Goal: Task Accomplishment & Management: Manage account settings

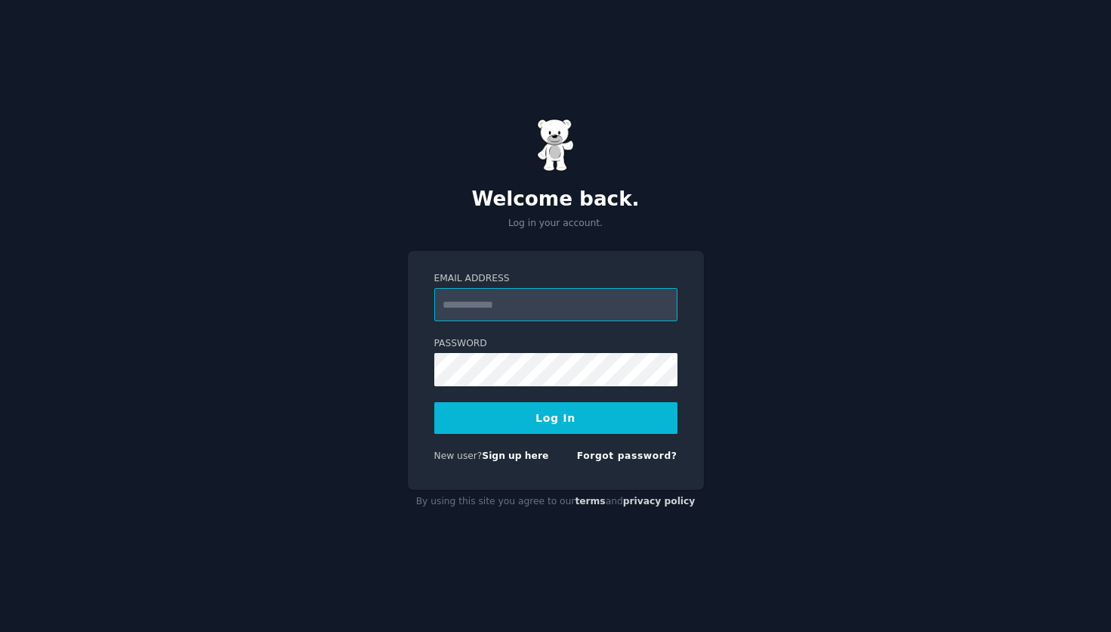
type input "**********"
click at [519, 431] on button "Log In" at bounding box center [555, 418] width 243 height 32
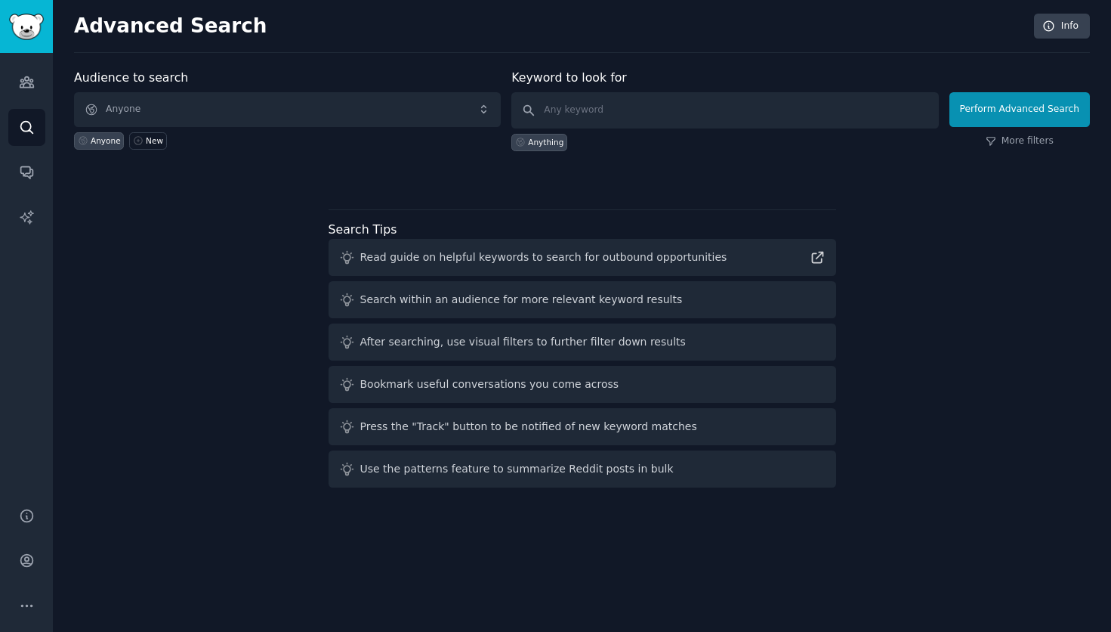
click at [388, 109] on span "Anyone" at bounding box center [287, 109] width 427 height 35
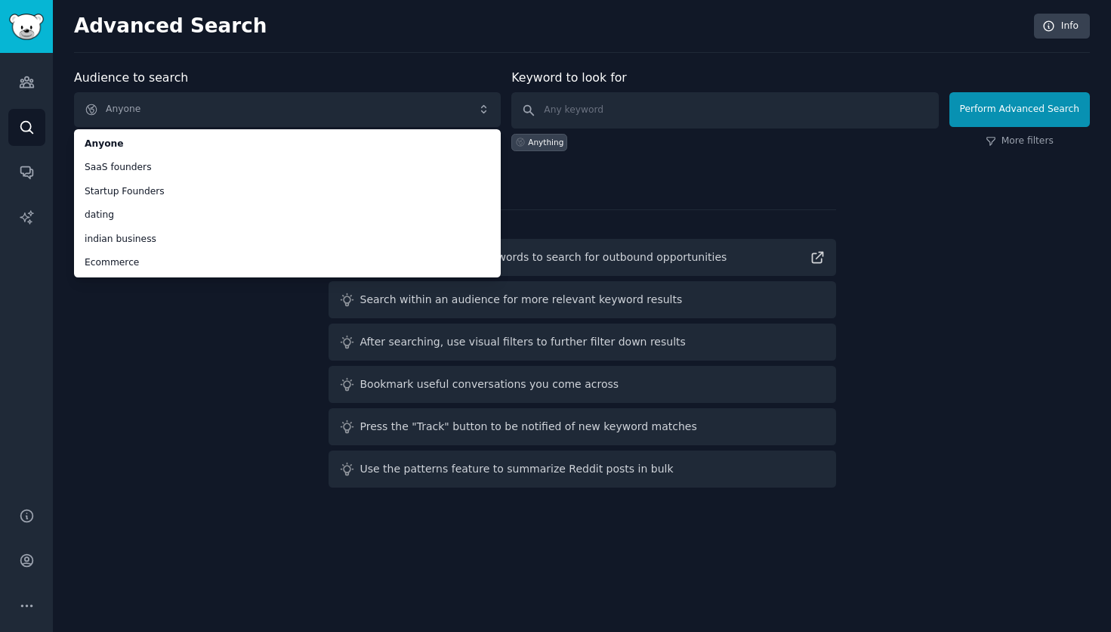
click at [413, 97] on span "Anyone" at bounding box center [287, 109] width 427 height 35
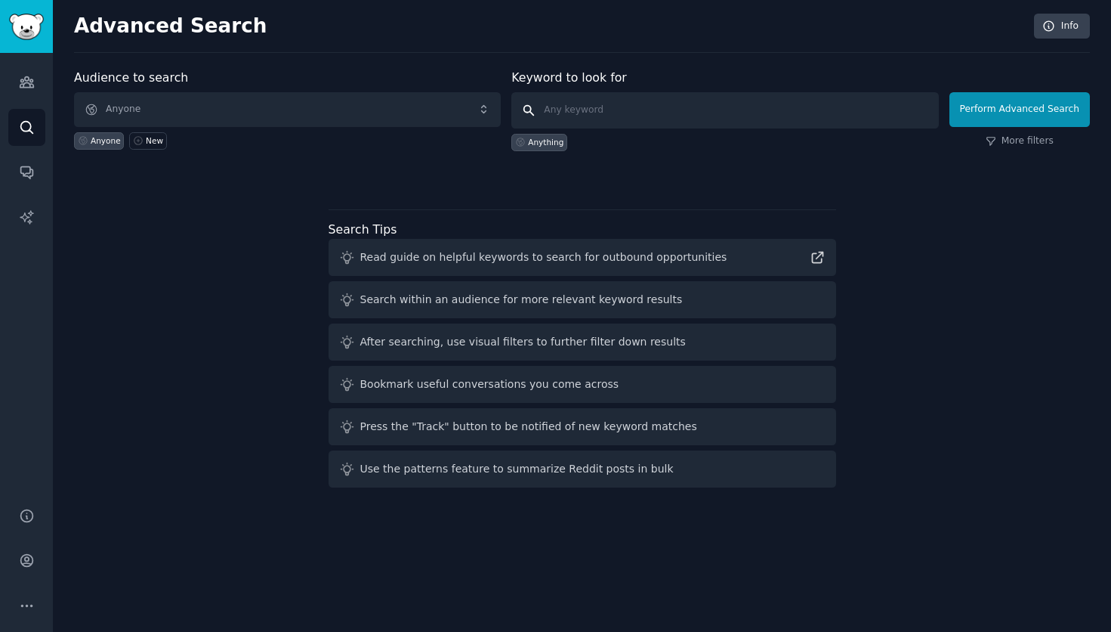
click at [630, 121] on input "text" at bounding box center [724, 110] width 427 height 36
type input "period tracking"
click at [1022, 109] on button "Perform Advanced Search" at bounding box center [1020, 109] width 141 height 35
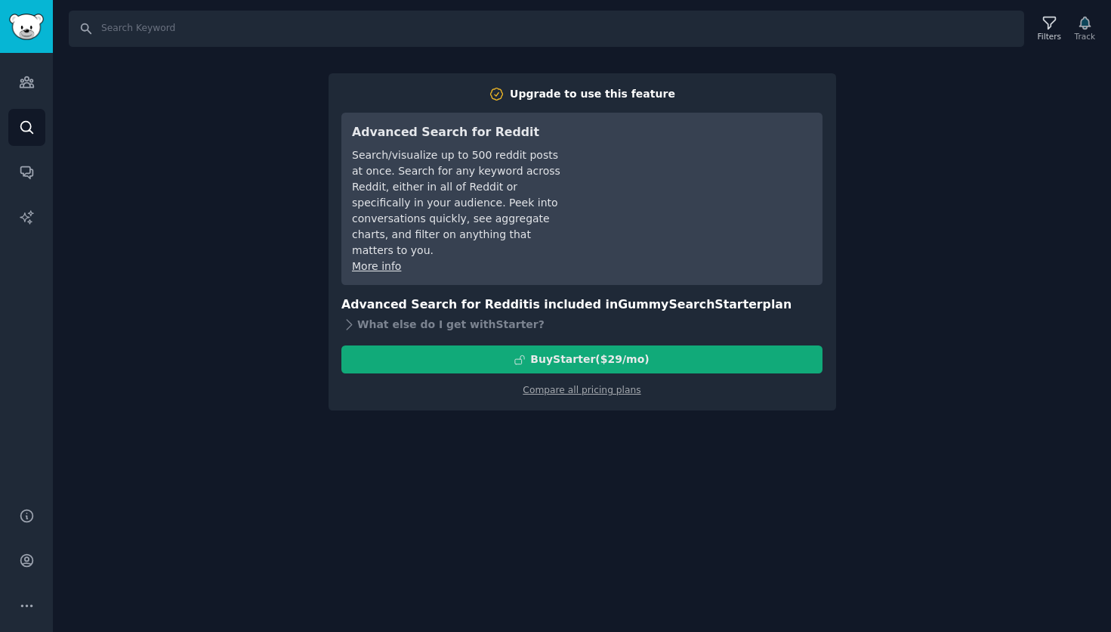
click at [645, 351] on div "Buy Starter ($ 29 /mo )" at bounding box center [589, 359] width 119 height 16
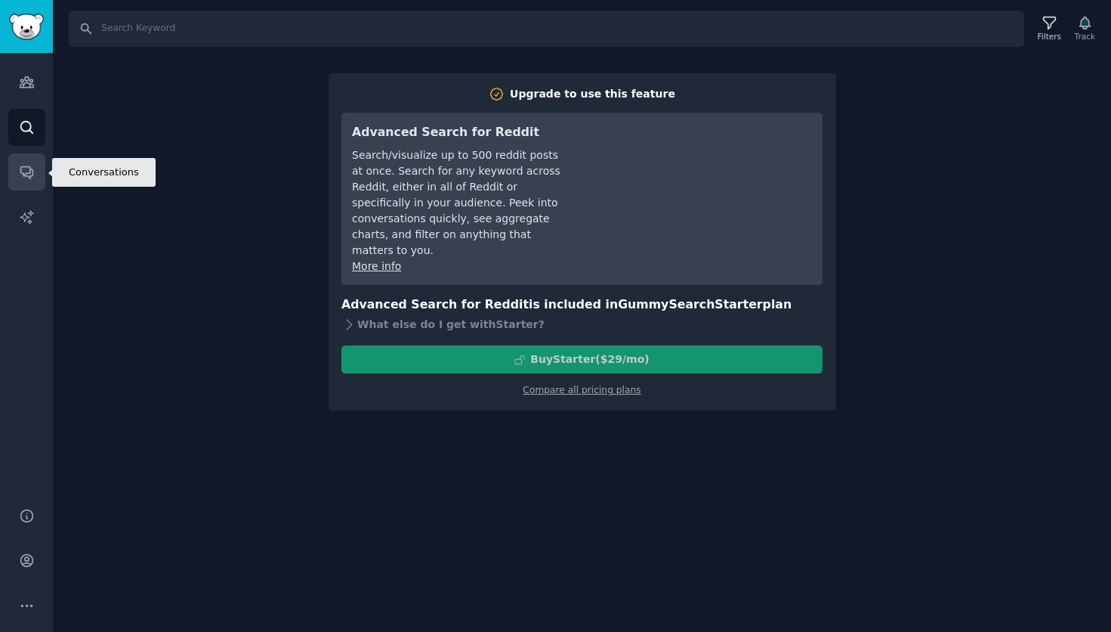
click at [39, 175] on link "Conversations" at bounding box center [26, 171] width 37 height 37
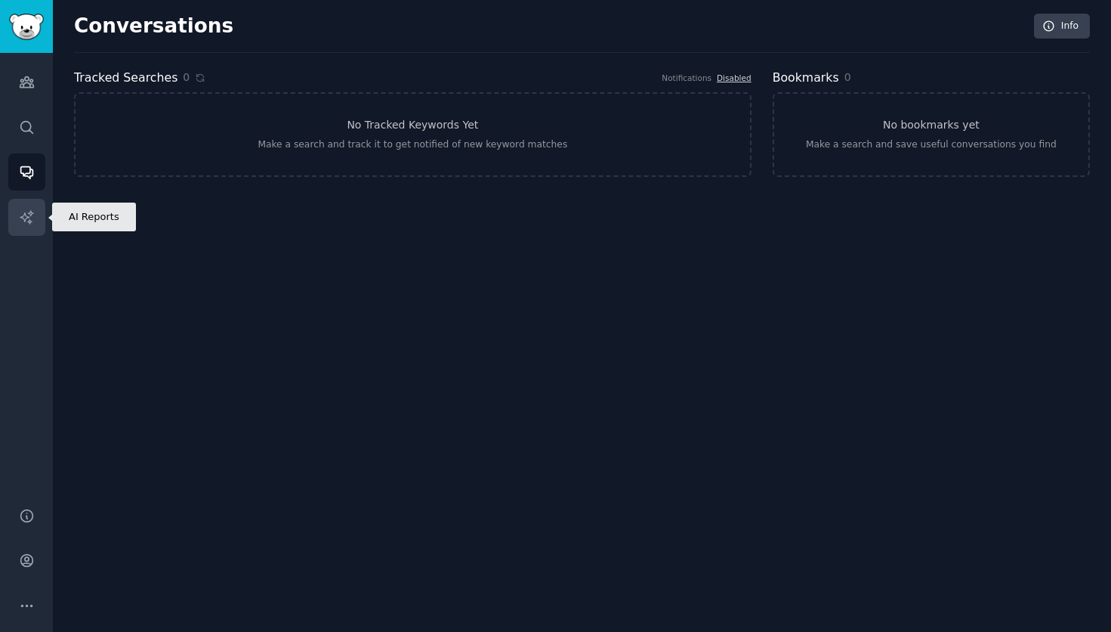
click at [24, 217] on icon "Sidebar" at bounding box center [27, 217] width 16 height 16
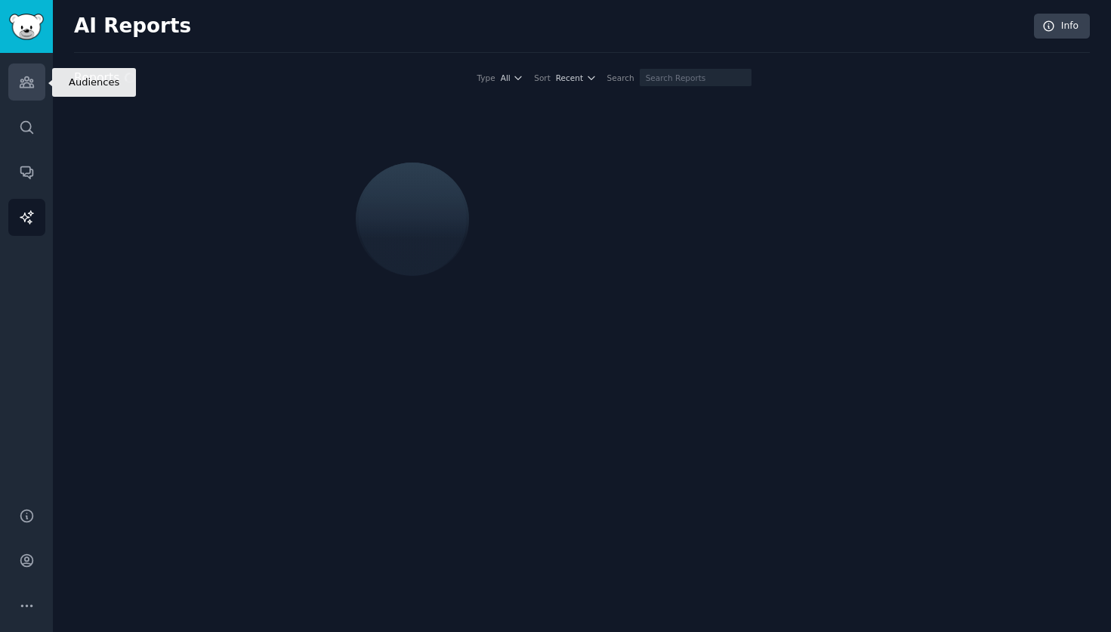
click at [20, 87] on icon "Sidebar" at bounding box center [27, 82] width 14 height 11
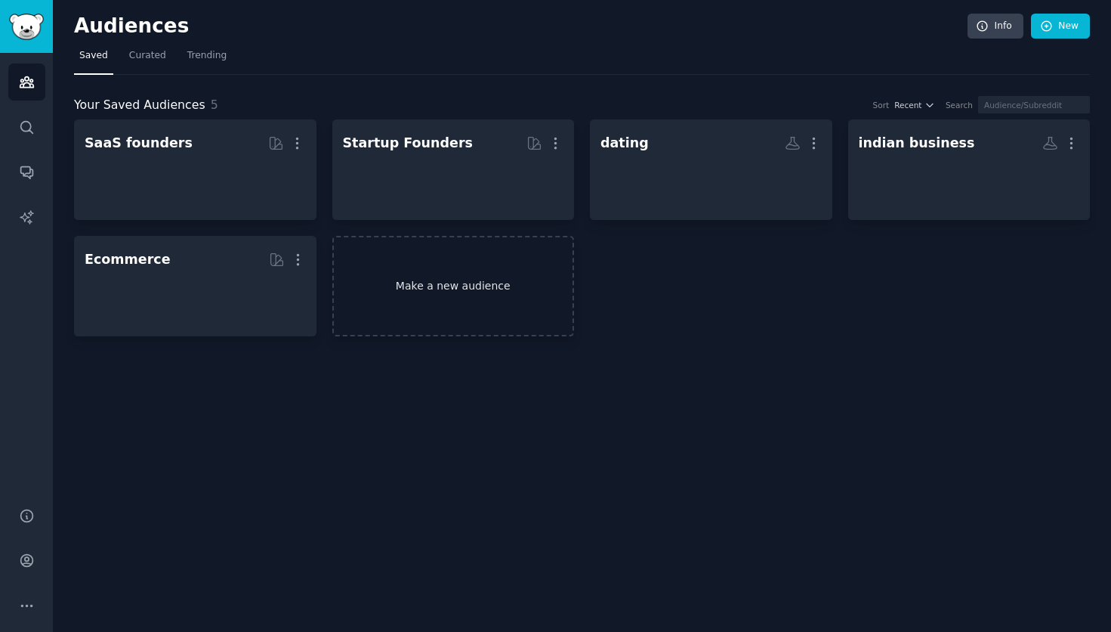
click at [479, 304] on link "Make a new audience" at bounding box center [453, 286] width 242 height 100
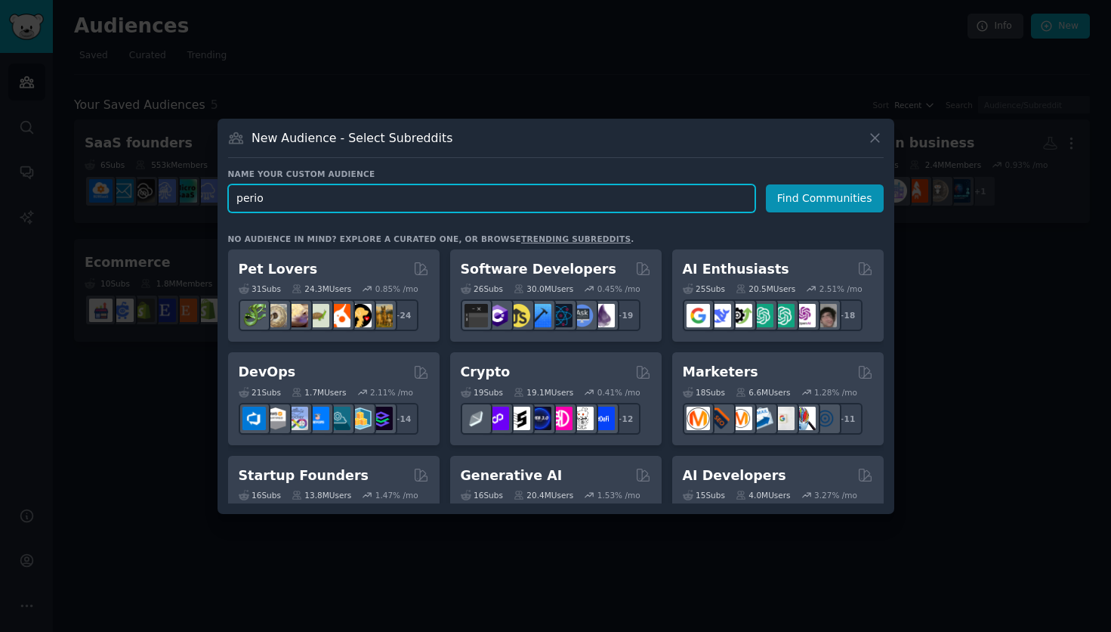
type input "period"
click at [827, 197] on button "Find Communities" at bounding box center [825, 198] width 118 height 28
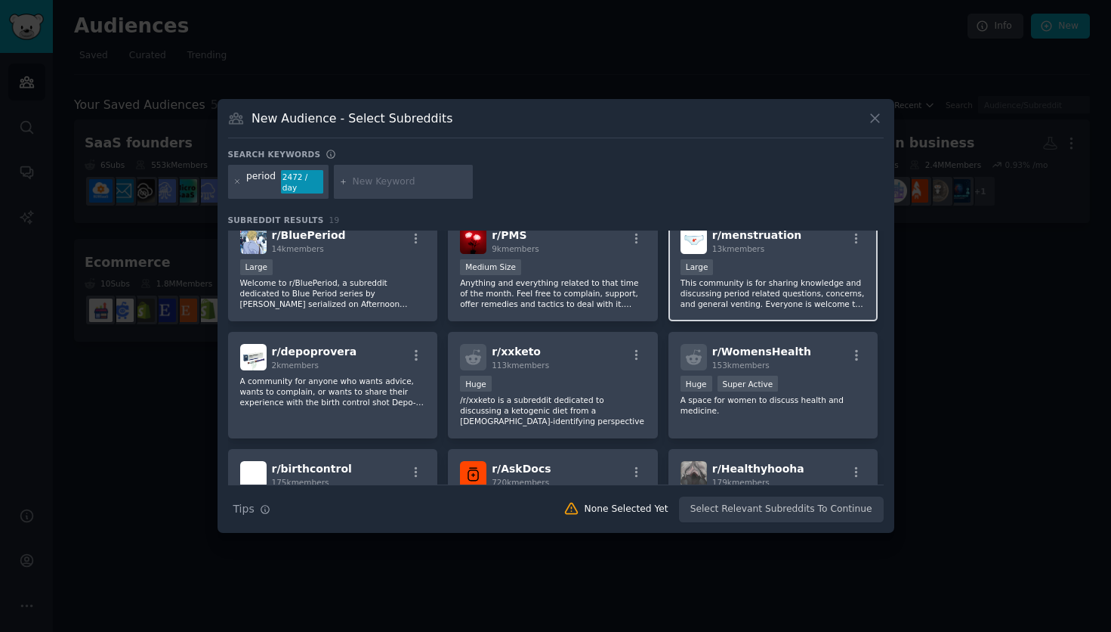
scroll to position [376, 0]
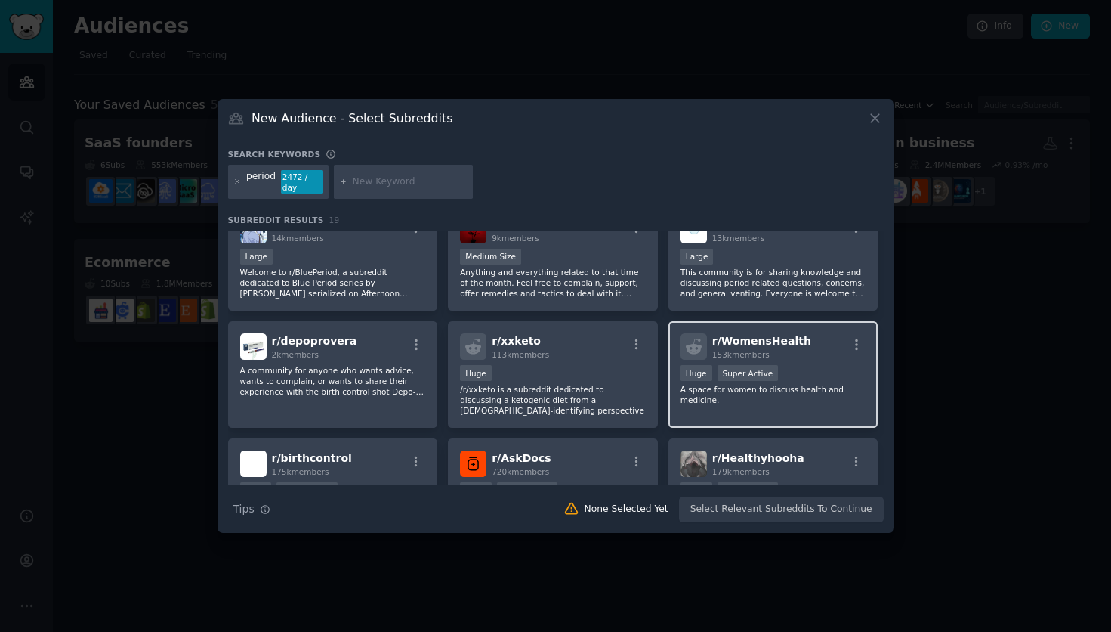
click at [812, 365] on div ">= 95th percentile for submissions / day Huge Super Active" at bounding box center [774, 374] width 186 height 19
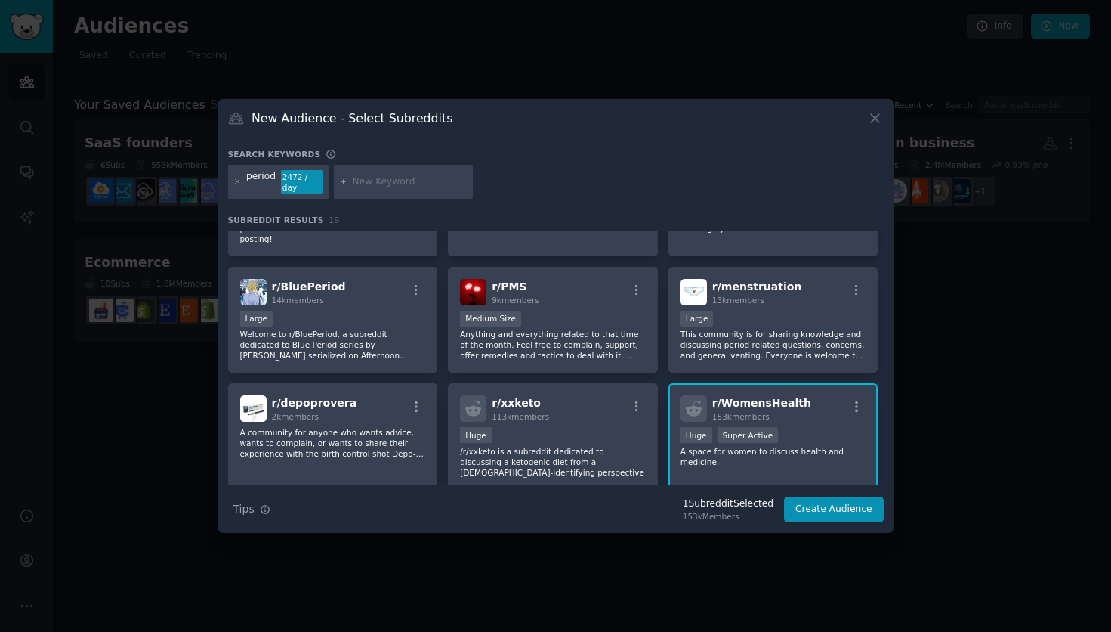
scroll to position [284, 0]
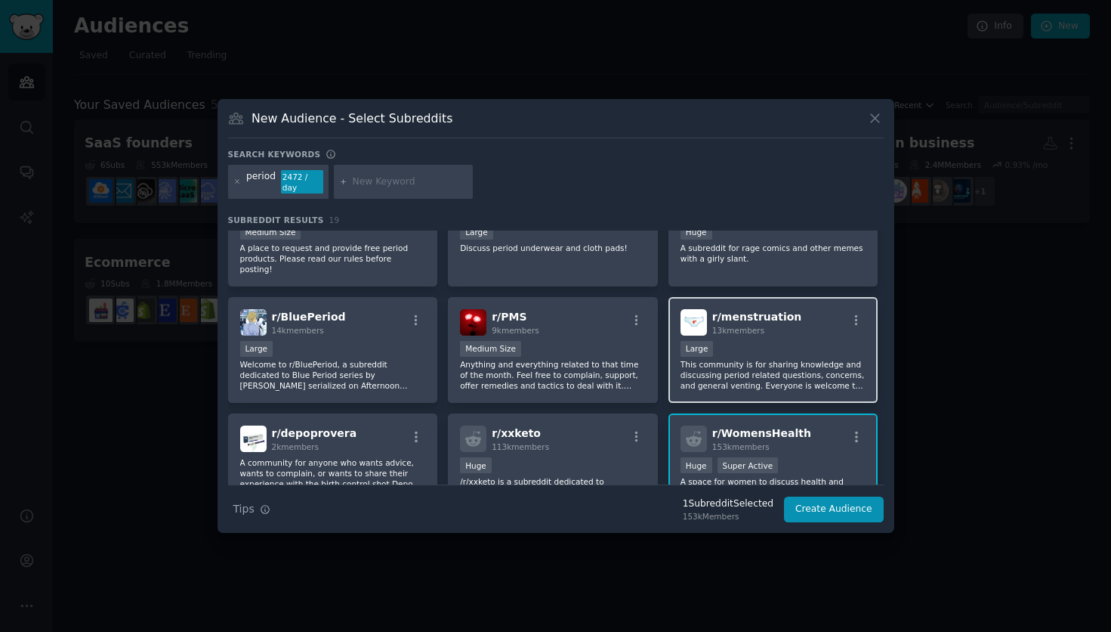
click at [752, 341] on div "10,000 - 100,000 members Large" at bounding box center [774, 350] width 186 height 19
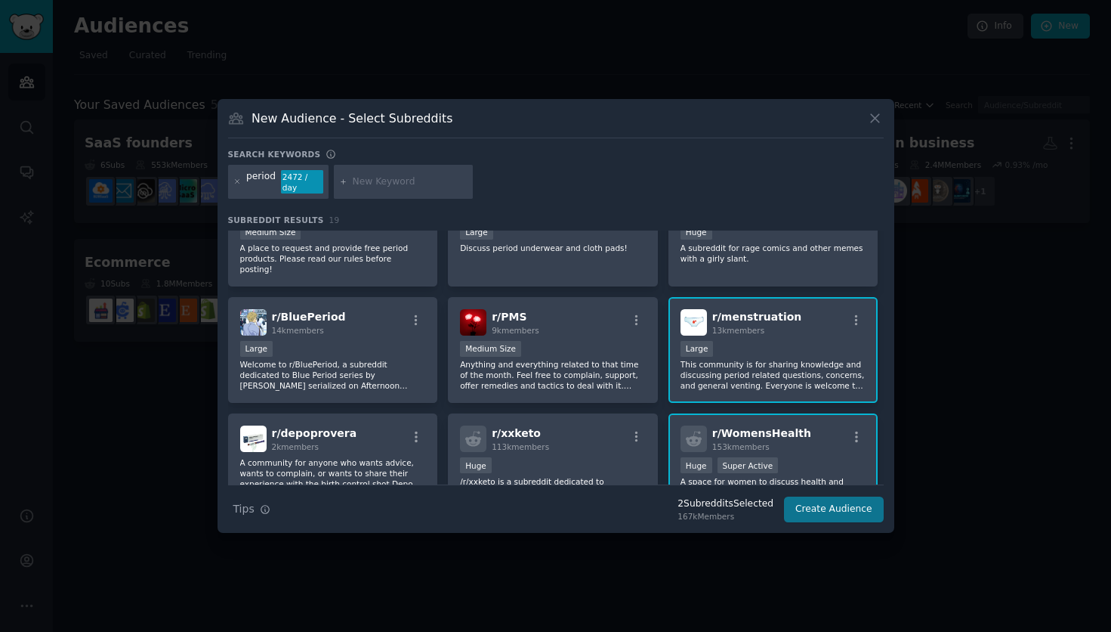
click at [826, 512] on button "Create Audience" at bounding box center [834, 509] width 100 height 26
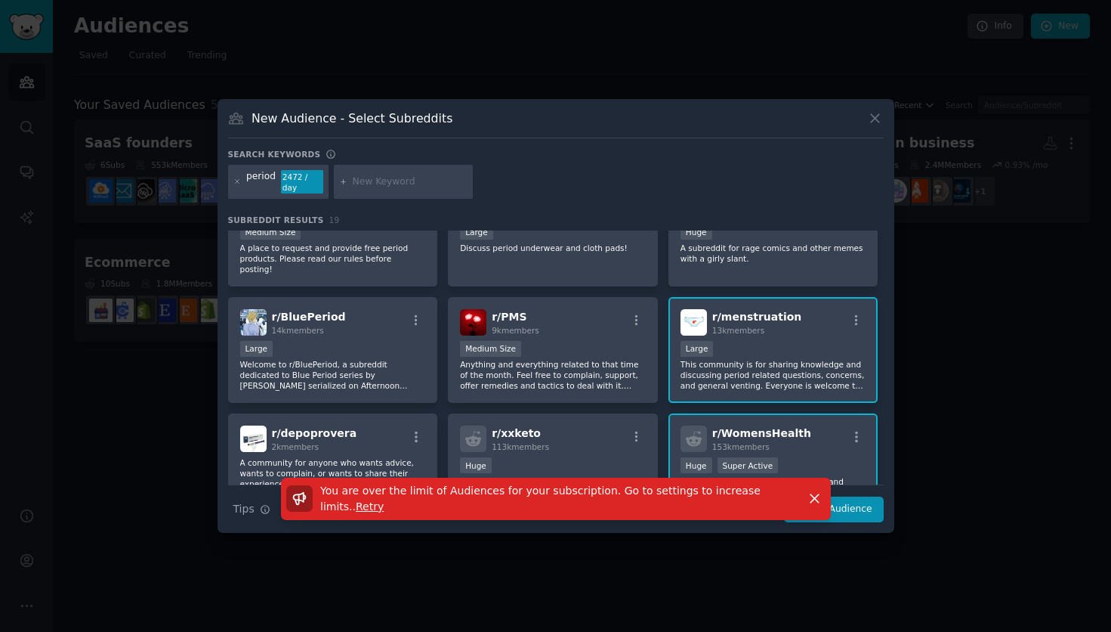
click at [356, 511] on span "Retry" at bounding box center [370, 506] width 28 height 12
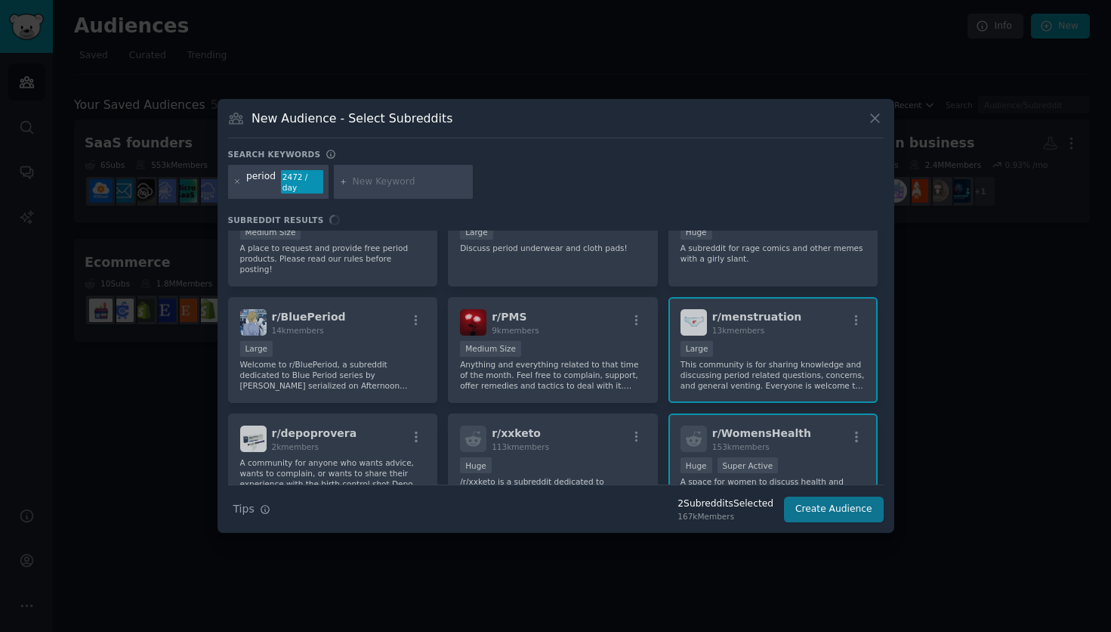
click at [834, 507] on button "Create Audience" at bounding box center [834, 509] width 100 height 26
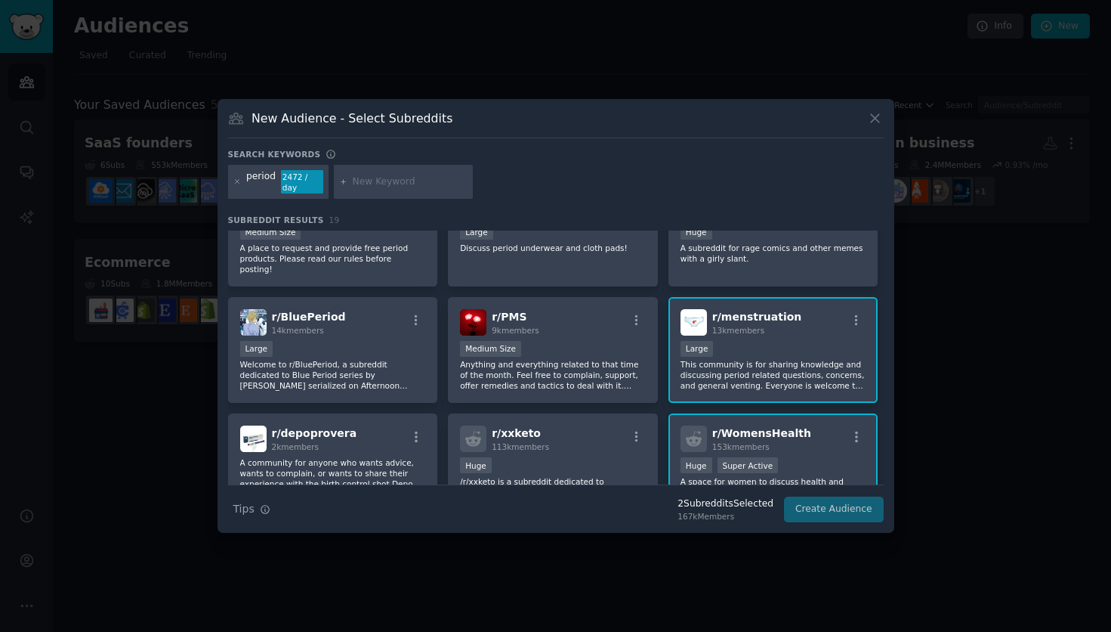
click at [834, 507] on div "Search Tips Tips 2 Subreddit s Selected 167k Members Create Audience" at bounding box center [556, 503] width 656 height 38
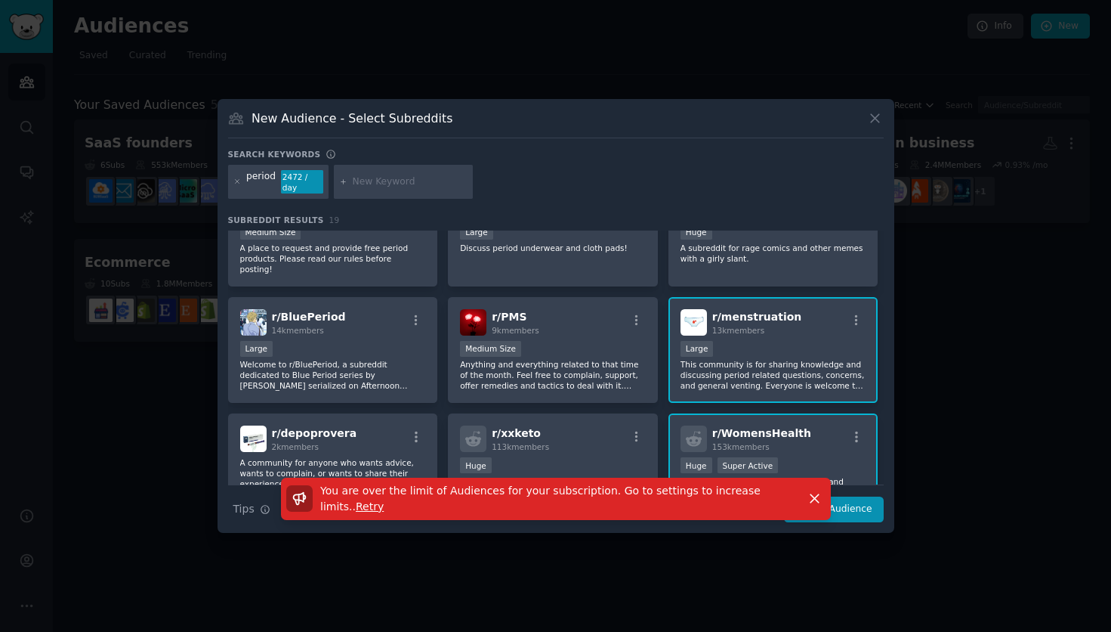
scroll to position [329, 0]
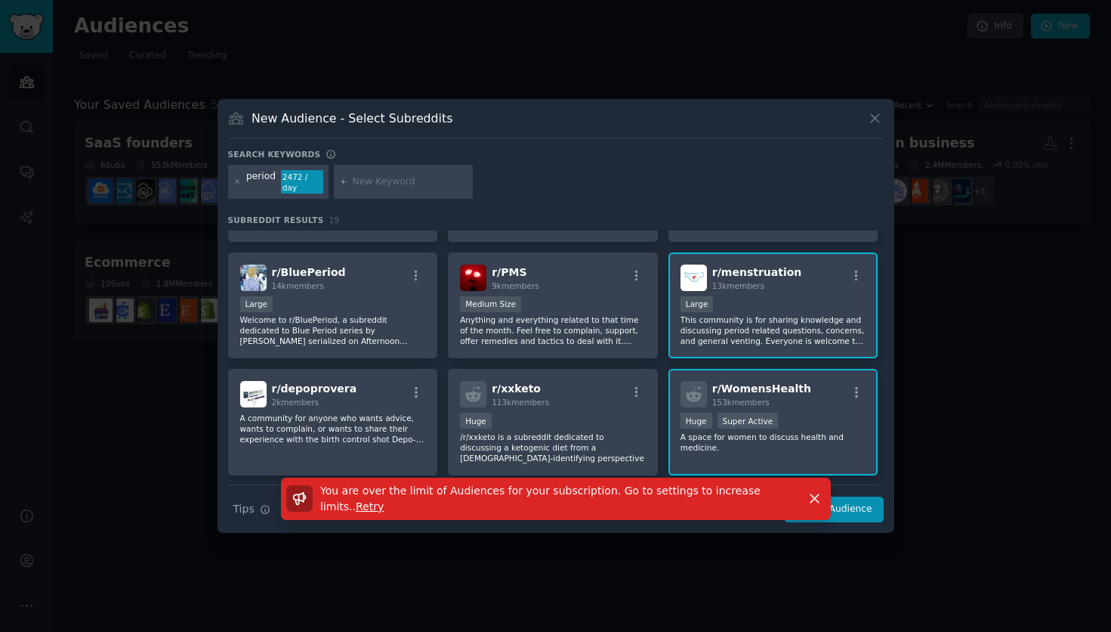
click at [876, 126] on button at bounding box center [874, 118] width 17 height 17
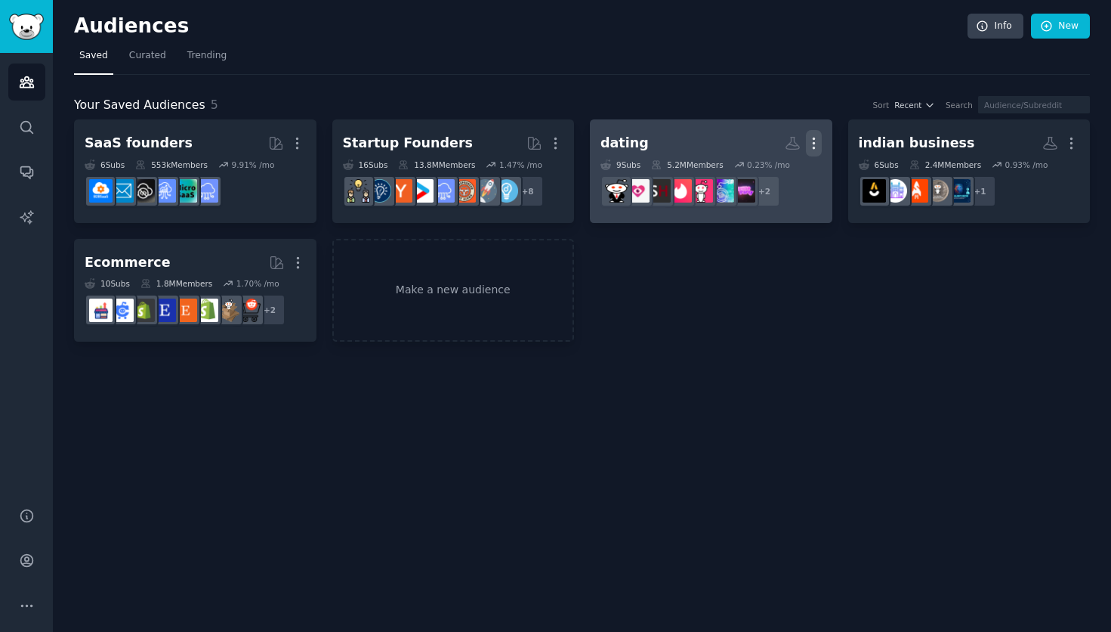
click at [816, 133] on button "More" at bounding box center [814, 143] width 16 height 26
click at [761, 165] on div "Delete" at bounding box center [762, 175] width 72 height 32
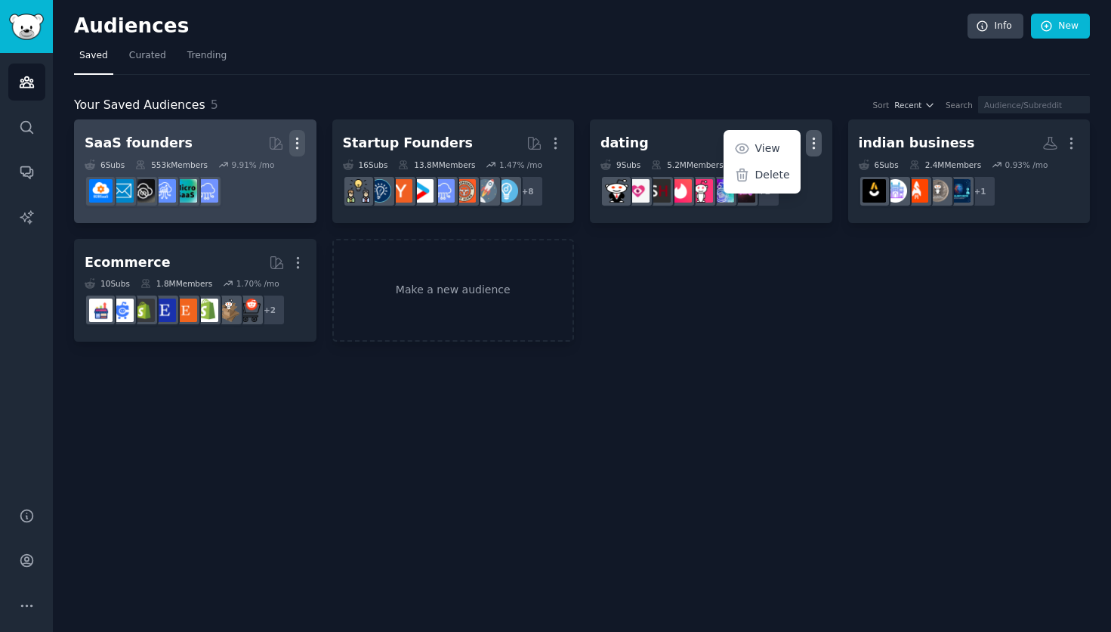
click at [293, 133] on button "More" at bounding box center [297, 143] width 16 height 26
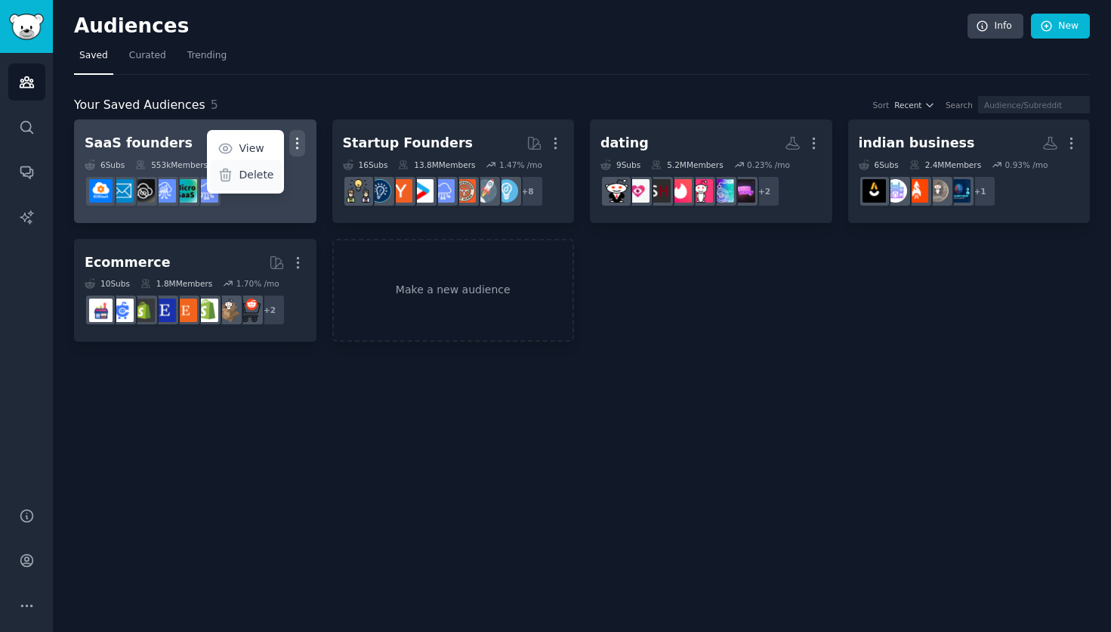
click at [231, 175] on icon at bounding box center [226, 175] width 11 height 12
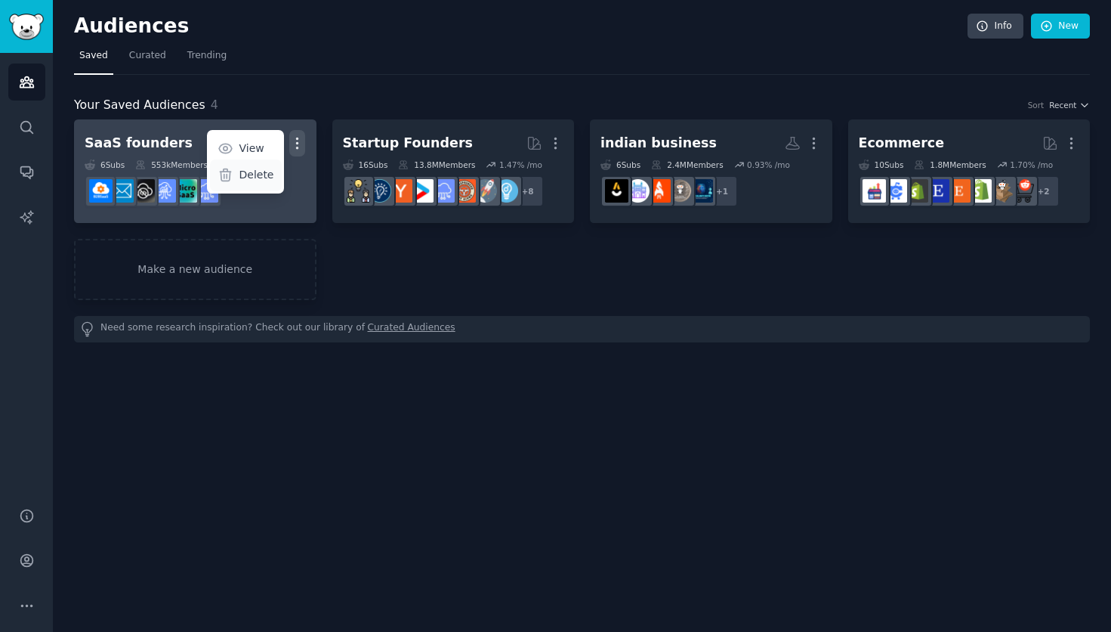
click at [700, 310] on div "SaaS founders Curated by GummySearch More View Delete 6 Sub s 553k Members 9.91…" at bounding box center [582, 230] width 1016 height 223
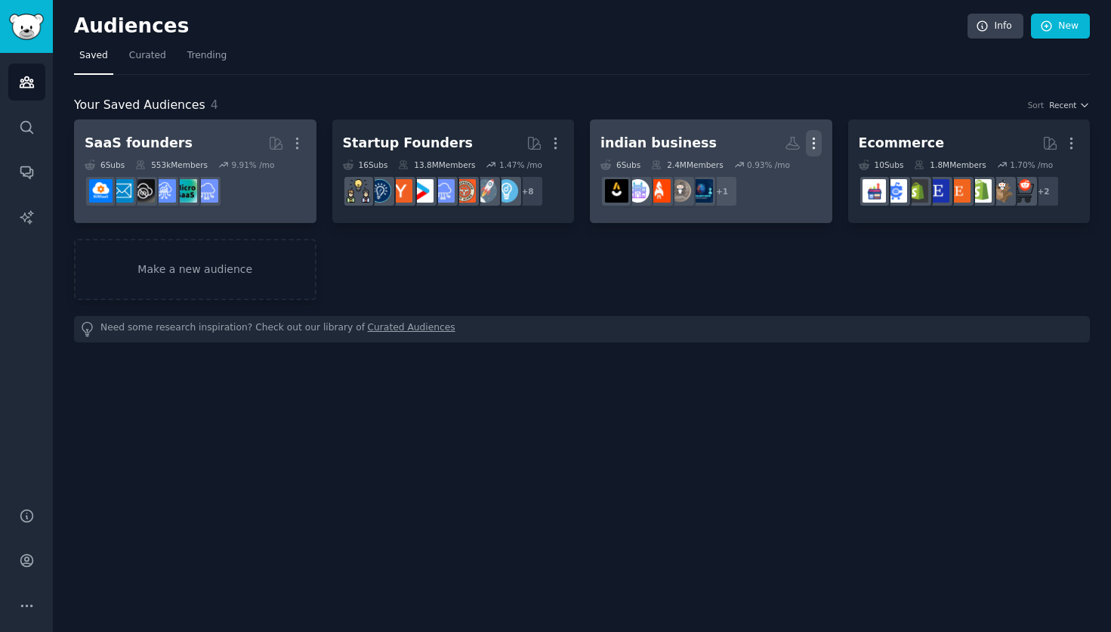
click at [812, 137] on icon "button" at bounding box center [814, 143] width 16 height 16
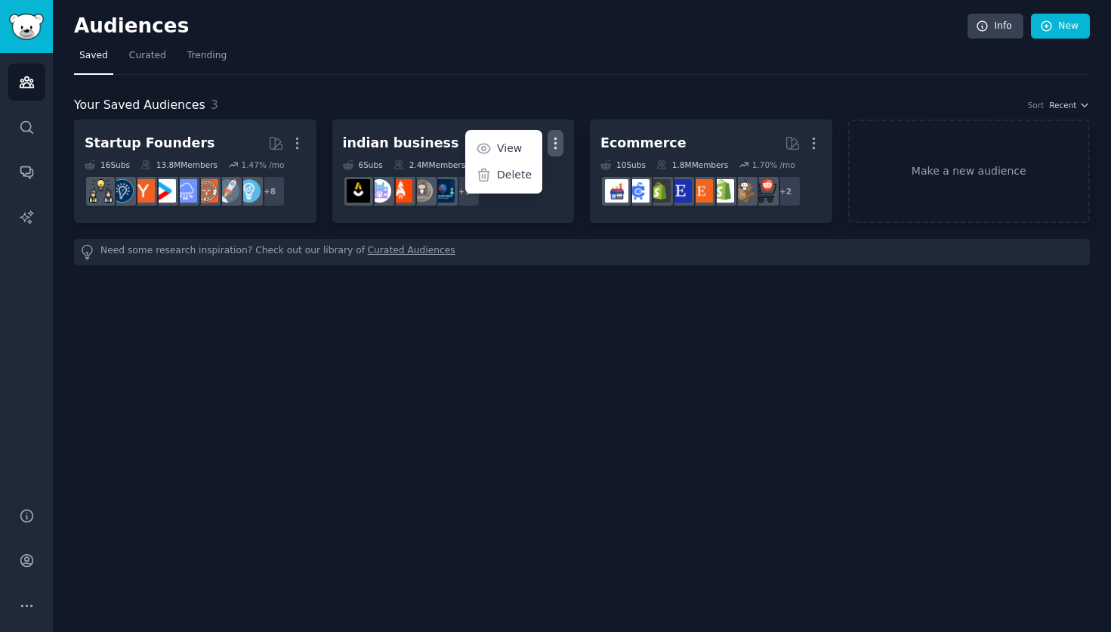
click at [638, 404] on div "Audiences Info New Saved Curated Trending Your Saved Audiences 3 Sort Recent St…" at bounding box center [582, 316] width 1058 height 632
click at [909, 174] on link "Make a new audience" at bounding box center [969, 170] width 242 height 103
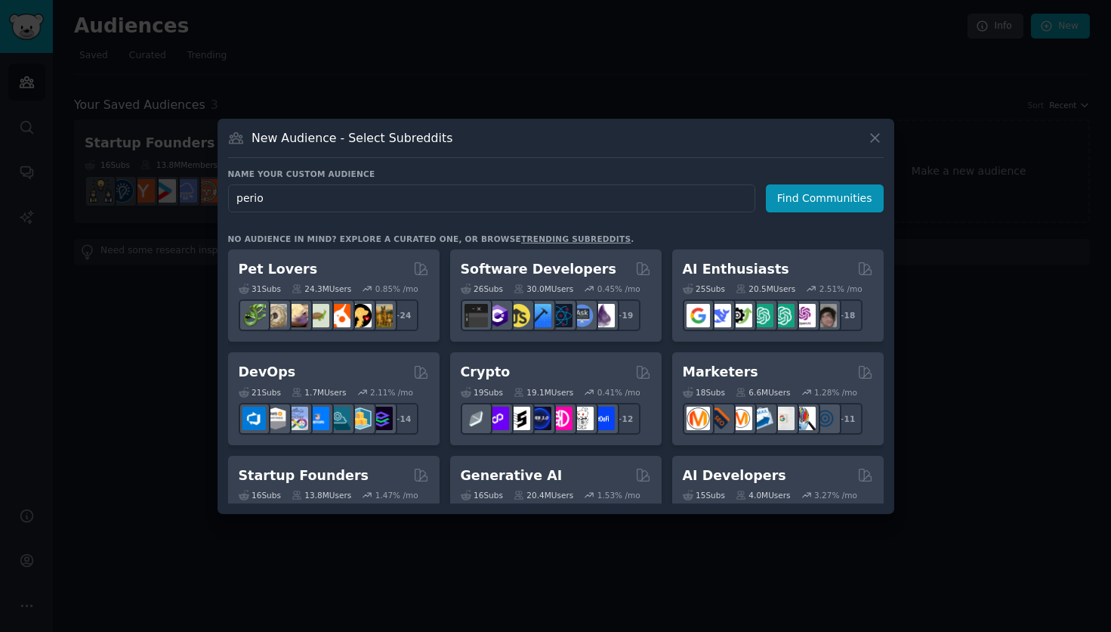
type input "period"
click at [827, 197] on button "Find Communities" at bounding box center [825, 198] width 118 height 28
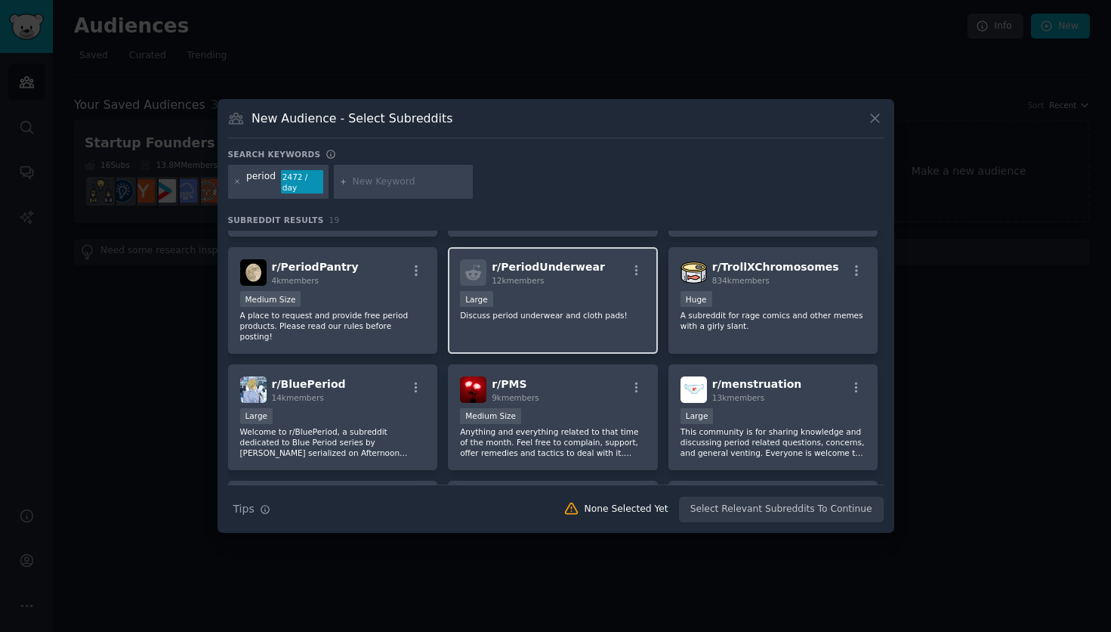
scroll to position [227, 0]
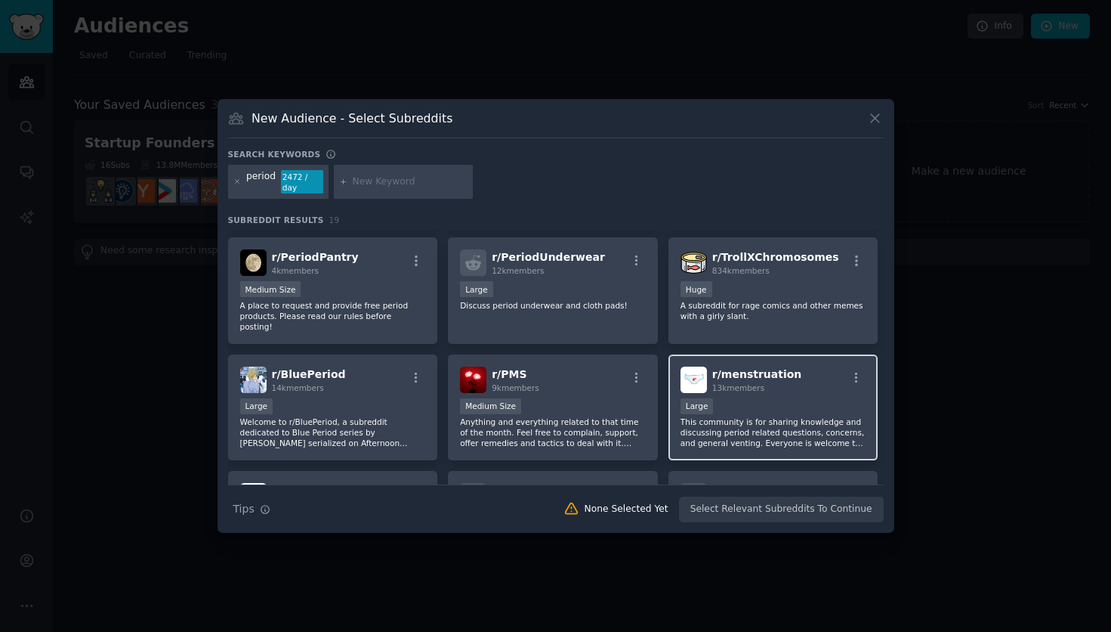
click at [741, 425] on p "This community is for sharing knowledge and discussing period related questions…" at bounding box center [774, 432] width 186 height 32
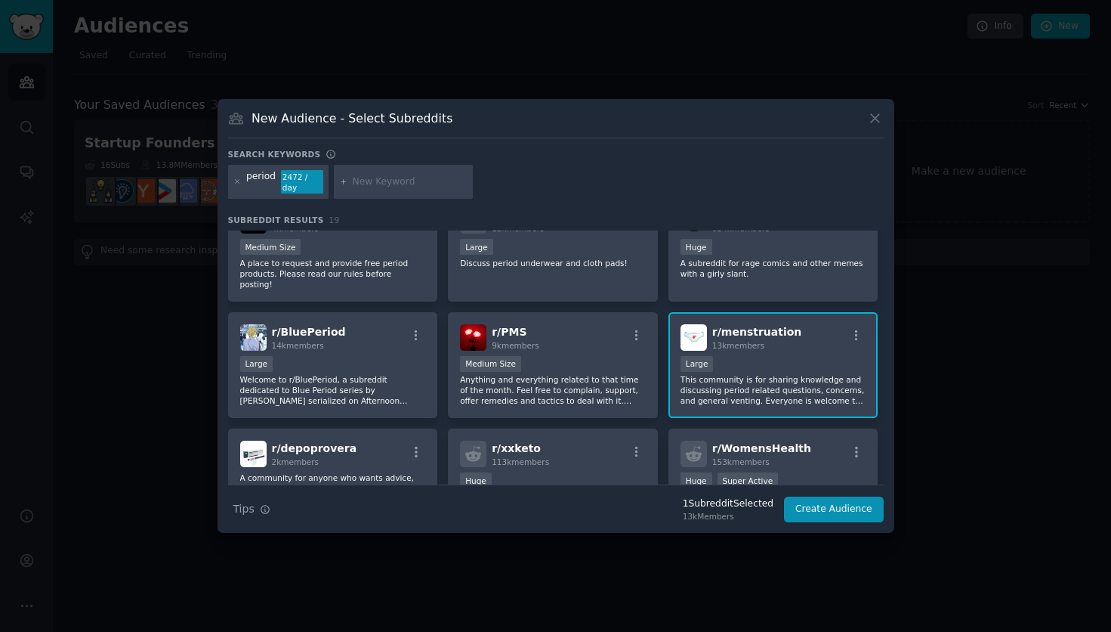
scroll to position [302, 0]
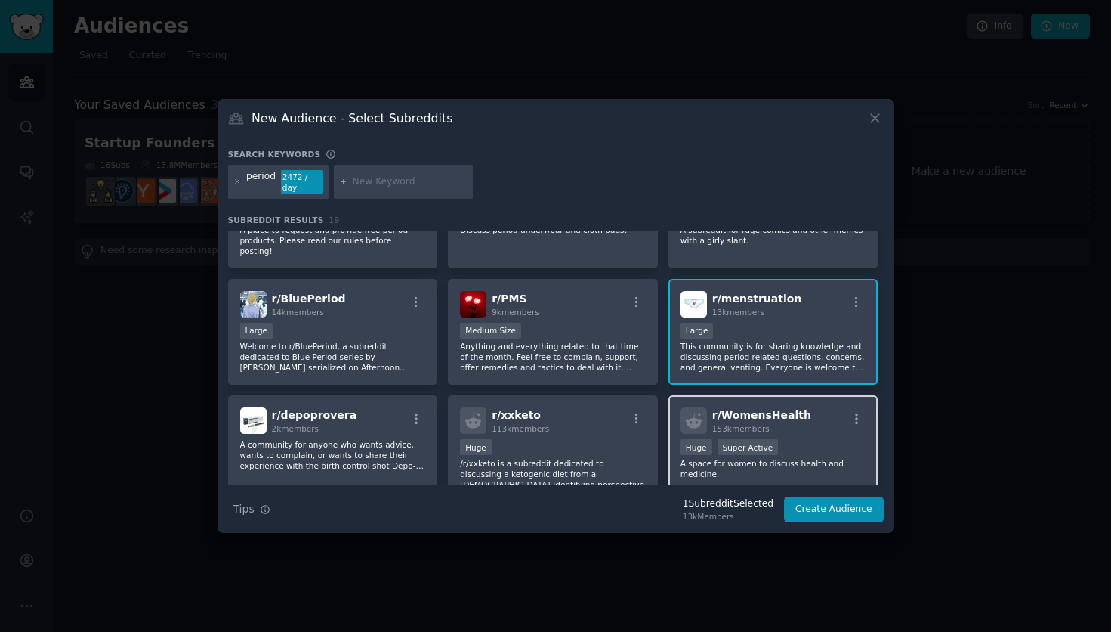
click at [741, 425] on div "r/ WomensHealth 153k members Huge Super Active A space for women to discuss hea…" at bounding box center [774, 448] width 210 height 107
click at [826, 510] on button "Create Audience" at bounding box center [834, 509] width 100 height 26
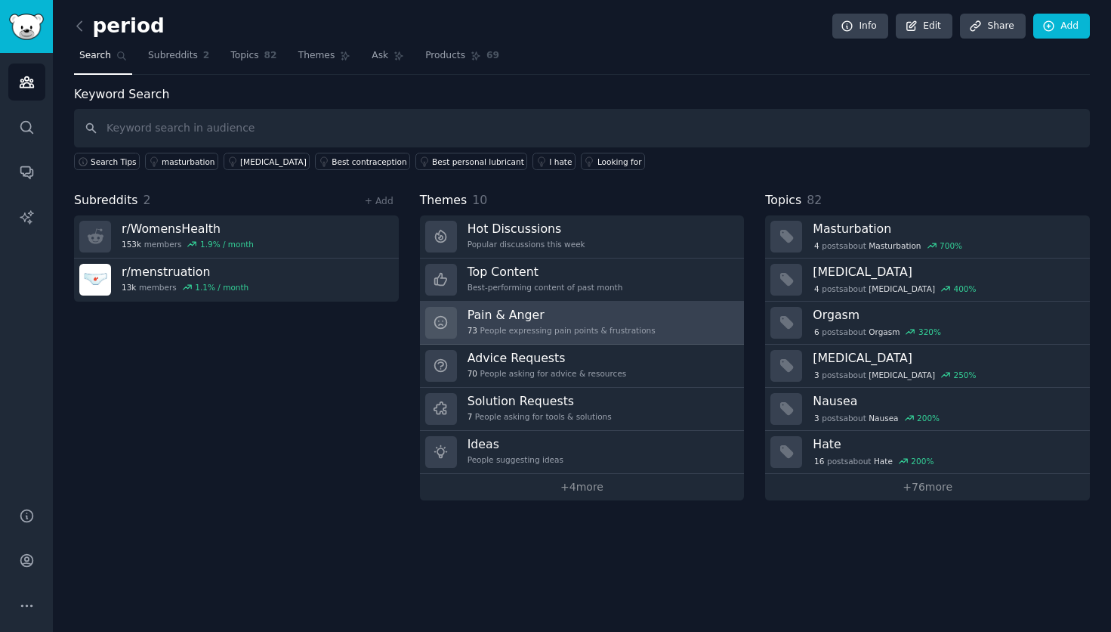
click at [594, 314] on h3 "Pain & Anger" at bounding box center [562, 315] width 188 height 16
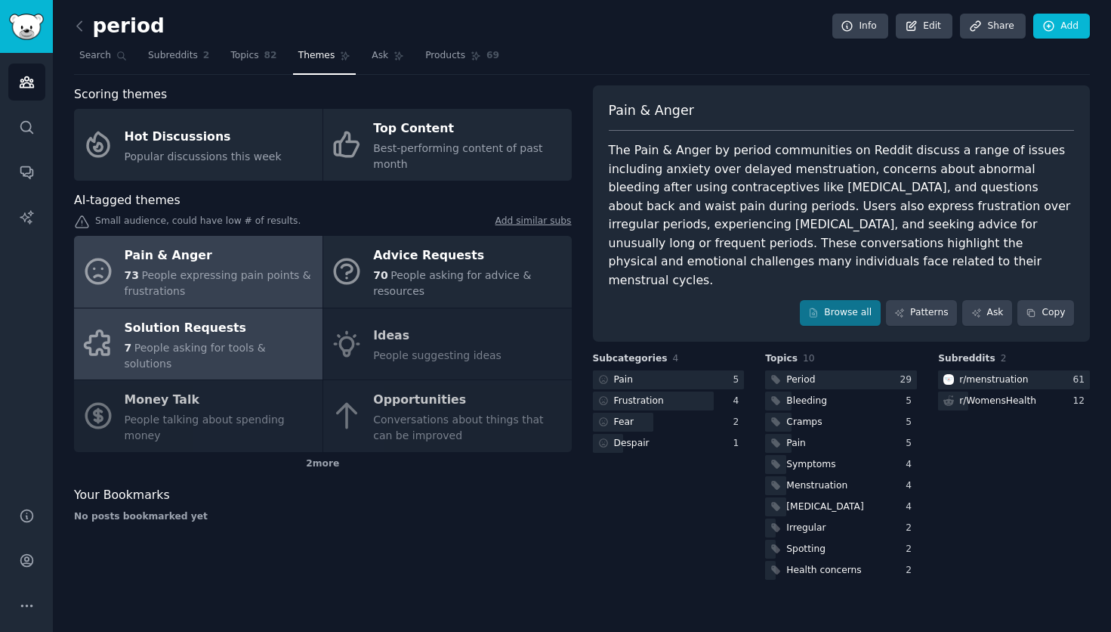
click at [209, 326] on div "Solution Requests" at bounding box center [220, 328] width 190 height 24
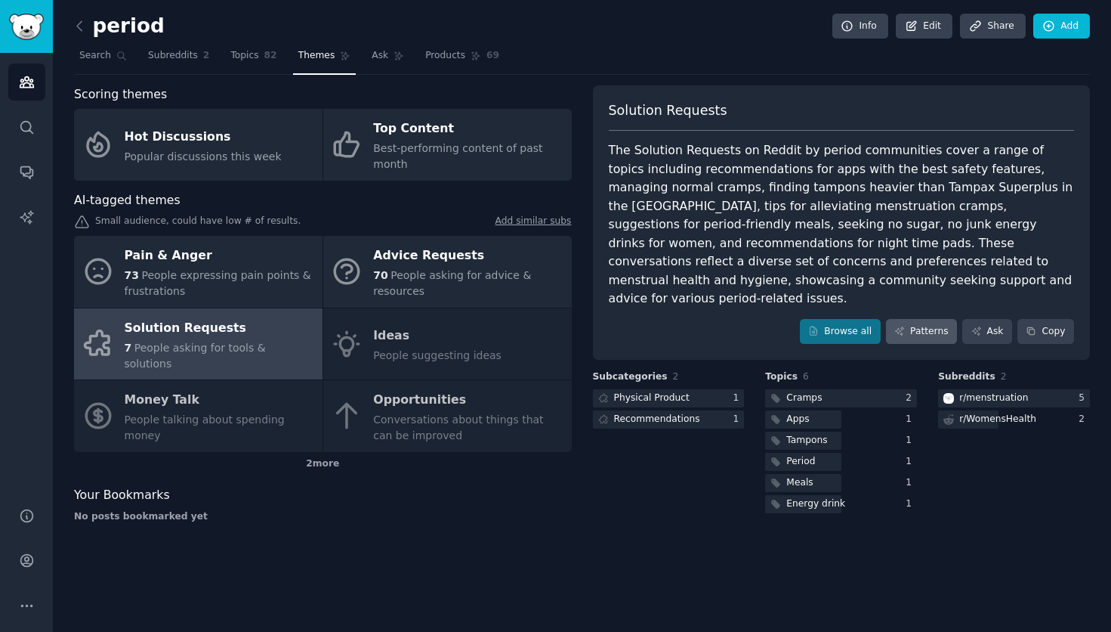
click at [929, 319] on link "Patterns" at bounding box center [921, 332] width 71 height 26
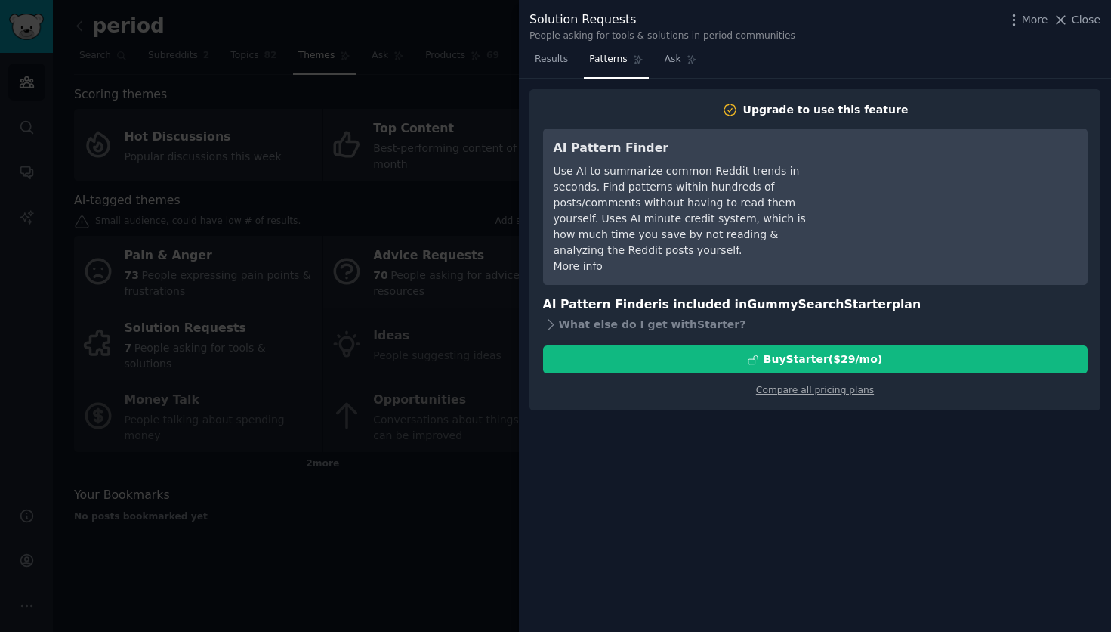
click at [426, 441] on div at bounding box center [555, 316] width 1111 height 632
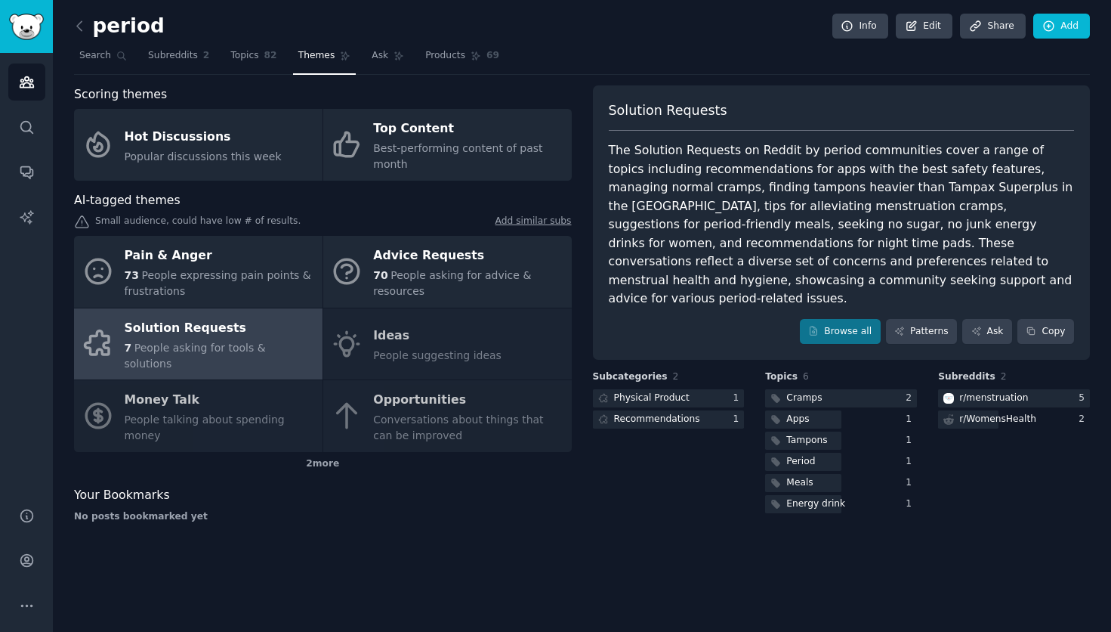
click at [1061, 295] on div "Solution Requests The Solution Requests on Reddit by period communities cover a…" at bounding box center [842, 222] width 498 height 275
click at [1061, 319] on button "Copy" at bounding box center [1046, 332] width 57 height 26
click at [647, 412] on div "Recommendations" at bounding box center [657, 419] width 86 height 14
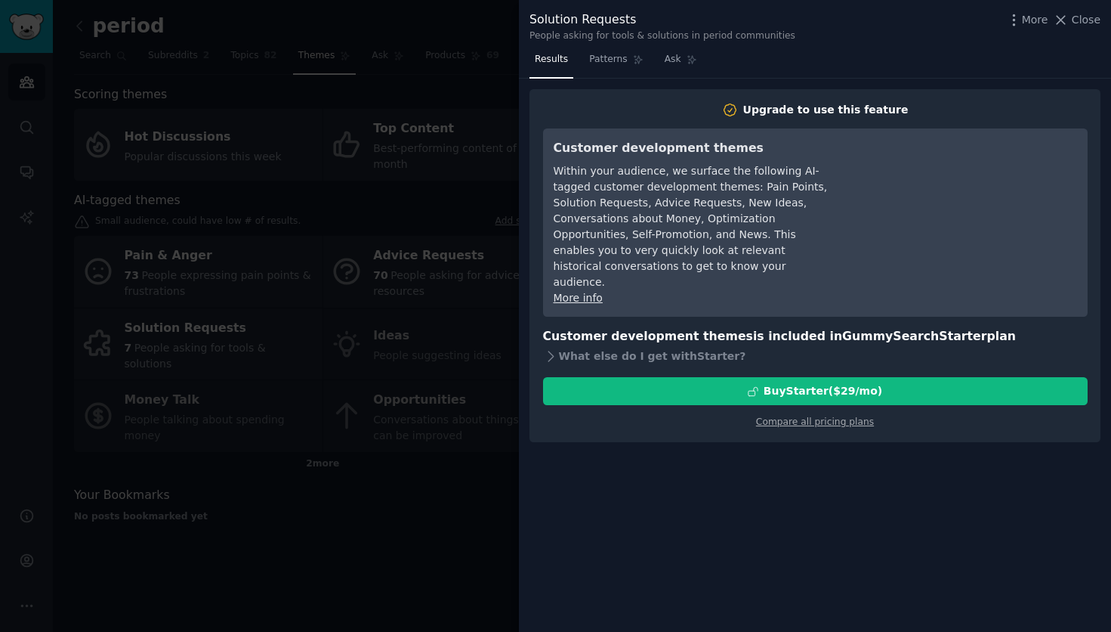
click at [400, 469] on div at bounding box center [555, 316] width 1111 height 632
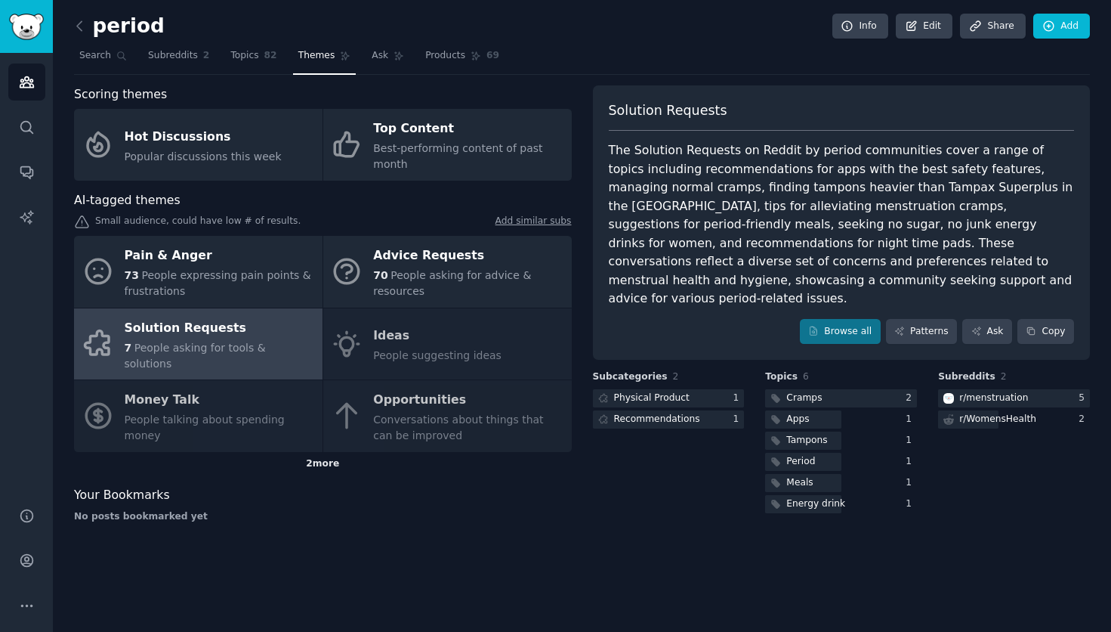
click at [315, 452] on div "2 more" at bounding box center [323, 464] width 498 height 24
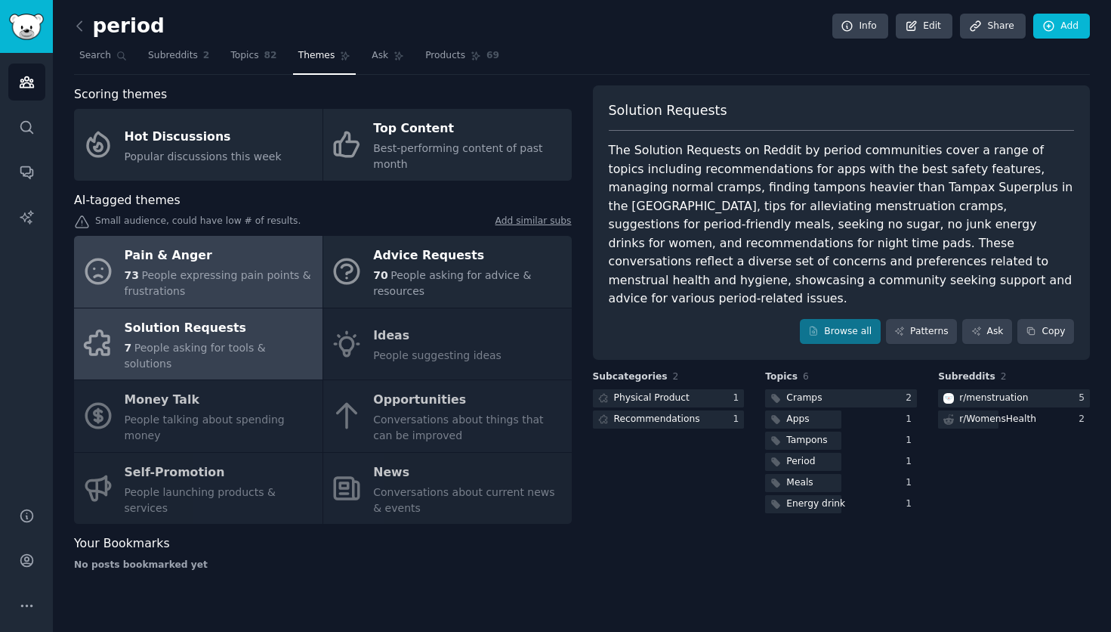
click at [243, 273] on span "People expressing pain points & frustrations" at bounding box center [218, 283] width 187 height 28
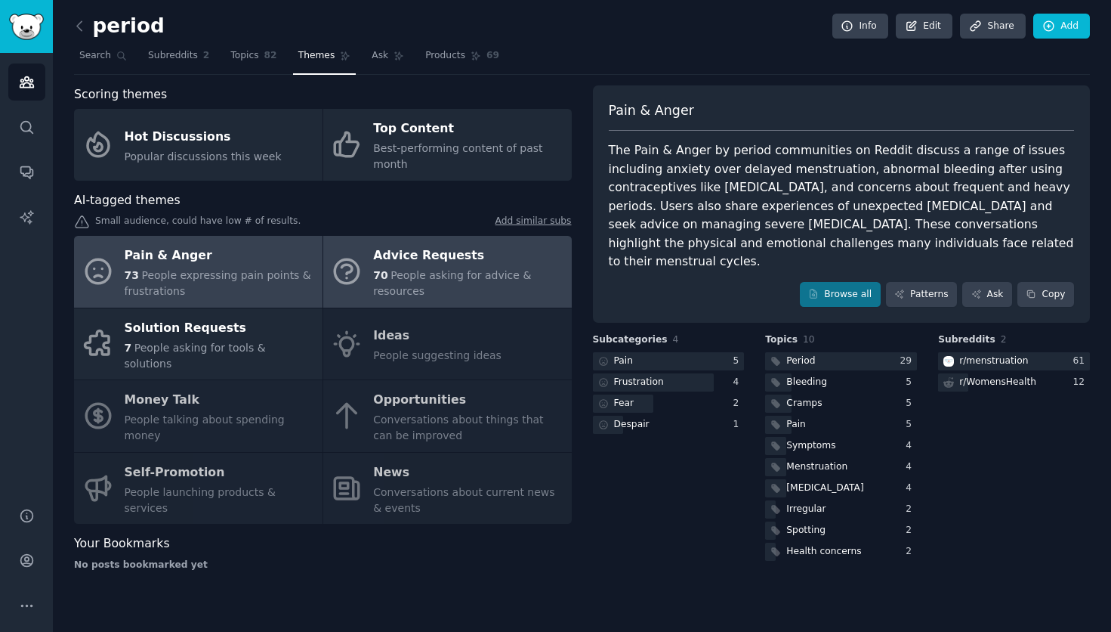
click at [445, 267] on div "70 People asking for advice & resources" at bounding box center [468, 283] width 190 height 32
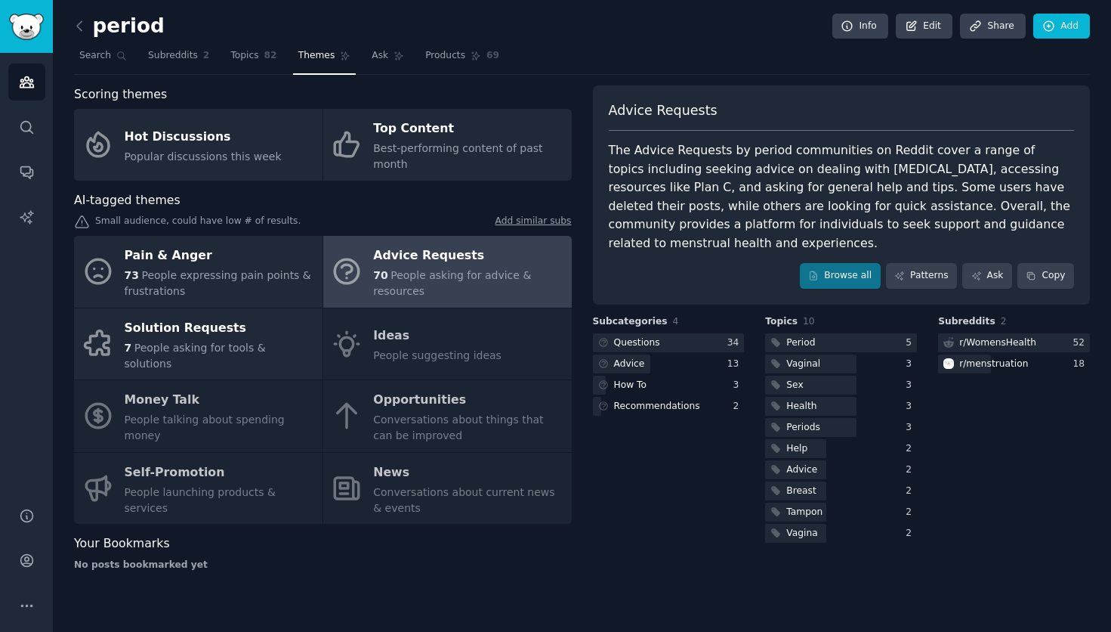
click at [412, 340] on div "Pain & Anger 73 People expressing pain points & frustrations Advice Requests 70…" at bounding box center [323, 380] width 498 height 288
click at [926, 214] on div "The Advice Requests by period communities on Reddit cover a range of topics inc…" at bounding box center [842, 196] width 466 height 111
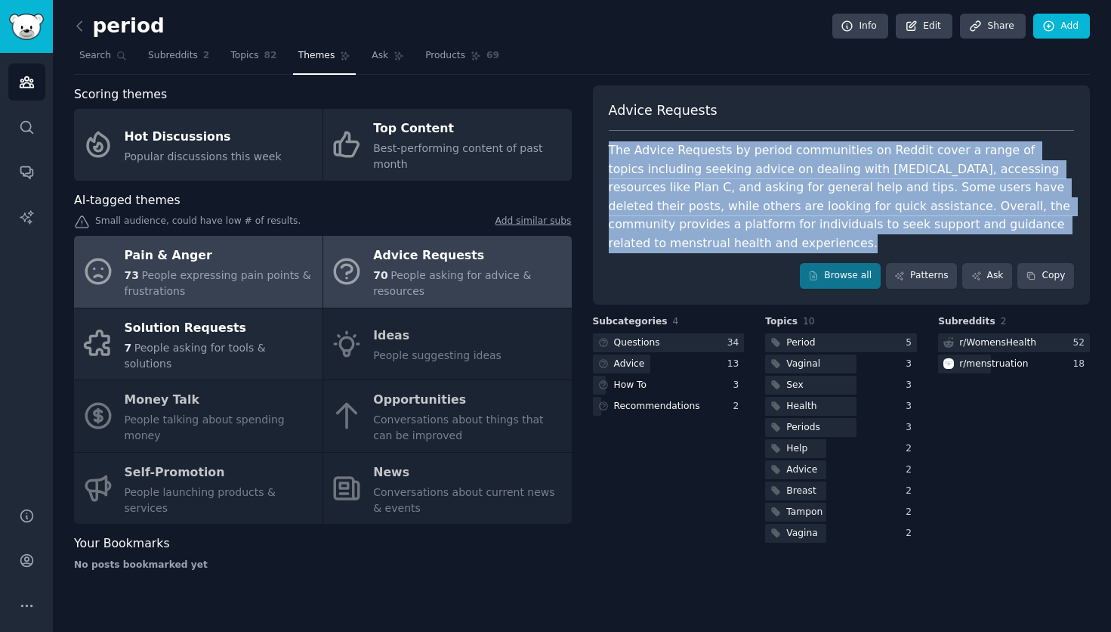
click at [172, 292] on span "People expressing pain points & frustrations" at bounding box center [218, 283] width 187 height 28
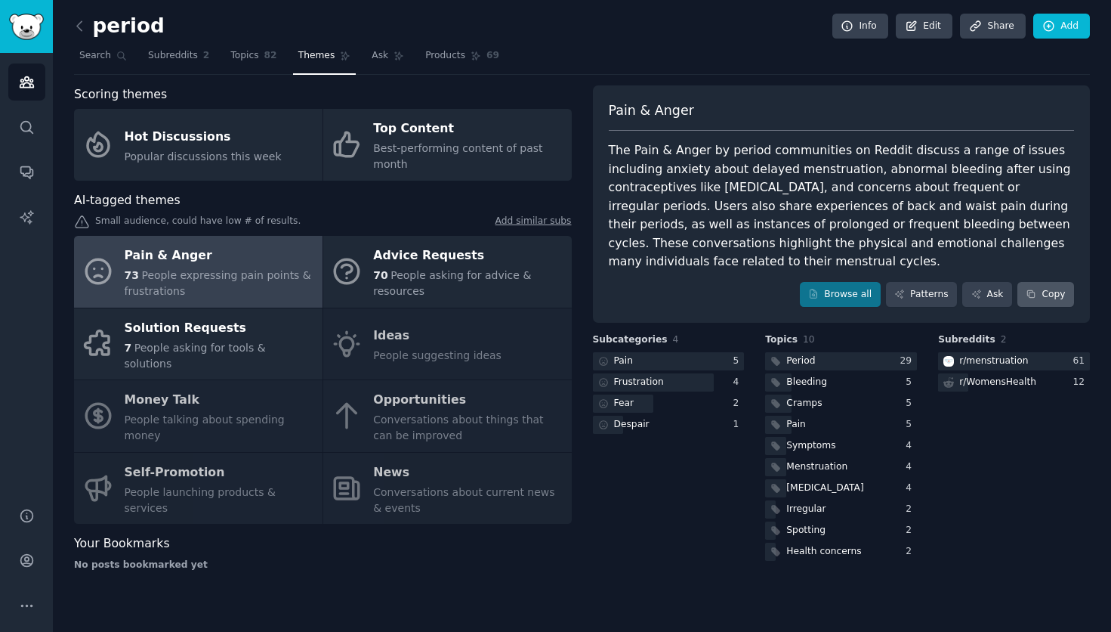
click at [1055, 295] on button "Copy" at bounding box center [1046, 295] width 57 height 26
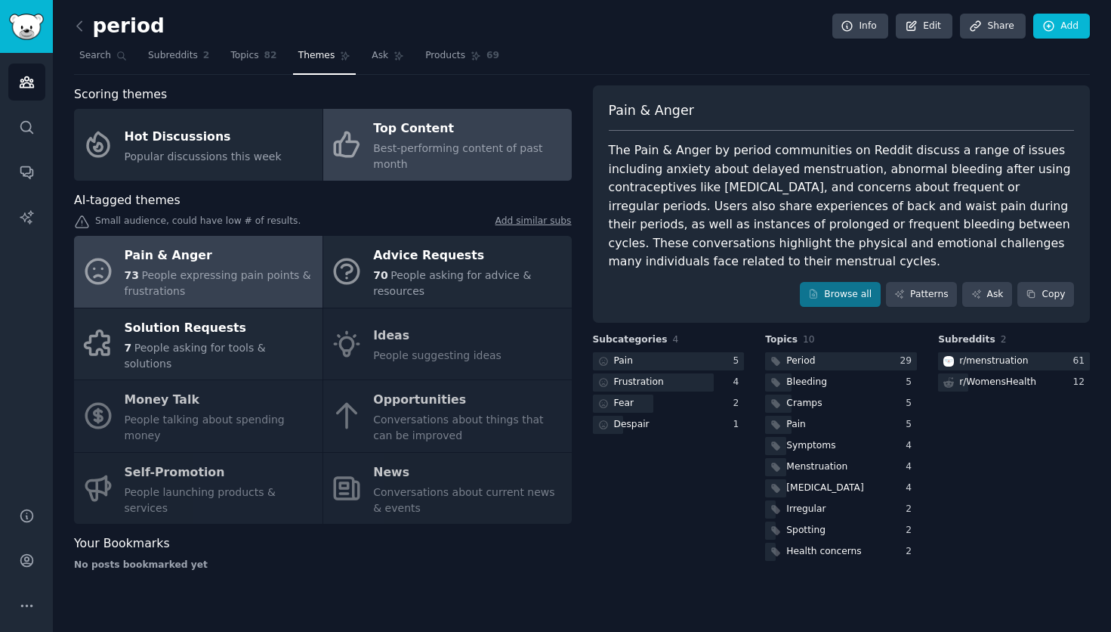
click at [448, 124] on div "Top Content" at bounding box center [468, 129] width 190 height 24
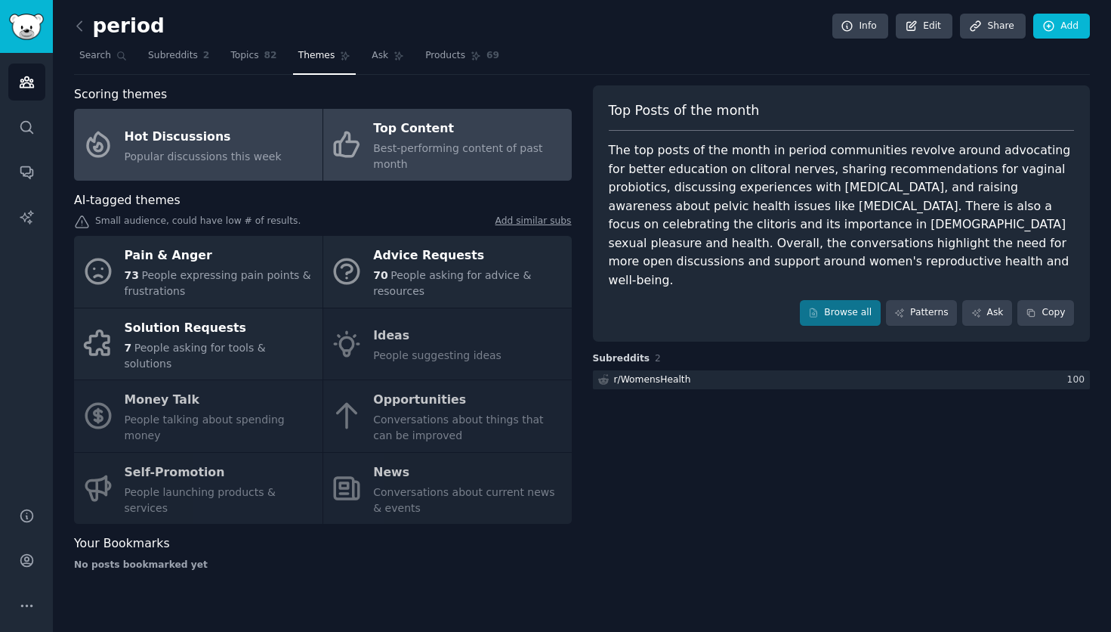
click at [192, 164] on link "Hot Discussions Popular discussions this week" at bounding box center [198, 145] width 249 height 72
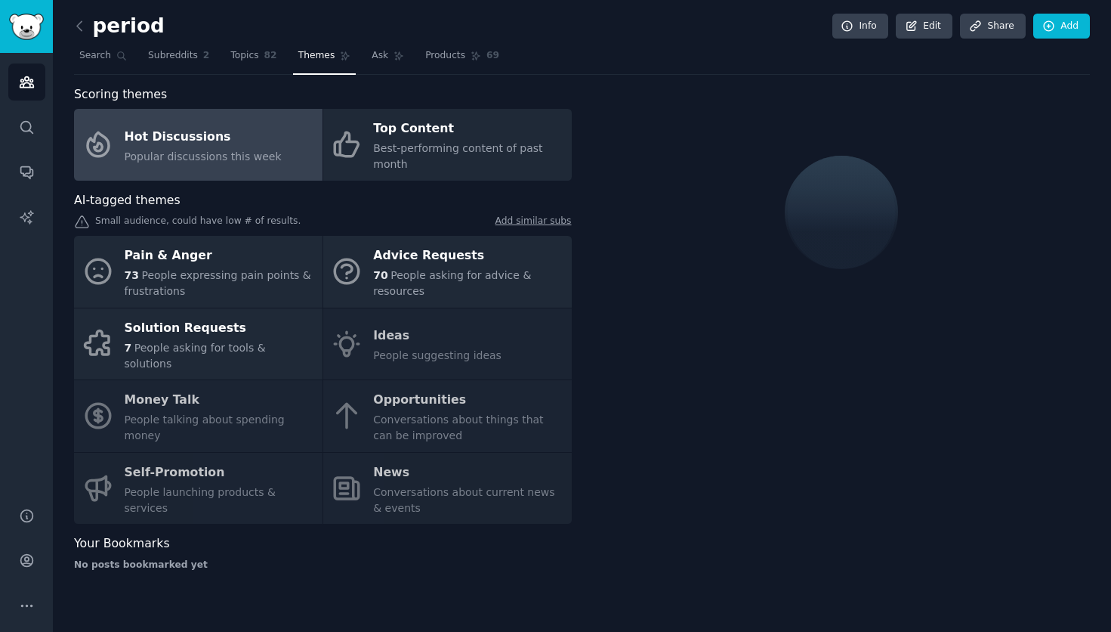
click at [412, 401] on div "Pain & Anger 73 People expressing pain points & frustrations Advice Requests 70…" at bounding box center [323, 380] width 498 height 288
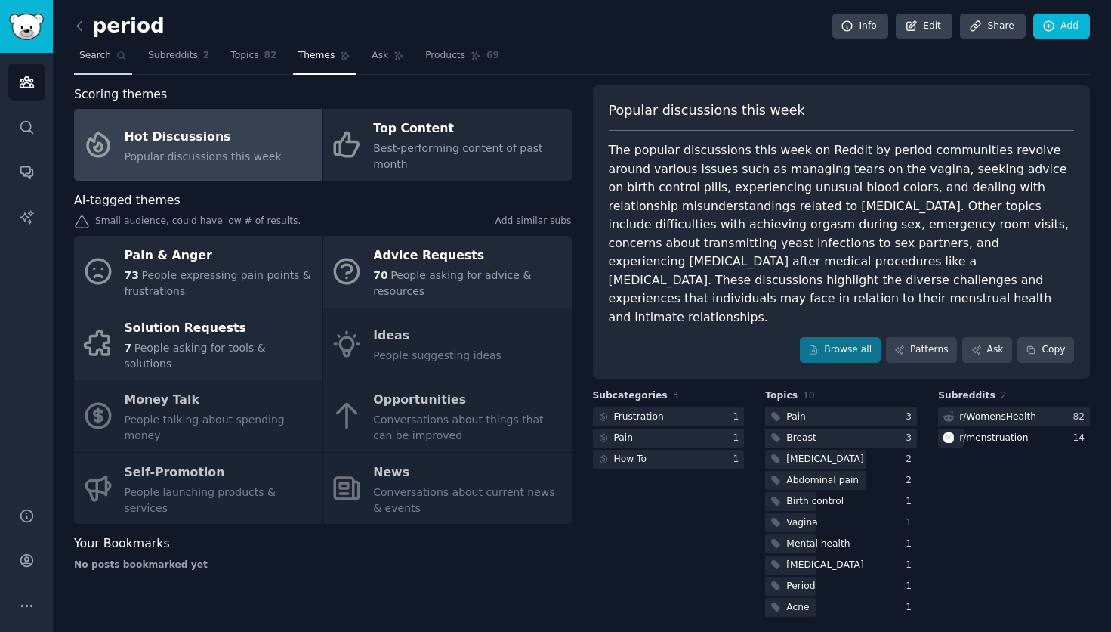
click at [114, 49] on link "Search" at bounding box center [103, 59] width 58 height 31
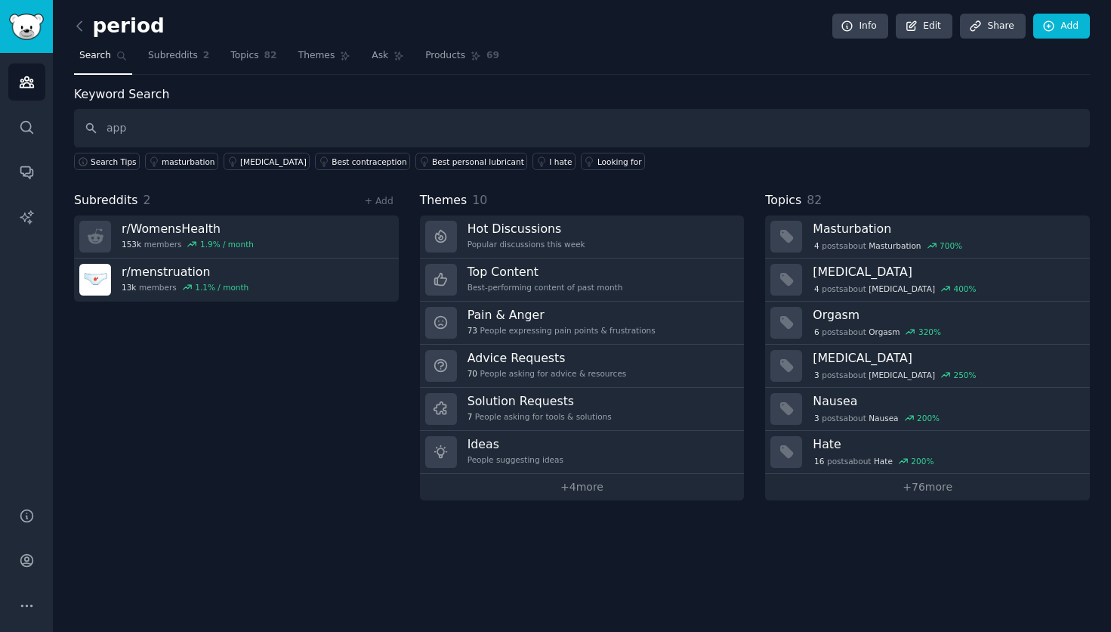
type input "app"
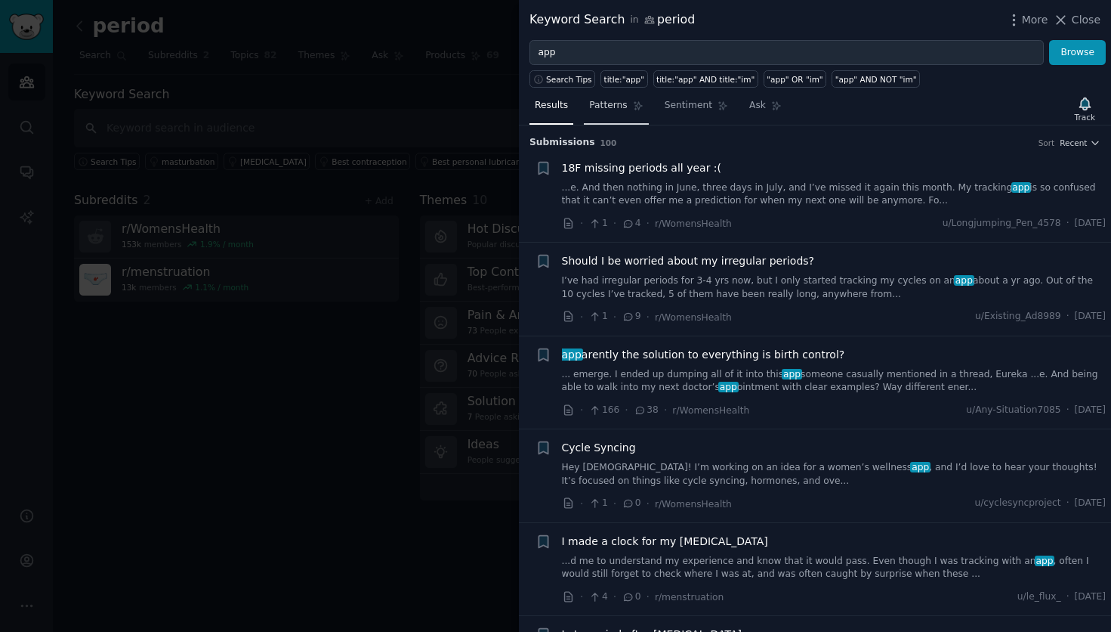
click at [623, 111] on span "Patterns" at bounding box center [608, 106] width 38 height 14
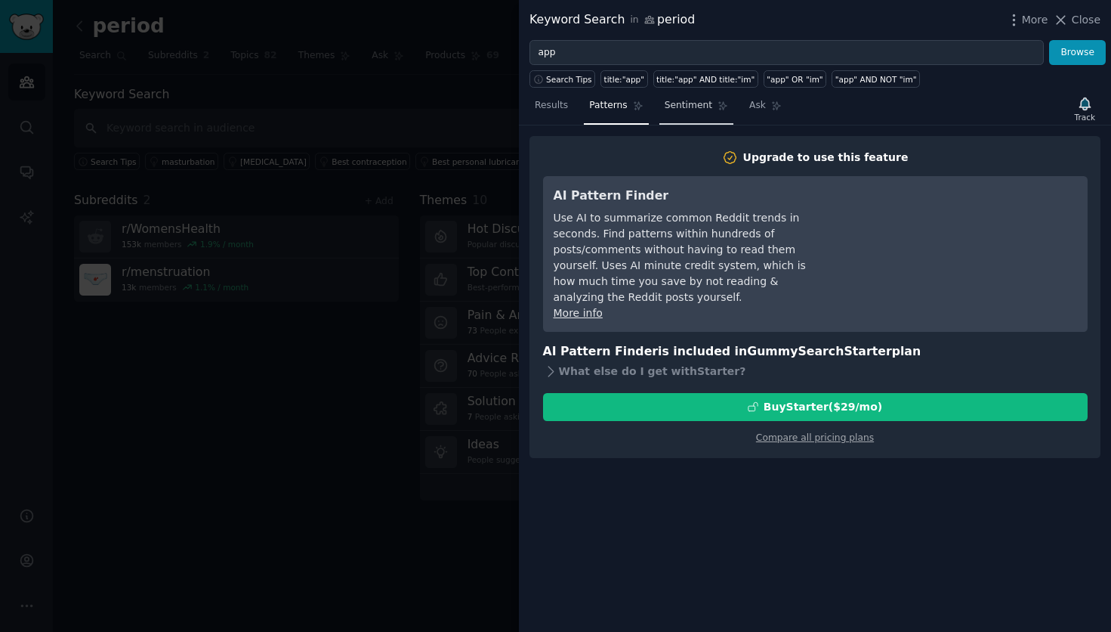
click at [713, 119] on link "Sentiment" at bounding box center [696, 109] width 74 height 31
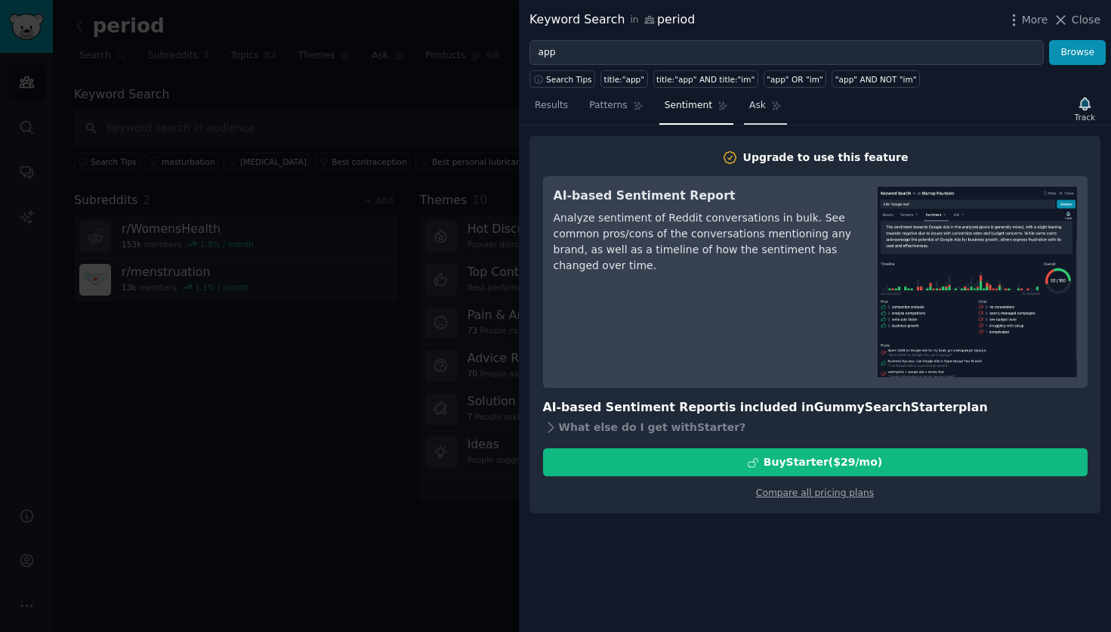
click at [755, 107] on span "Ask" at bounding box center [757, 106] width 17 height 14
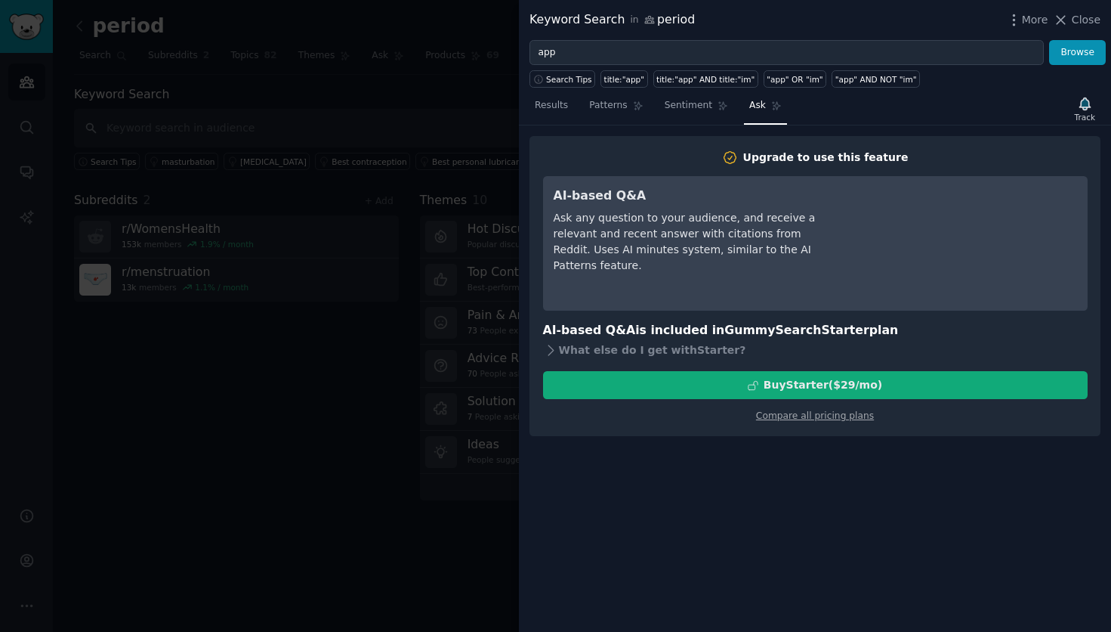
click at [745, 374] on button "Buy Starter ($ 29 /mo )" at bounding box center [815, 385] width 545 height 28
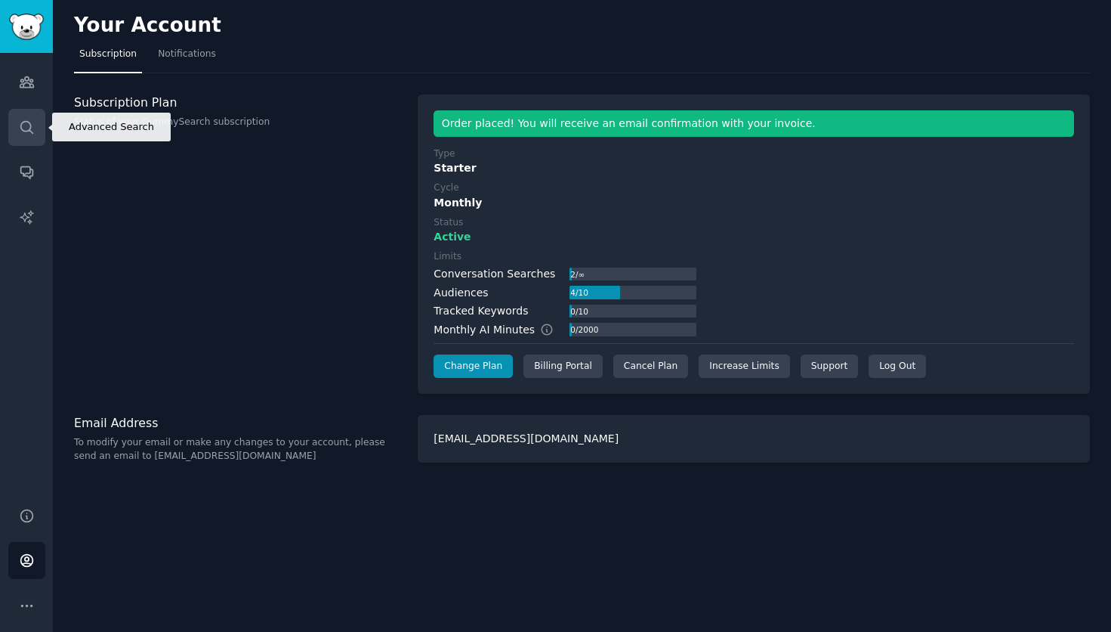
click at [23, 126] on icon "Sidebar" at bounding box center [27, 127] width 16 height 16
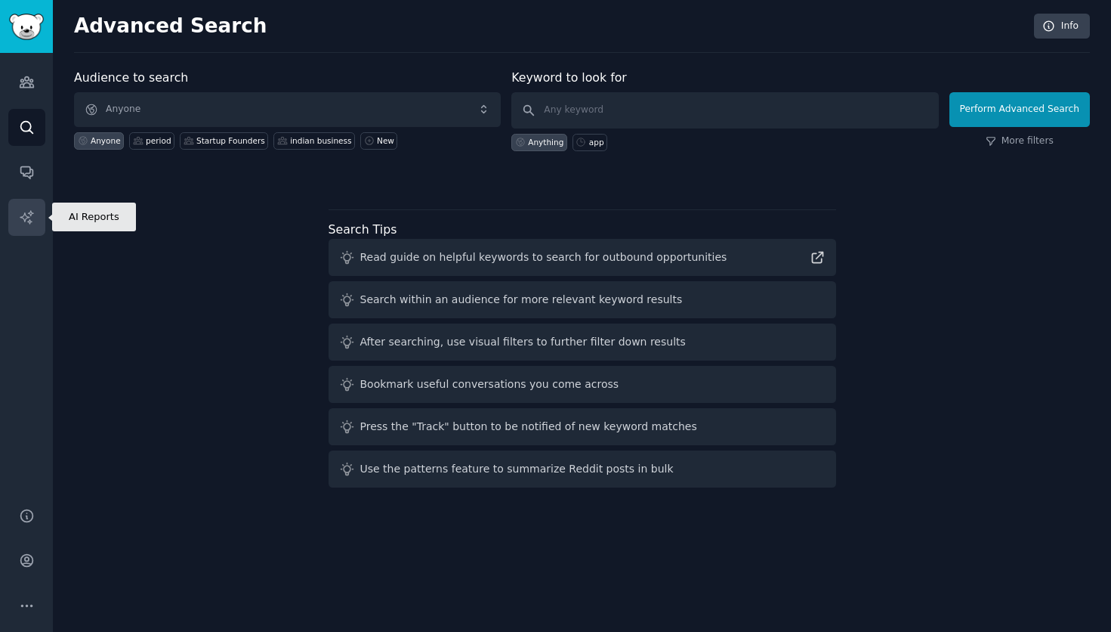
click at [13, 203] on link "AI Reports" at bounding box center [26, 217] width 37 height 37
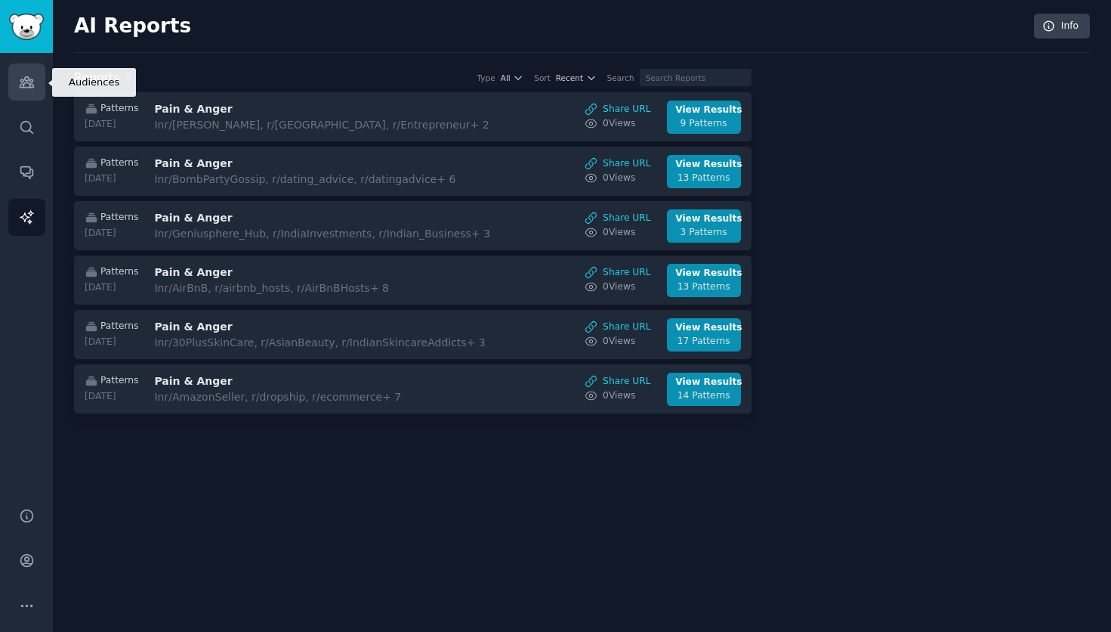
click at [26, 75] on icon "Sidebar" at bounding box center [27, 82] width 16 height 16
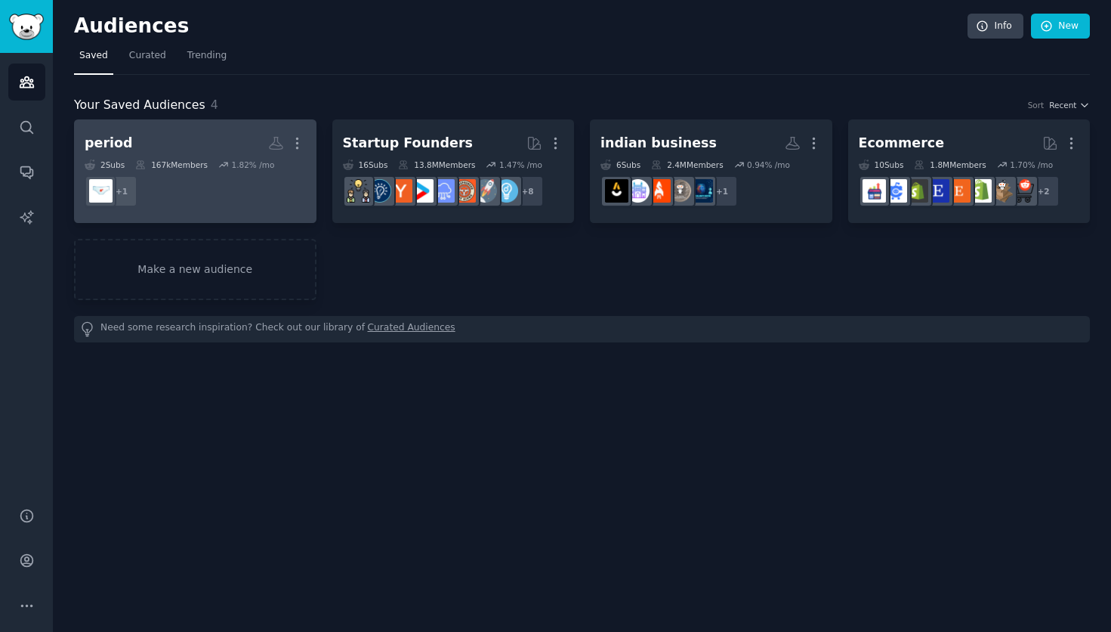
click at [196, 149] on h2 "period More" at bounding box center [195, 143] width 221 height 26
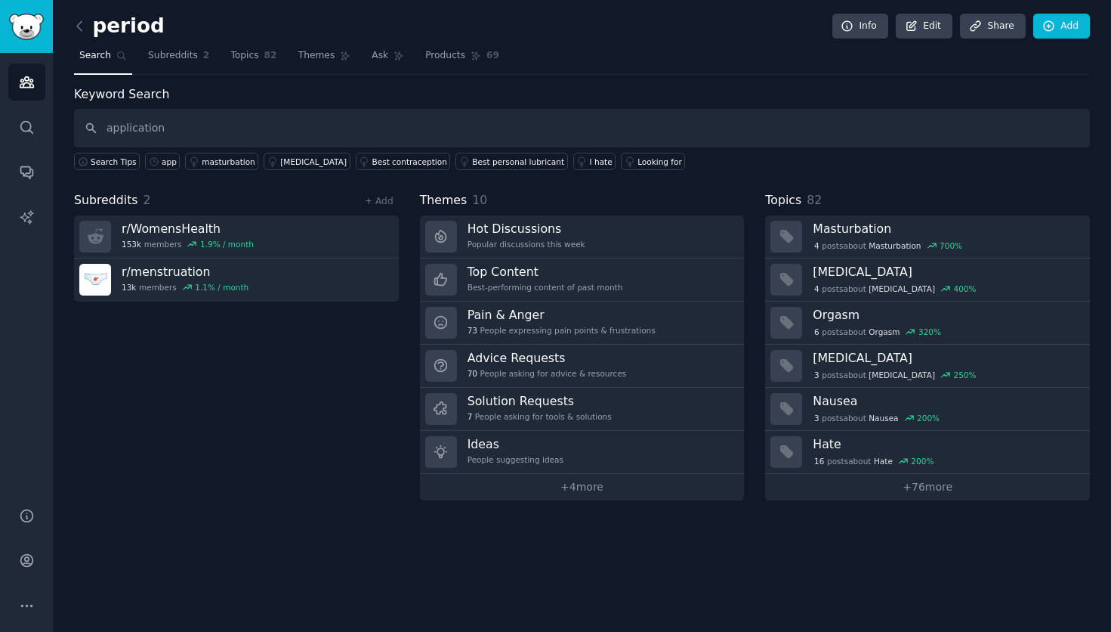
type input "application"
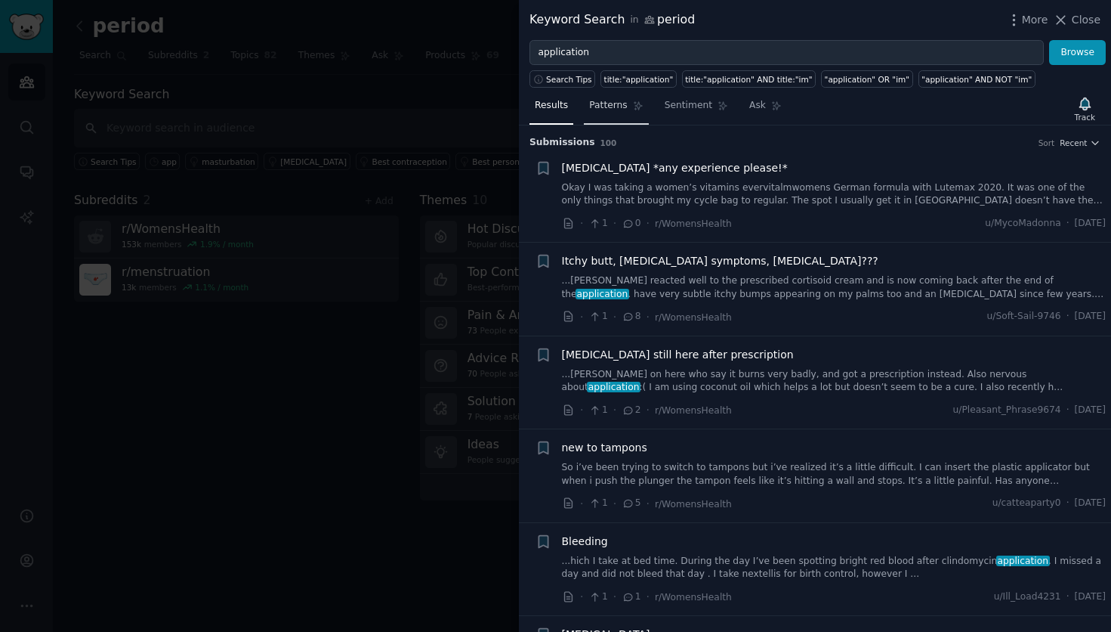
click at [614, 99] on span "Patterns" at bounding box center [608, 106] width 38 height 14
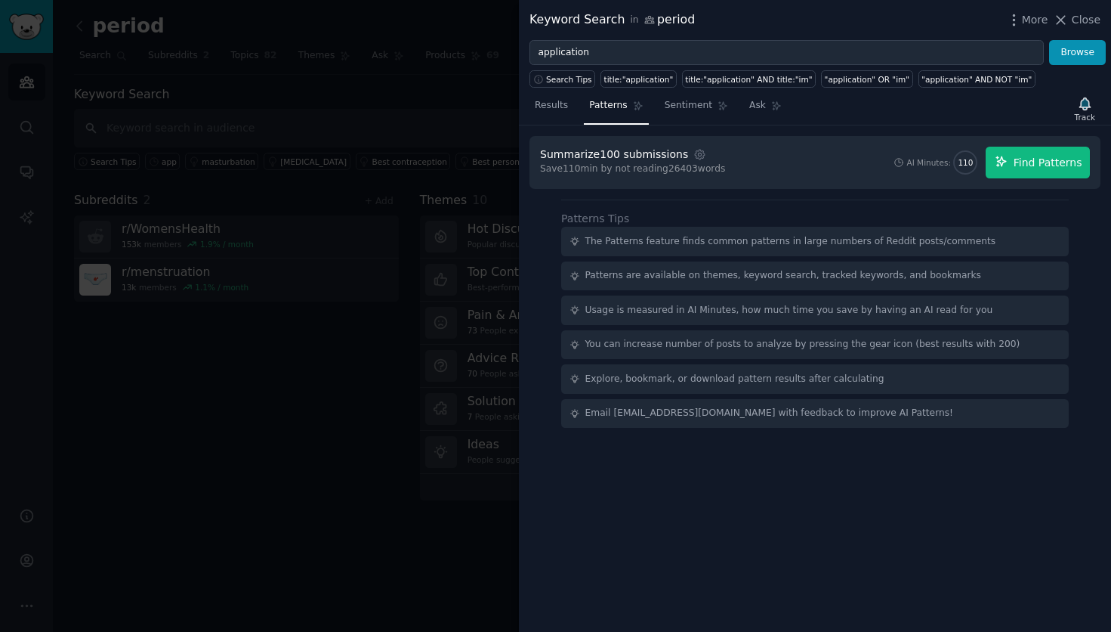
click at [1033, 150] on button "Find Patterns" at bounding box center [1038, 163] width 104 height 32
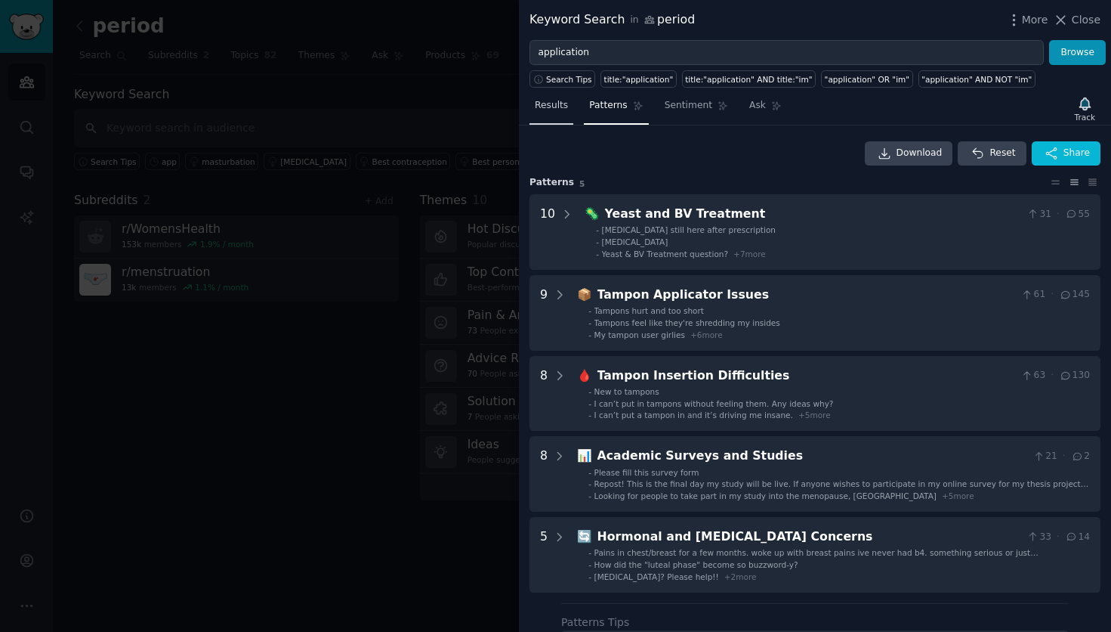
click at [548, 120] on link "Results" at bounding box center [552, 109] width 44 height 31
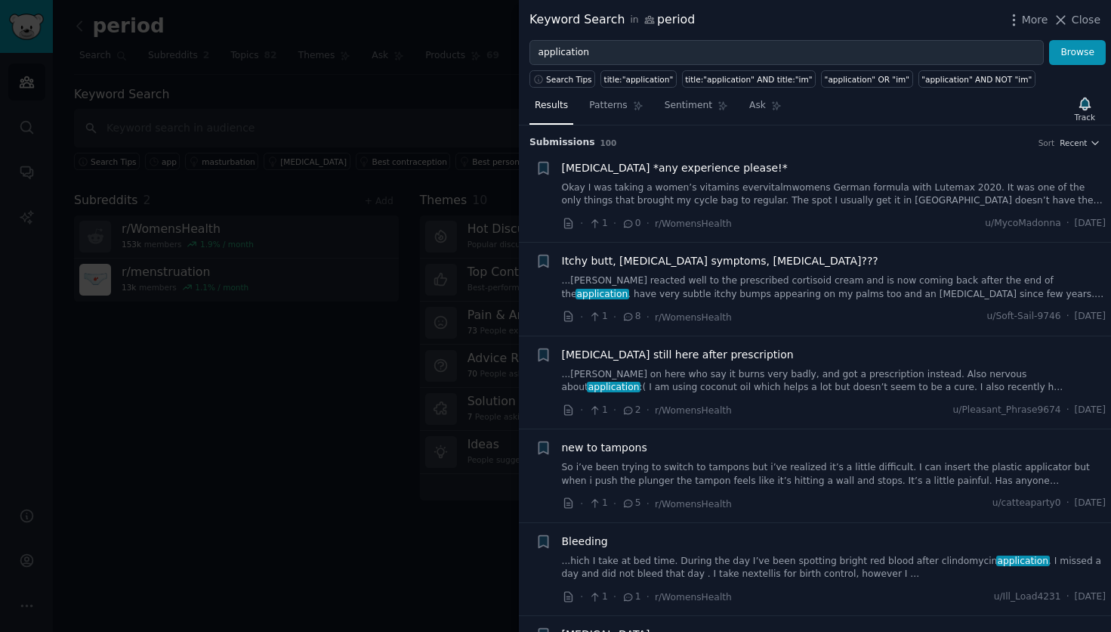
click at [297, 286] on div at bounding box center [555, 316] width 1111 height 632
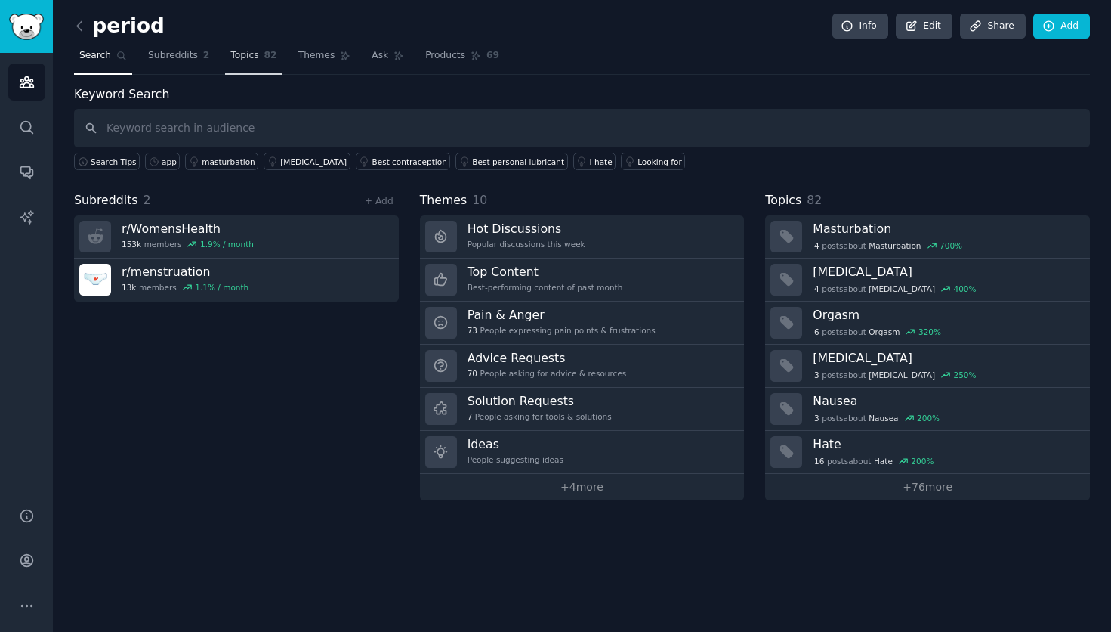
click at [242, 54] on span "Topics" at bounding box center [244, 56] width 28 height 14
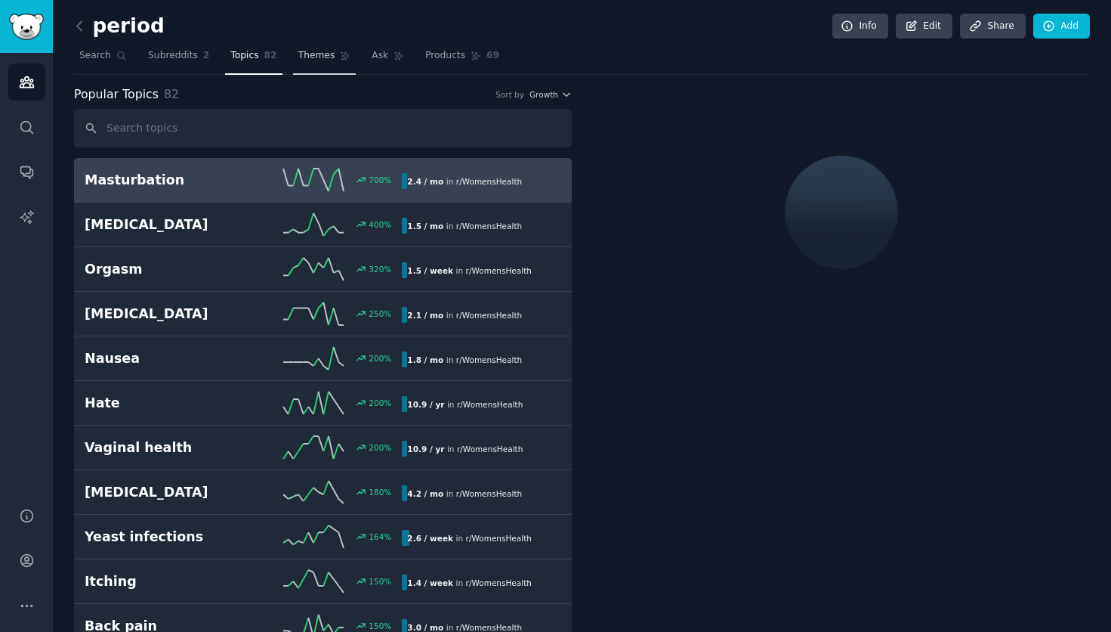
click at [341, 58] on icon at bounding box center [345, 56] width 11 height 11
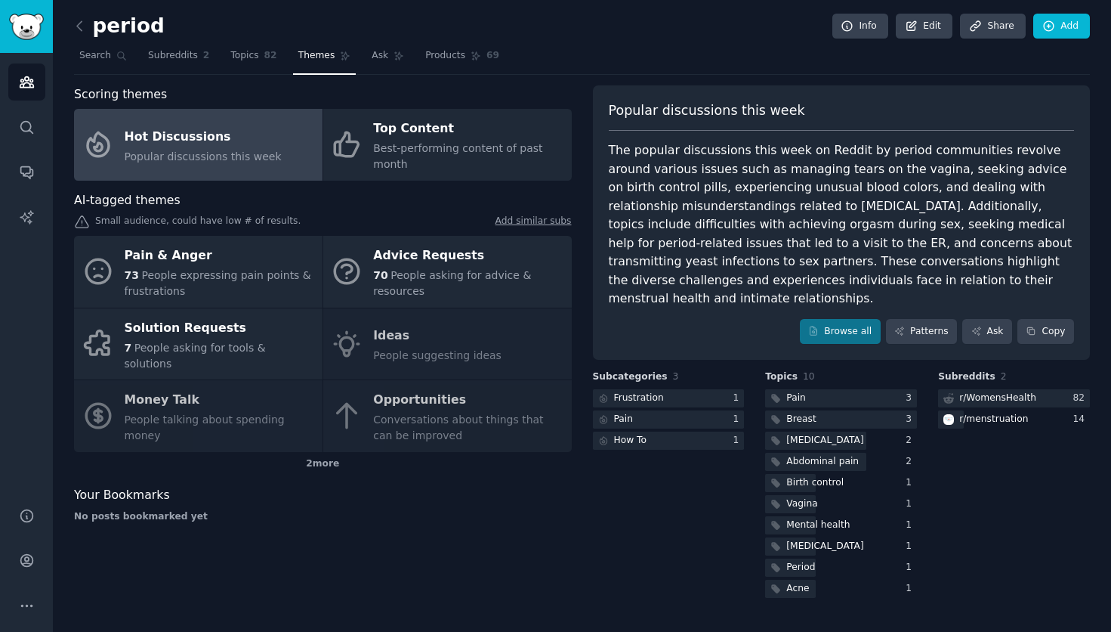
click at [377, 399] on div "Pain & Anger 73 People expressing pain points & frustrations Advice Requests 70…" at bounding box center [323, 344] width 498 height 216
click at [332, 452] on div "2 more" at bounding box center [323, 464] width 498 height 24
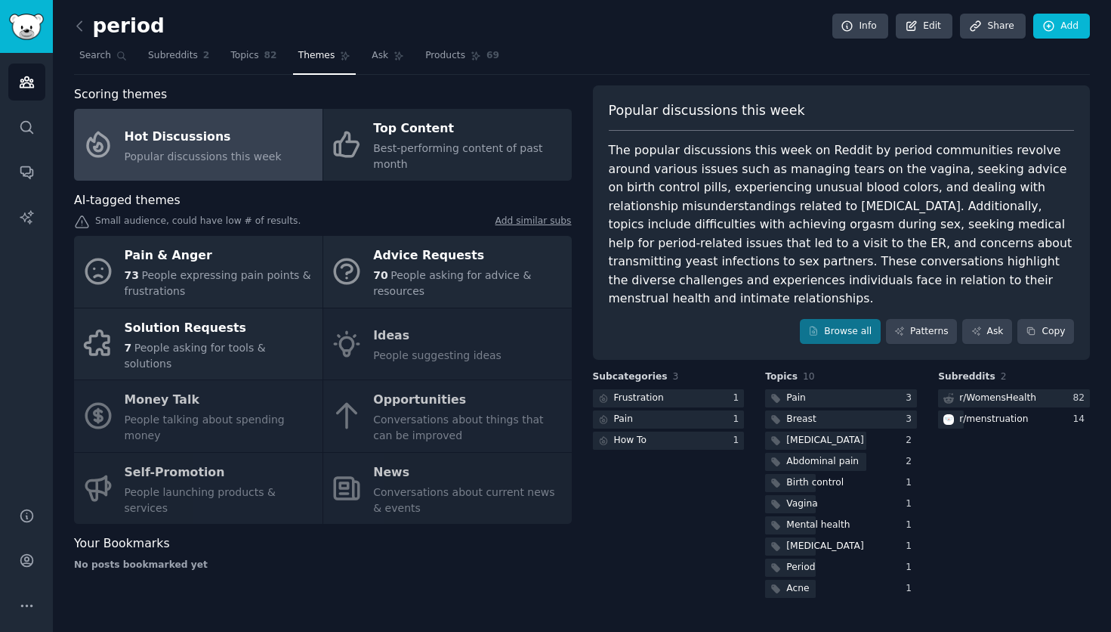
click at [425, 385] on div "Pain & Anger 73 People expressing pain points & frustrations Advice Requests 70…" at bounding box center [323, 380] width 498 height 288
click at [396, 48] on link "Ask" at bounding box center [387, 59] width 43 height 31
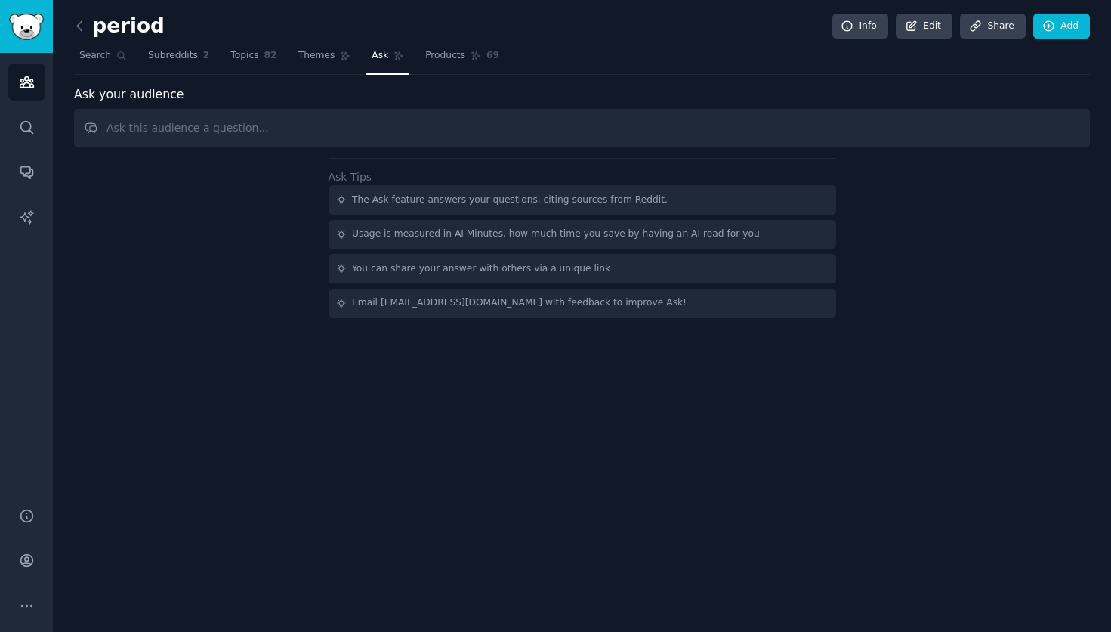
click at [456, 125] on input "text" at bounding box center [582, 128] width 1016 height 39
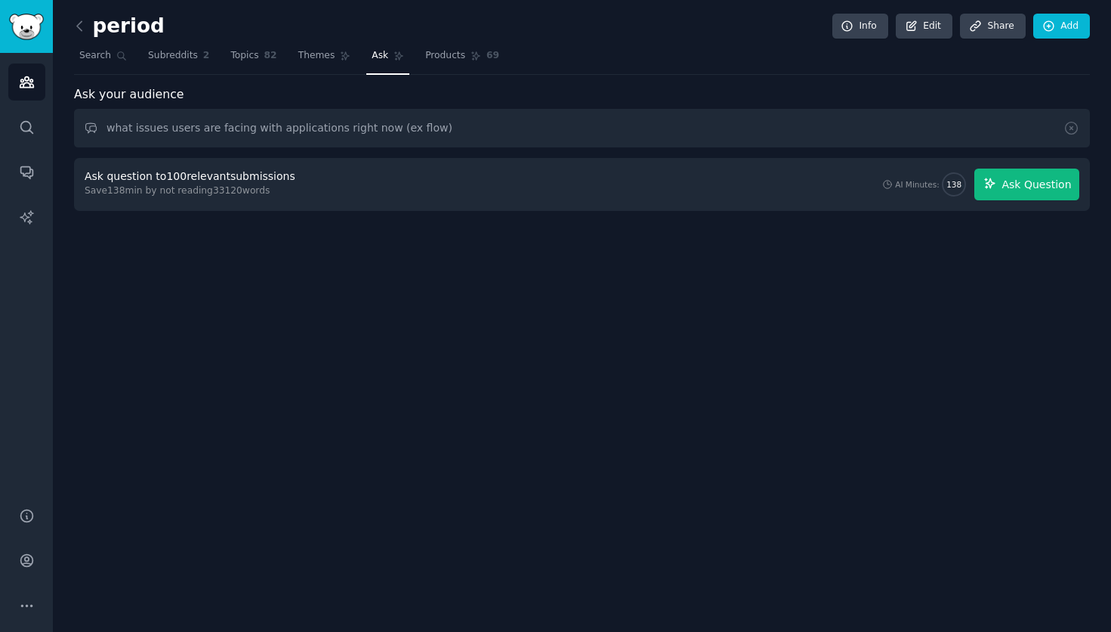
click at [1030, 173] on button "Ask Question" at bounding box center [1027, 184] width 105 height 32
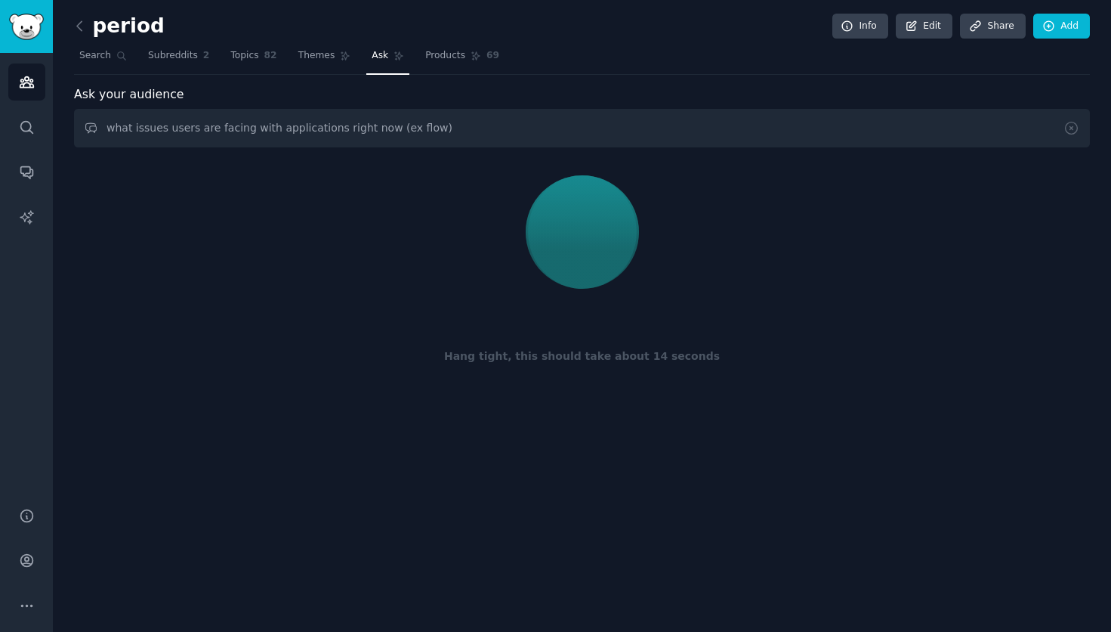
click at [632, 355] on div "Hang tight, this should take about 14 seconds" at bounding box center [582, 356] width 995 height 16
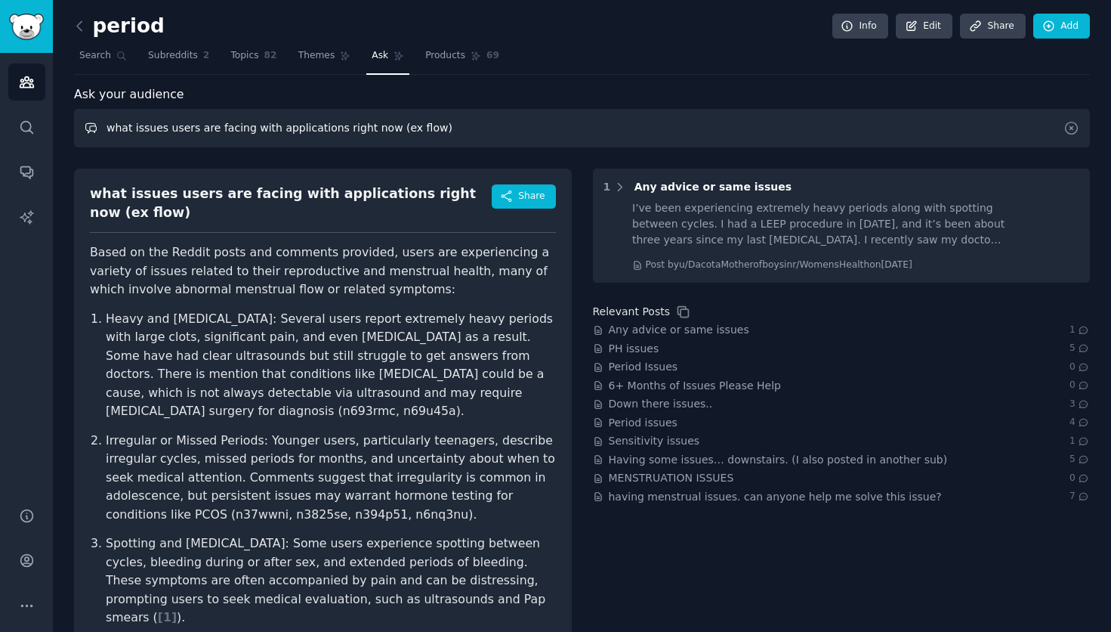
click at [422, 123] on input "what issues users are facing with applications right now (ex flow)" at bounding box center [582, 128] width 1016 height 39
click at [267, 127] on input "what issues users are facing with applications right now (ex flow)" at bounding box center [582, 128] width 1016 height 39
type input "what issues users are facing with iOS/android applications right now (ex flow)"
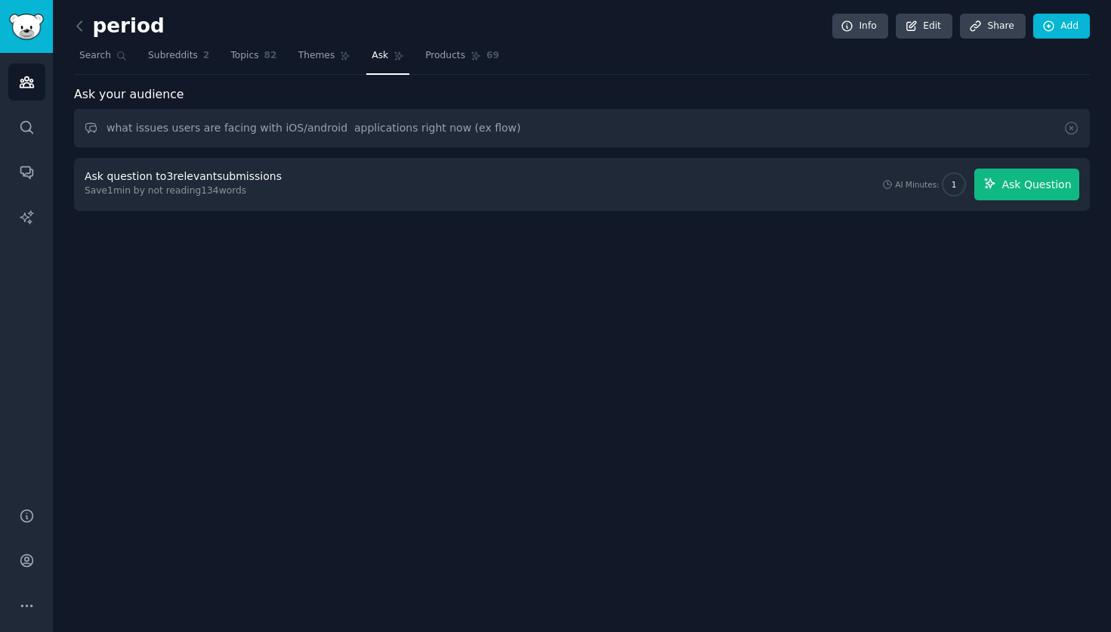
click at [1013, 182] on span "Ask Question" at bounding box center [1037, 185] width 70 height 16
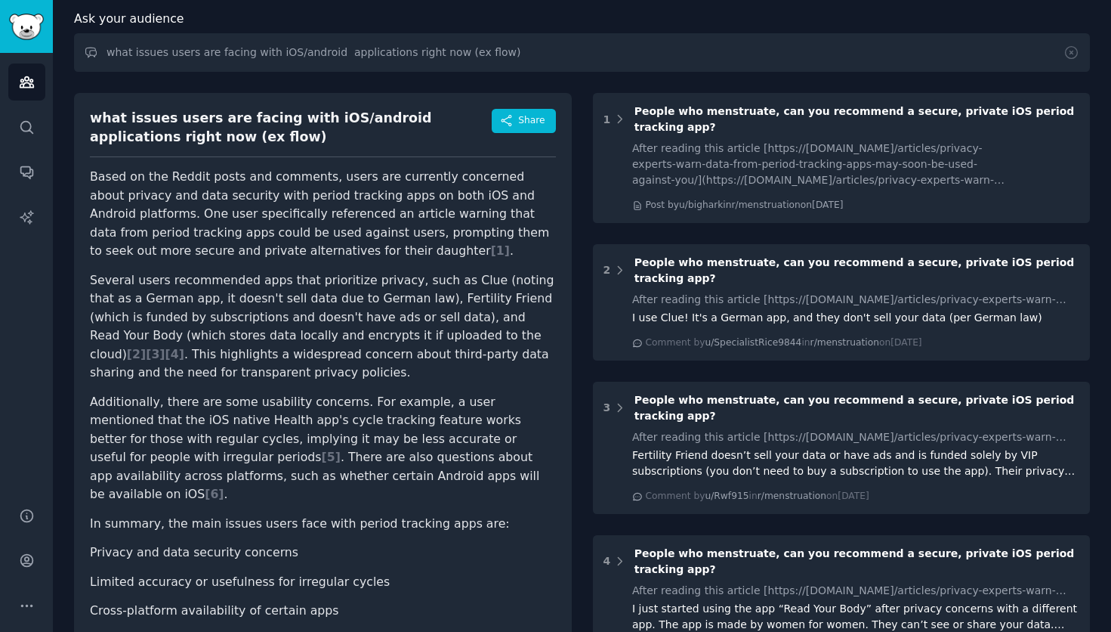
scroll to position [72, 0]
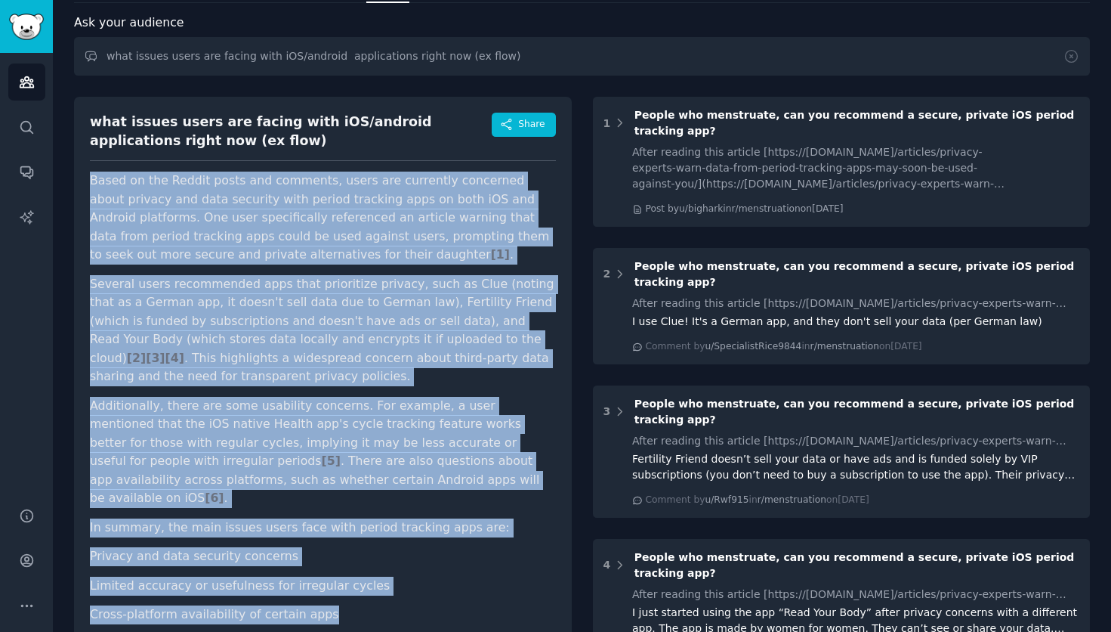
drag, startPoint x: 87, startPoint y: 174, endPoint x: 395, endPoint y: 578, distance: 508.3
click at [395, 578] on div "what issues users are facing with iOS/android applications right now (ex flow) …" at bounding box center [323, 374] width 498 height 554
copy article "Based on the Reddit posts and comments, users are currently concerned about pri…"
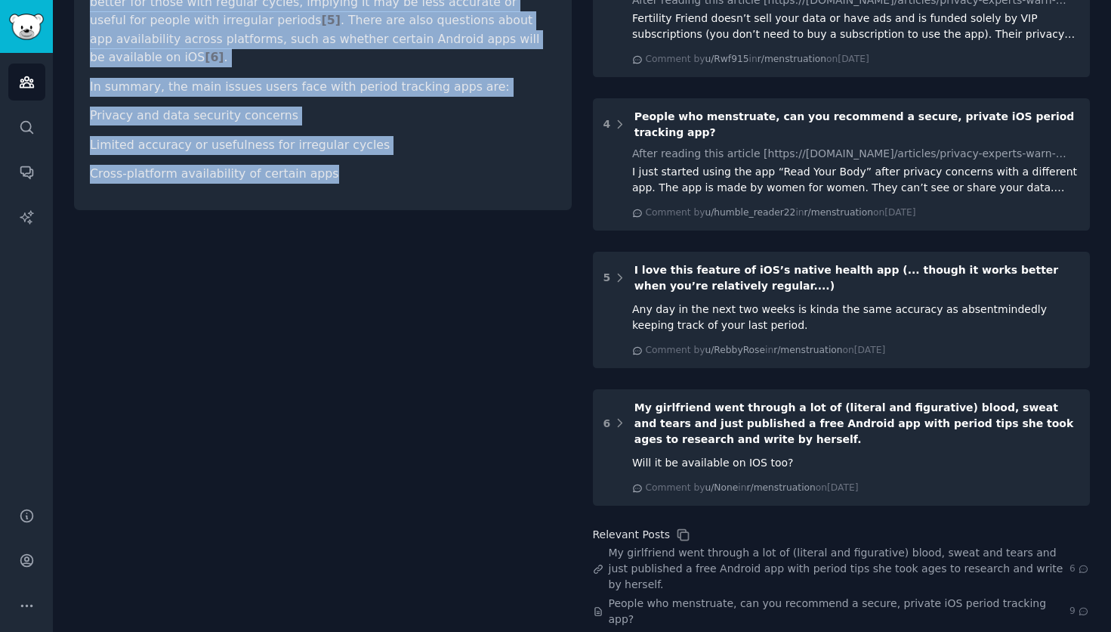
scroll to position [0, 0]
click at [505, 533] on div "what issues users are facing with iOS/android applications right now (ex flow) …" at bounding box center [323, 153] width 498 height 1015
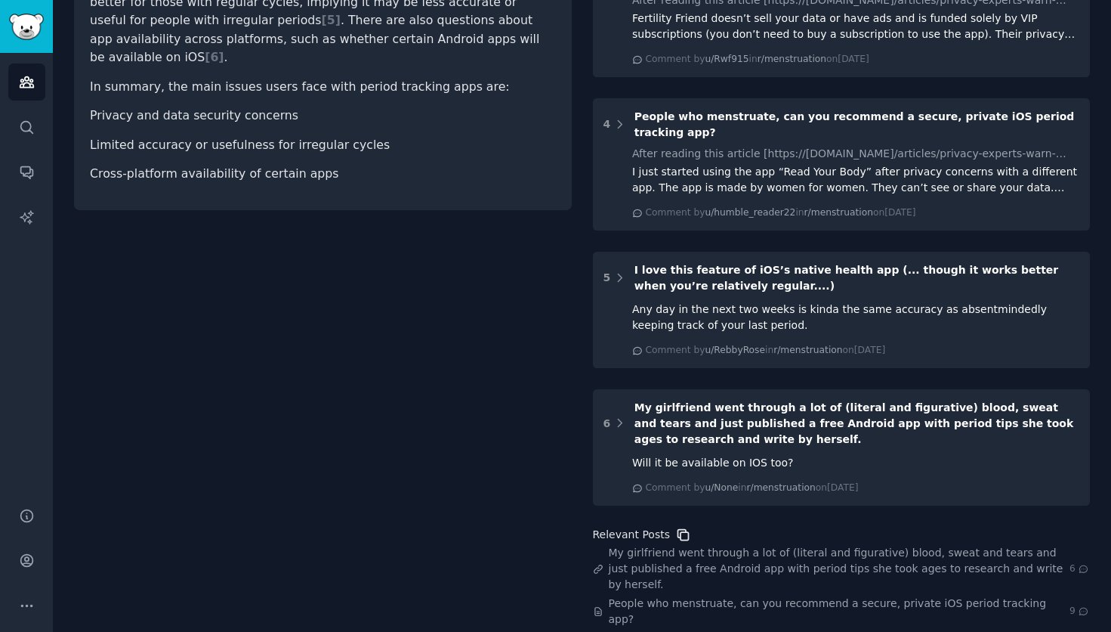
click at [675, 527] on icon at bounding box center [683, 535] width 16 height 16
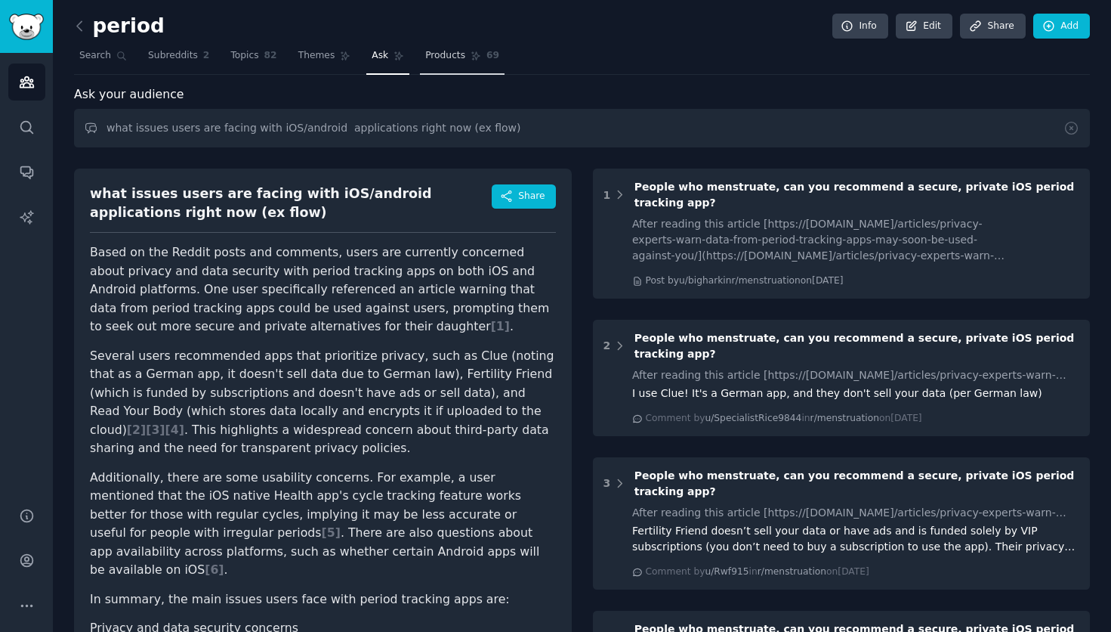
click at [459, 57] on span "Products" at bounding box center [445, 56] width 40 height 14
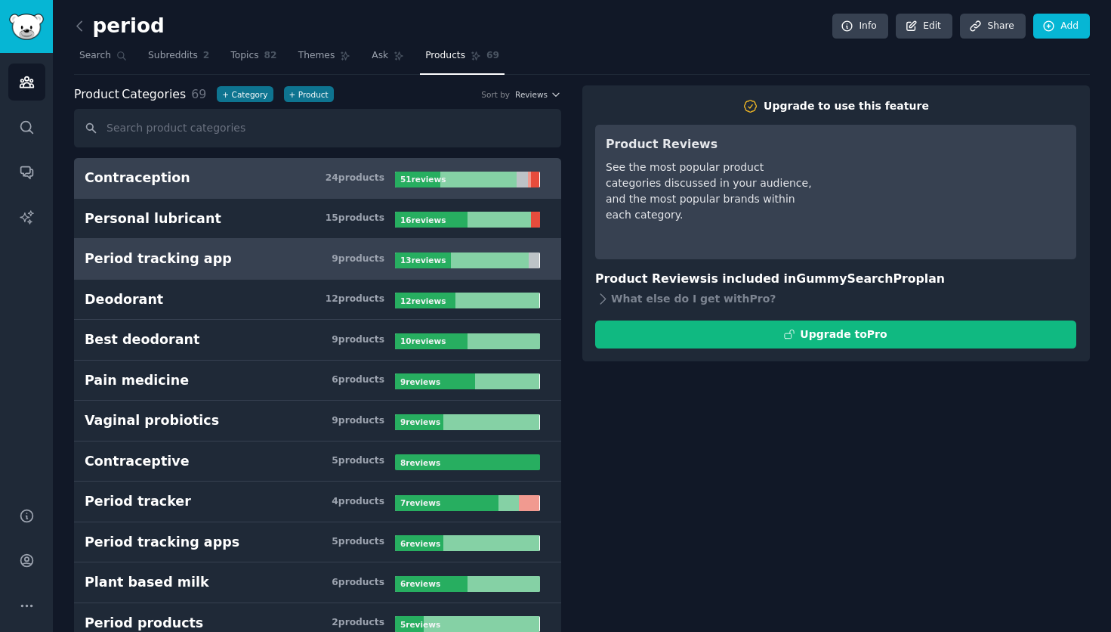
click at [168, 265] on div "Period tracking app" at bounding box center [158, 258] width 147 height 19
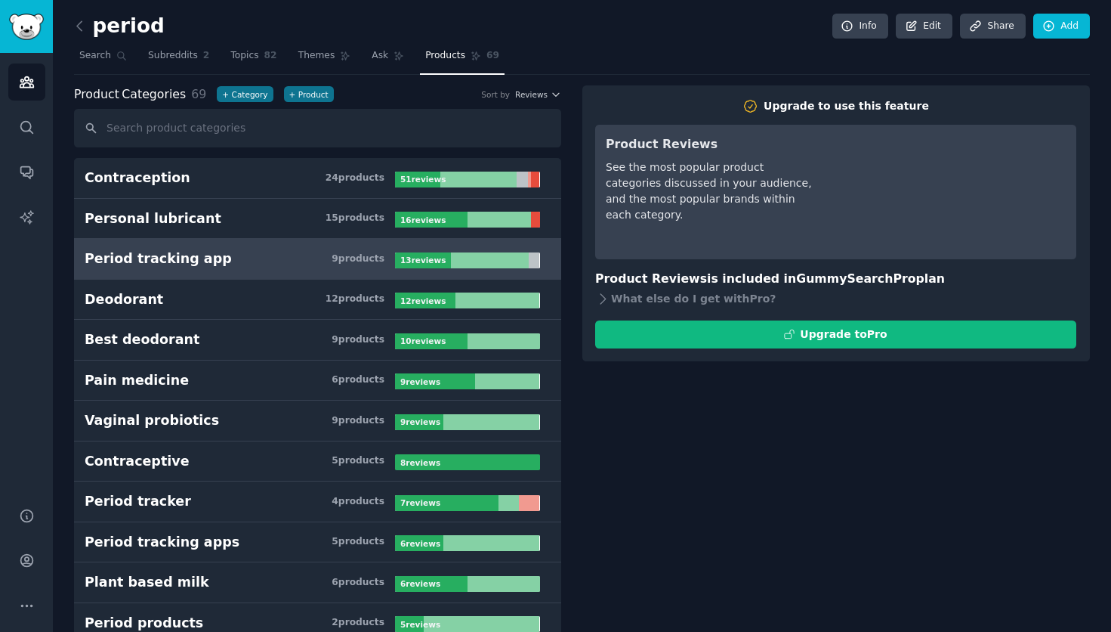
click at [164, 255] on div "Period tracking app" at bounding box center [158, 258] width 147 height 19
click at [256, 65] on link "Topics 82" at bounding box center [253, 59] width 57 height 31
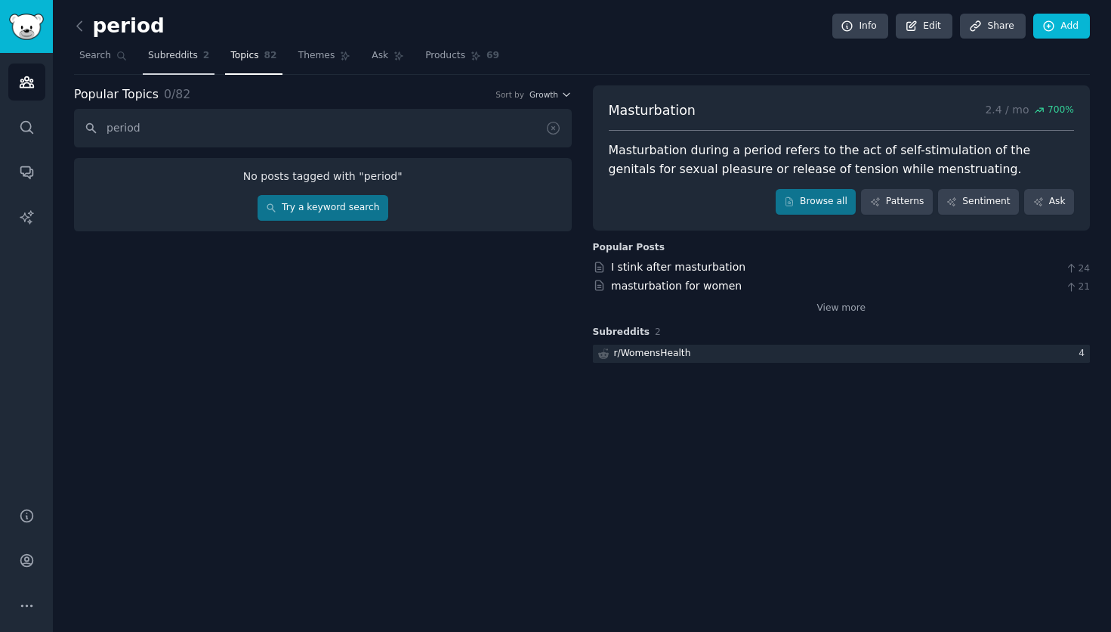
type input "period"
click at [174, 45] on link "Subreddits 2" at bounding box center [179, 59] width 72 height 31
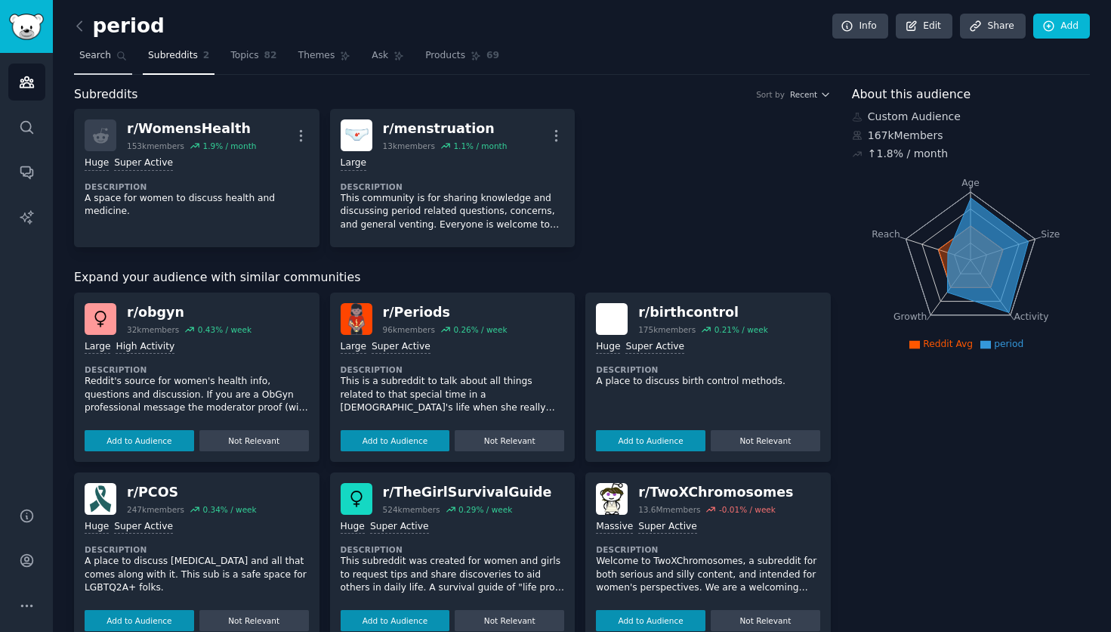
click at [119, 65] on link "Search" at bounding box center [103, 59] width 58 height 31
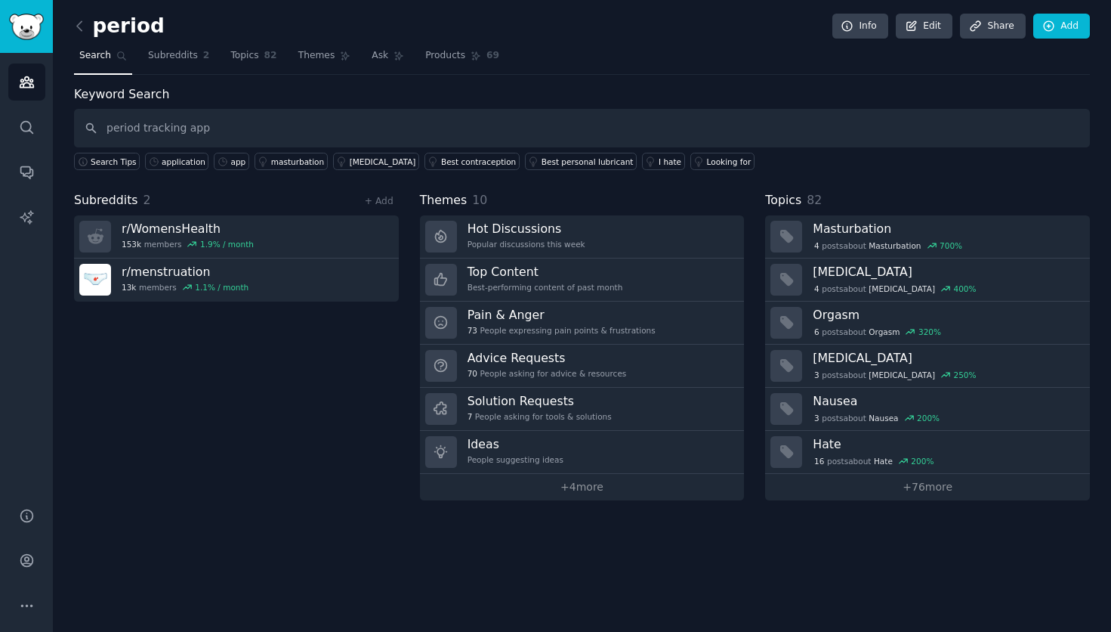
type input "period tracking app"
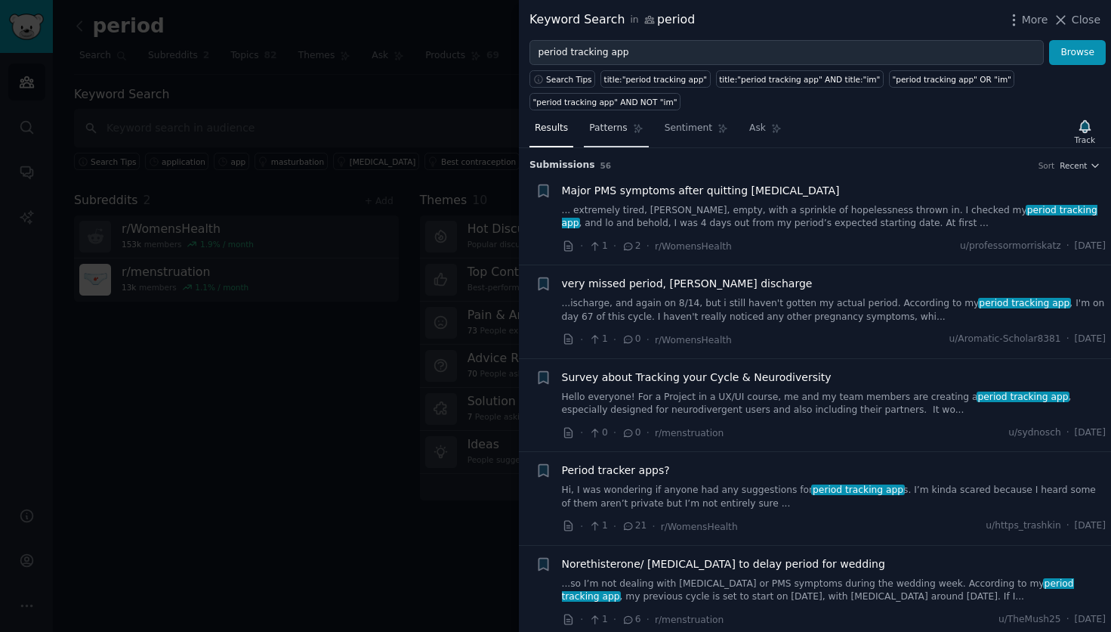
click at [620, 130] on span "Patterns" at bounding box center [608, 129] width 38 height 14
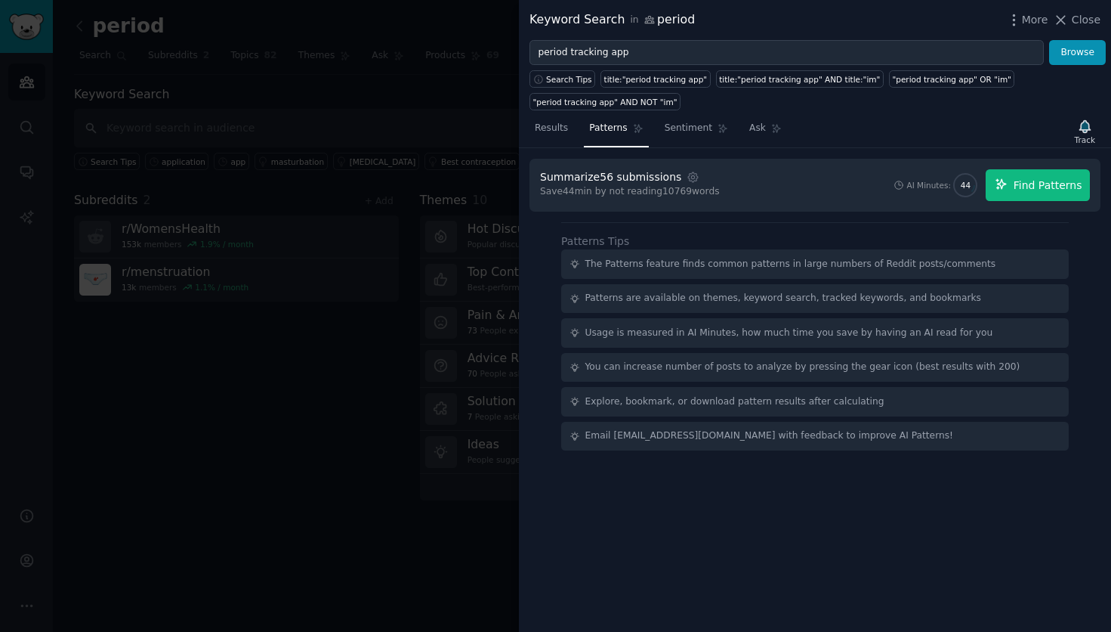
click at [1034, 187] on span "Find Patterns" at bounding box center [1048, 186] width 69 height 16
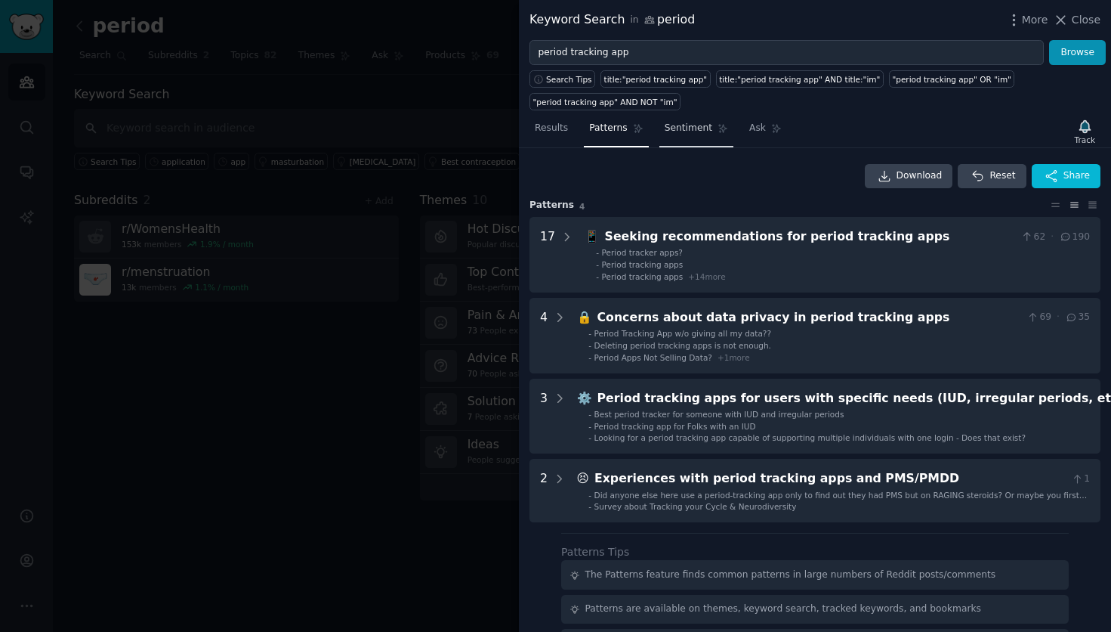
click at [692, 135] on link "Sentiment" at bounding box center [696, 131] width 74 height 31
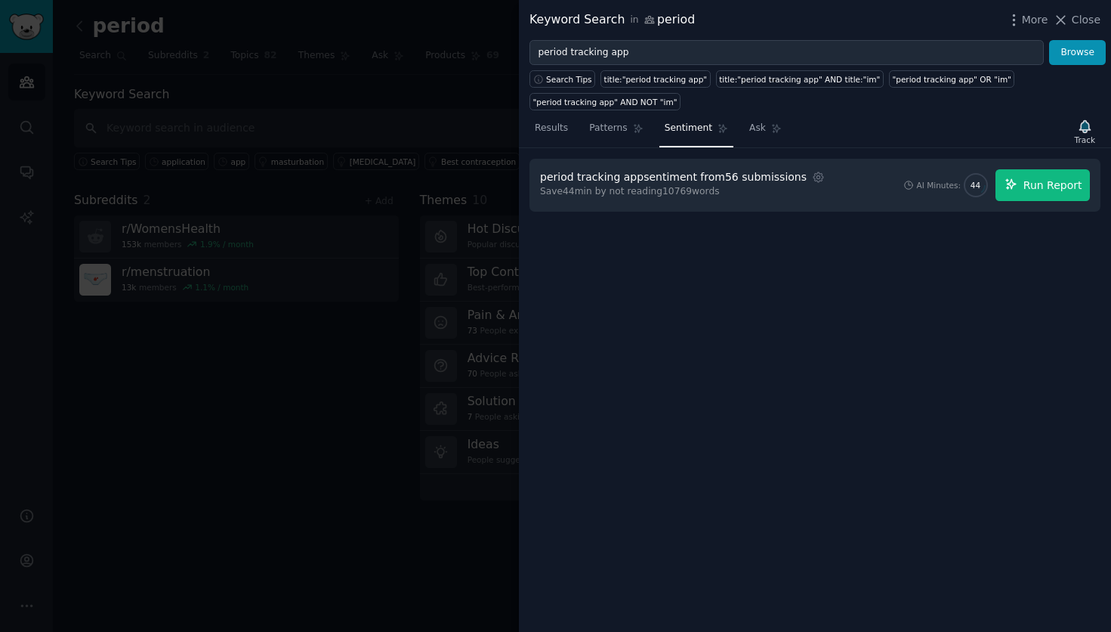
click at [1047, 183] on span "Run Report" at bounding box center [1053, 186] width 59 height 16
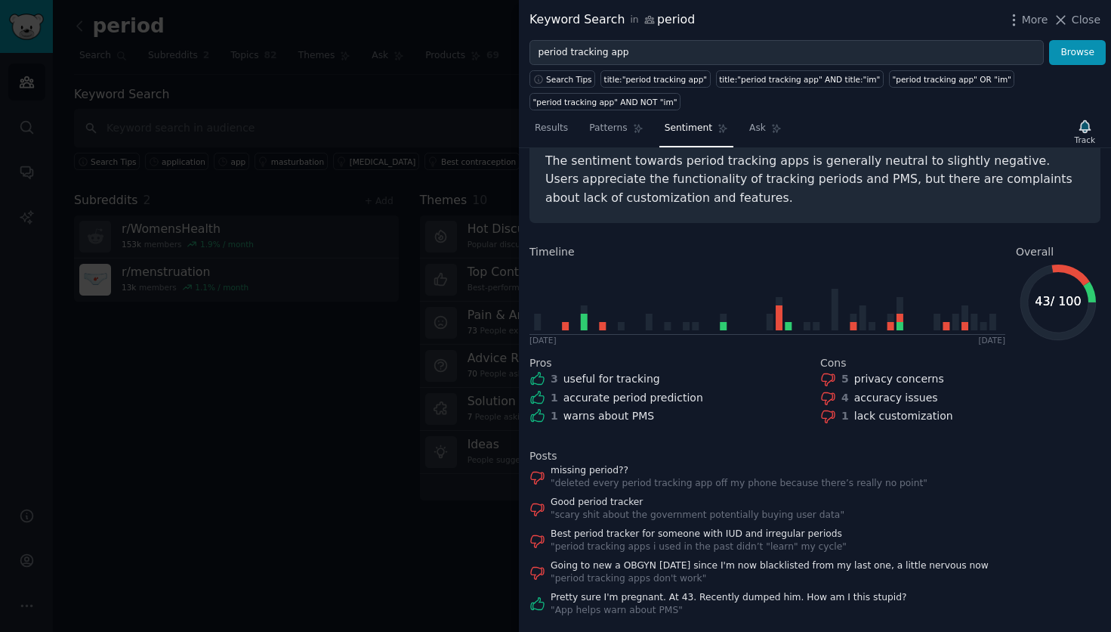
scroll to position [97, 0]
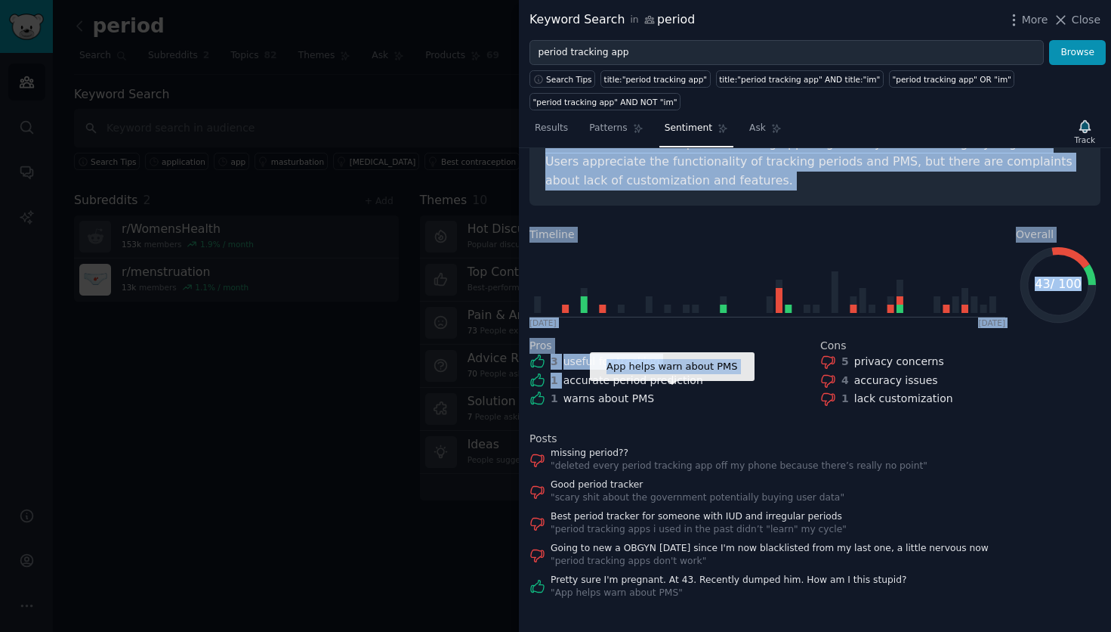
drag, startPoint x: 538, startPoint y: 195, endPoint x: 742, endPoint y: 370, distance: 268.9
click at [742, 370] on div "period tracking app sentiment Download Share The sentiment towards period track…" at bounding box center [815, 336] width 571 height 527
click at [729, 502] on div "missing period?? " deleted every period tracking app off my phone because there…" at bounding box center [815, 522] width 571 height 153
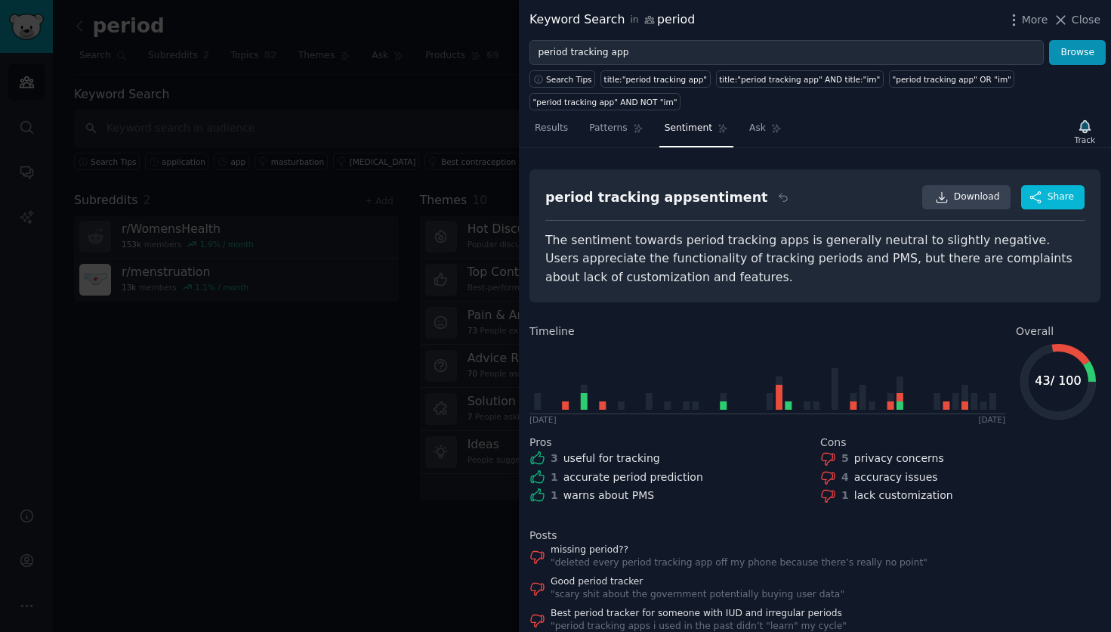
scroll to position [0, 0]
click at [713, 564] on div "" deleted every period tracking app off my phone because there’s really no poin…" at bounding box center [739, 563] width 377 height 14
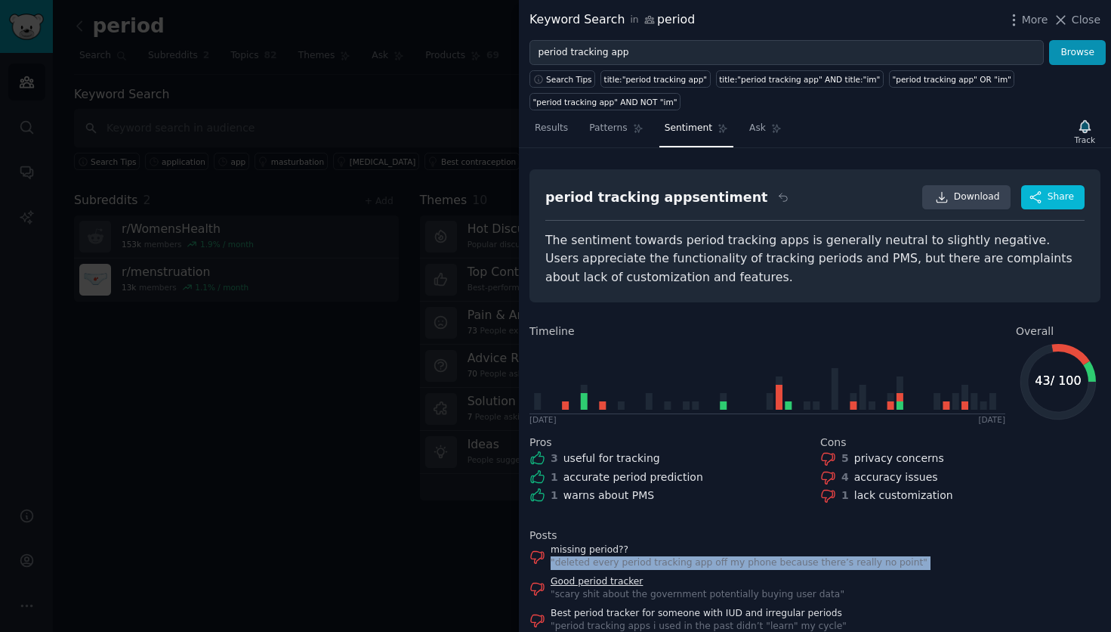
click at [717, 584] on link "Good period tracker" at bounding box center [698, 582] width 294 height 14
click at [571, 524] on div "period tracking app sentiment Download Share The sentiment towards period track…" at bounding box center [815, 432] width 571 height 527
click at [730, 269] on div "The sentiment towards period tracking apps is generally neutral to slightly neg…" at bounding box center [814, 259] width 539 height 56
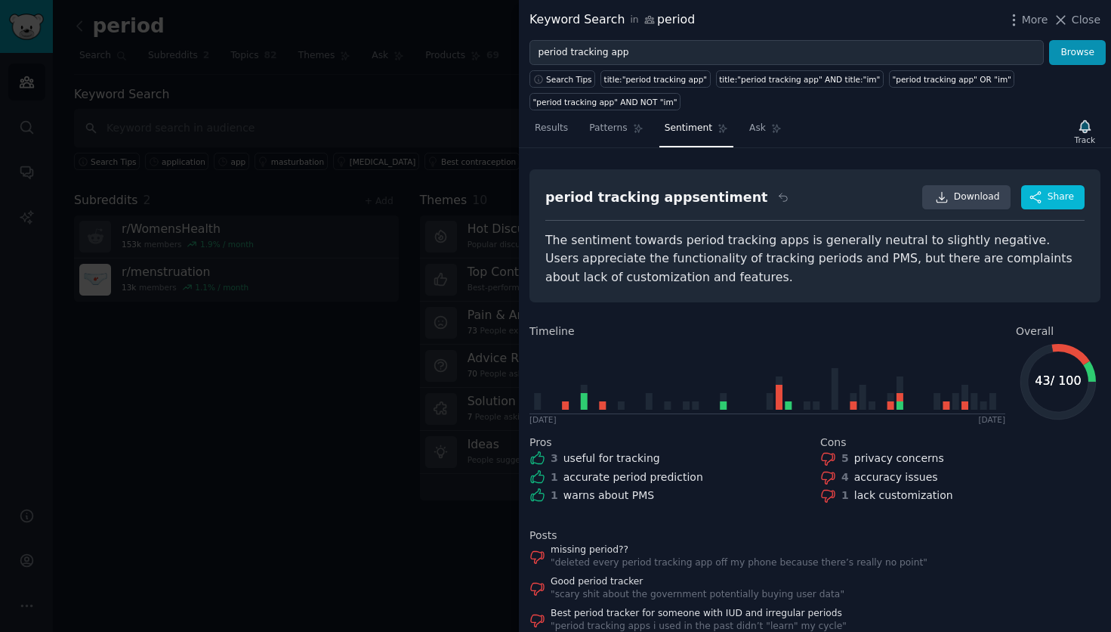
click at [730, 269] on div "The sentiment towards period tracking apps is generally neutral to slightly neg…" at bounding box center [814, 259] width 539 height 56
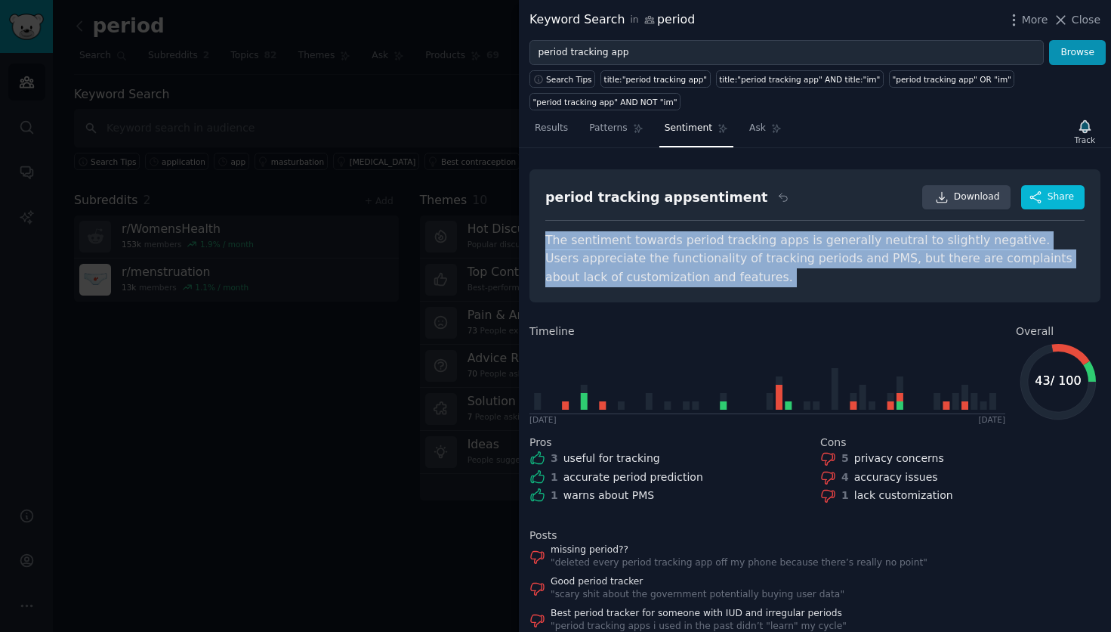
click at [730, 269] on div "The sentiment towards period tracking apps is generally neutral to slightly neg…" at bounding box center [814, 259] width 539 height 56
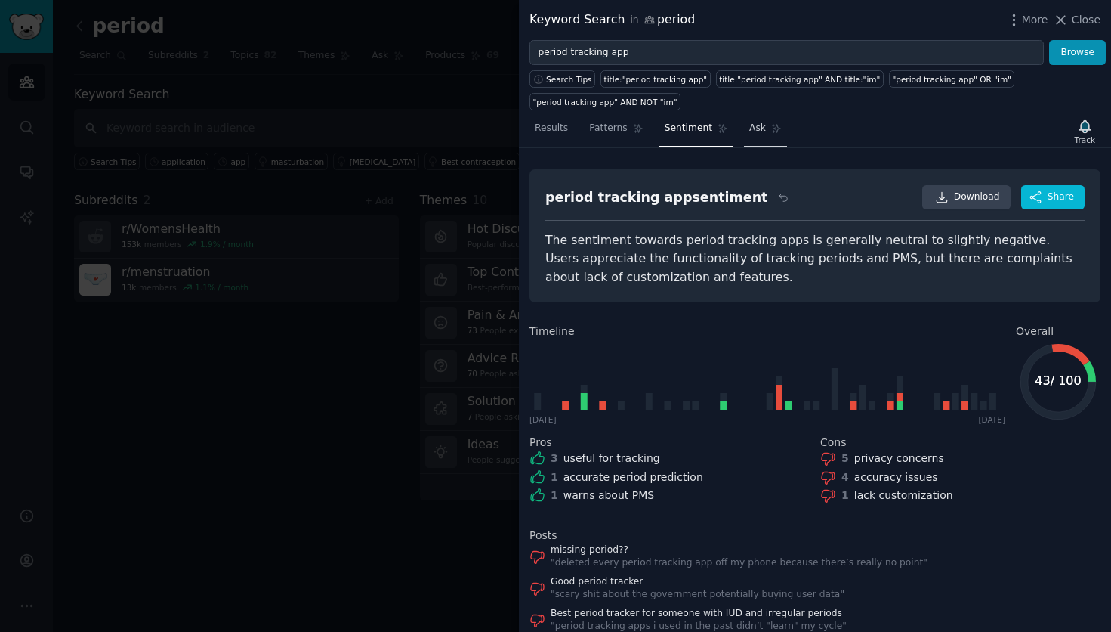
click at [771, 130] on icon at bounding box center [776, 128] width 11 height 11
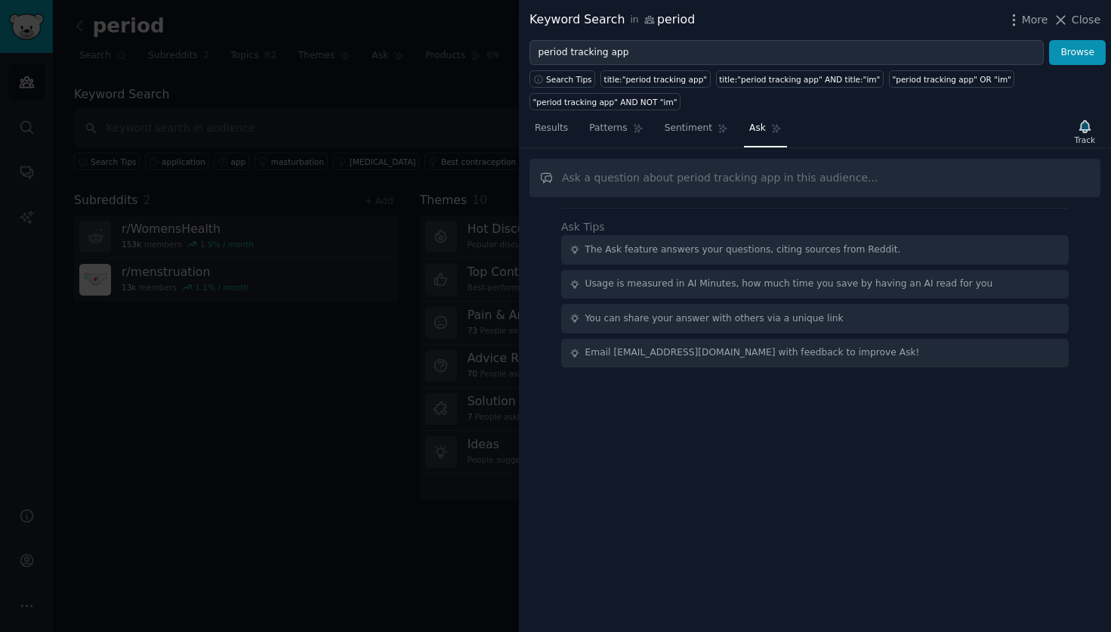
click at [628, 254] on div "The Ask feature answers your questions, citing sources from Reddit." at bounding box center [743, 250] width 316 height 14
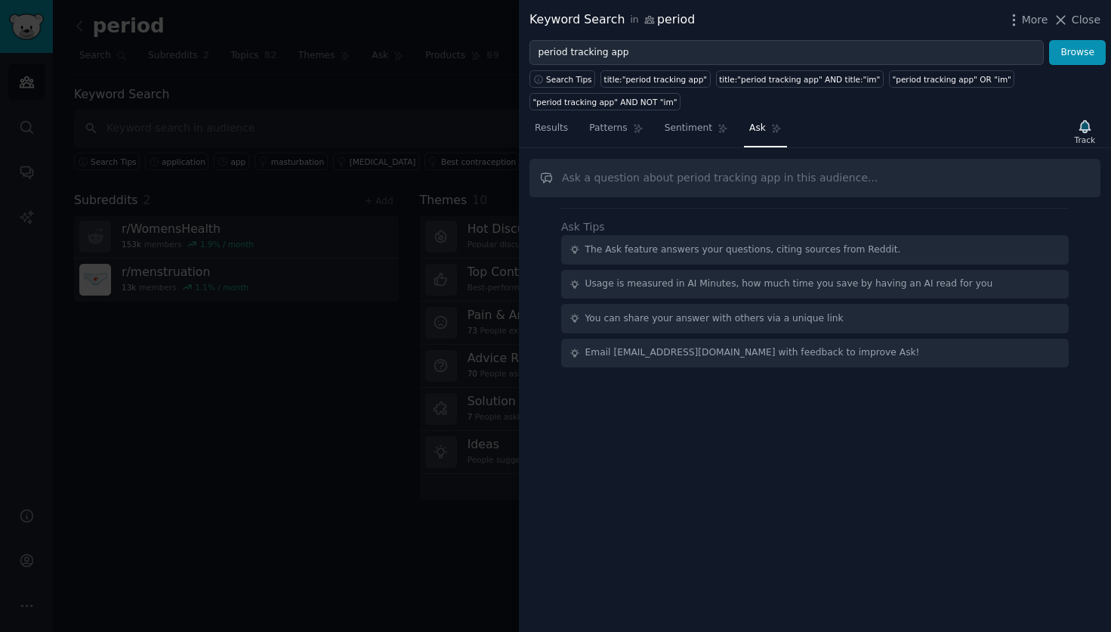
click at [418, 373] on div at bounding box center [555, 316] width 1111 height 632
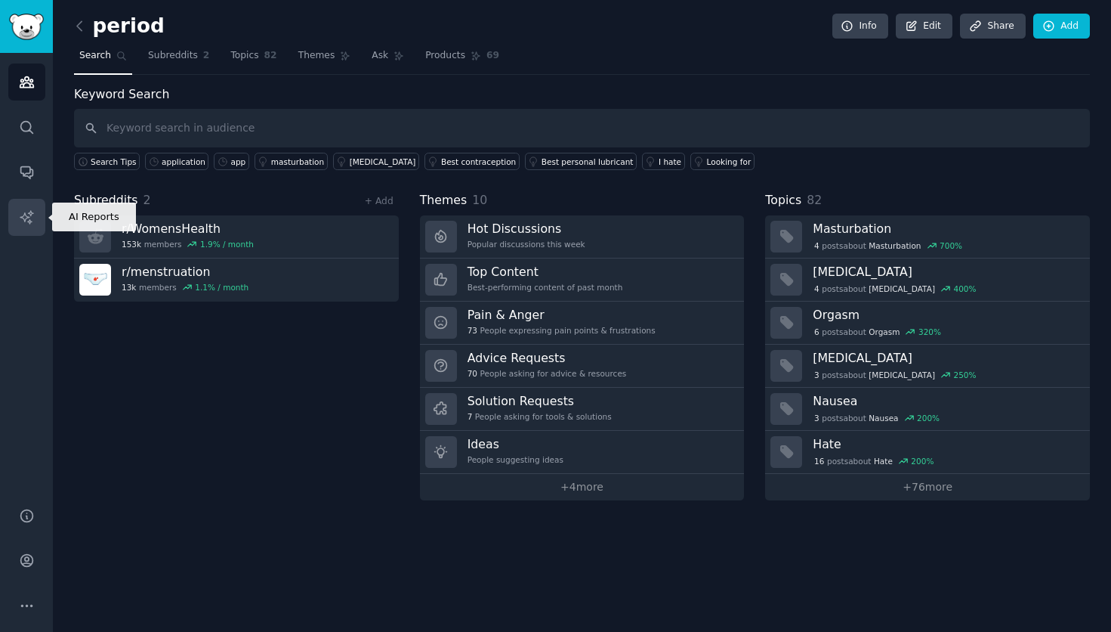
click at [38, 235] on link "AI Reports" at bounding box center [26, 217] width 37 height 37
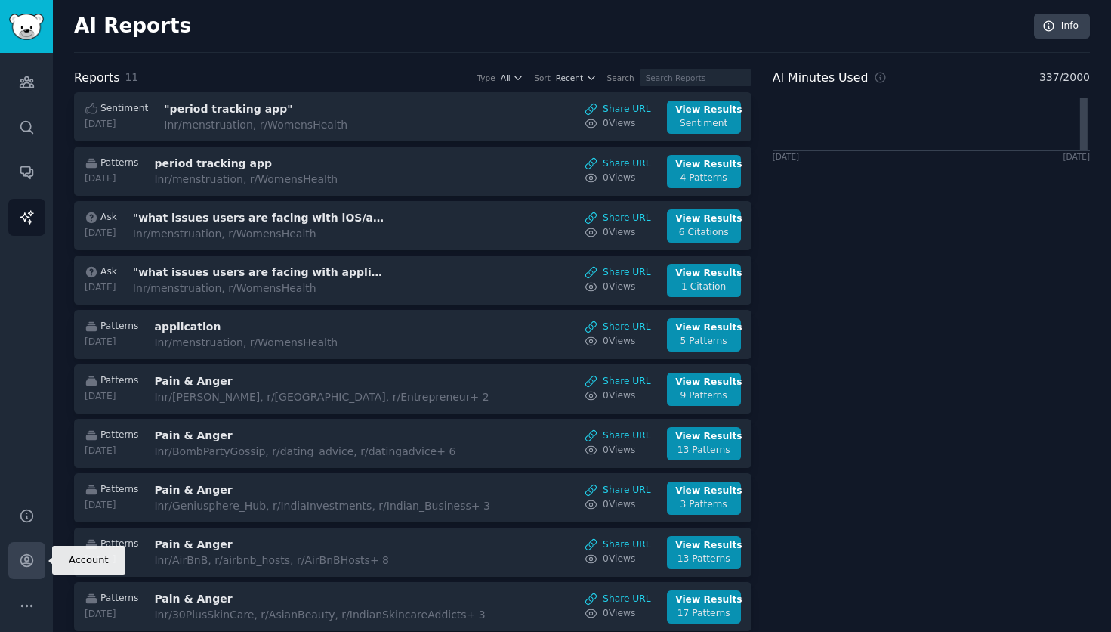
click at [29, 567] on icon "Sidebar" at bounding box center [27, 560] width 16 height 16
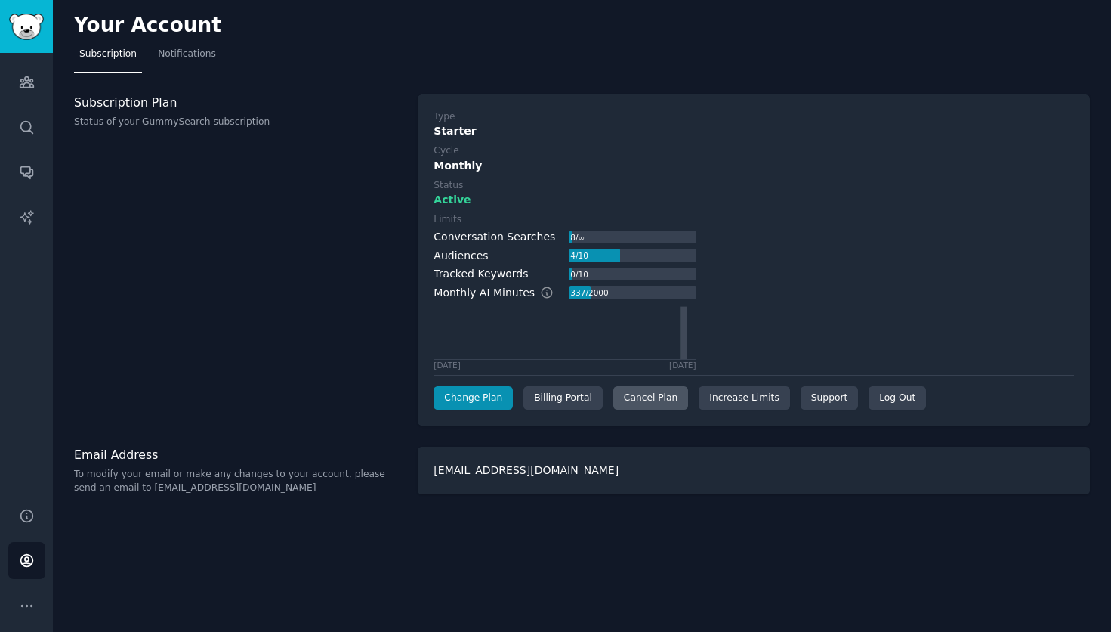
click at [656, 399] on div "Cancel Plan" at bounding box center [650, 398] width 75 height 24
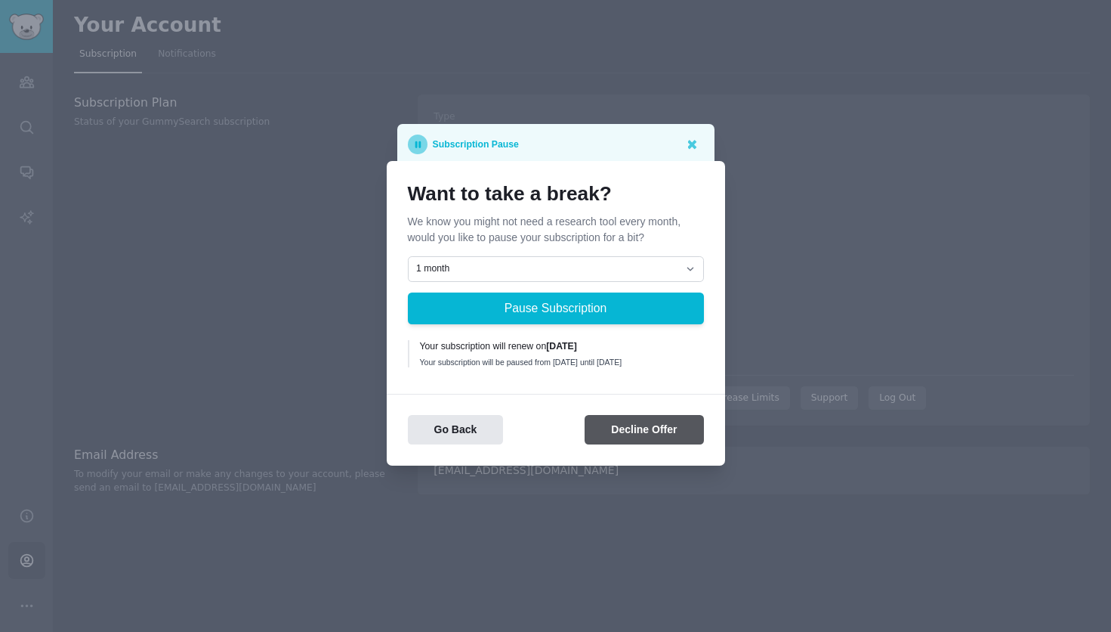
click at [630, 444] on button "Decline Offer" at bounding box center [644, 429] width 119 height 29
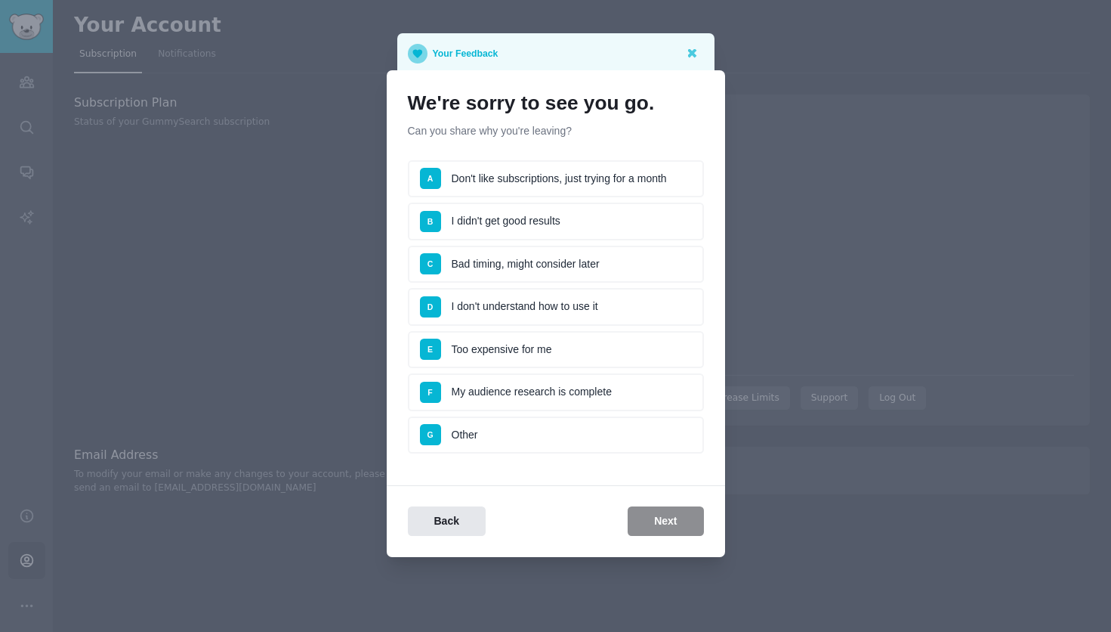
click at [514, 402] on li "F My audience research is complete" at bounding box center [556, 392] width 296 height 38
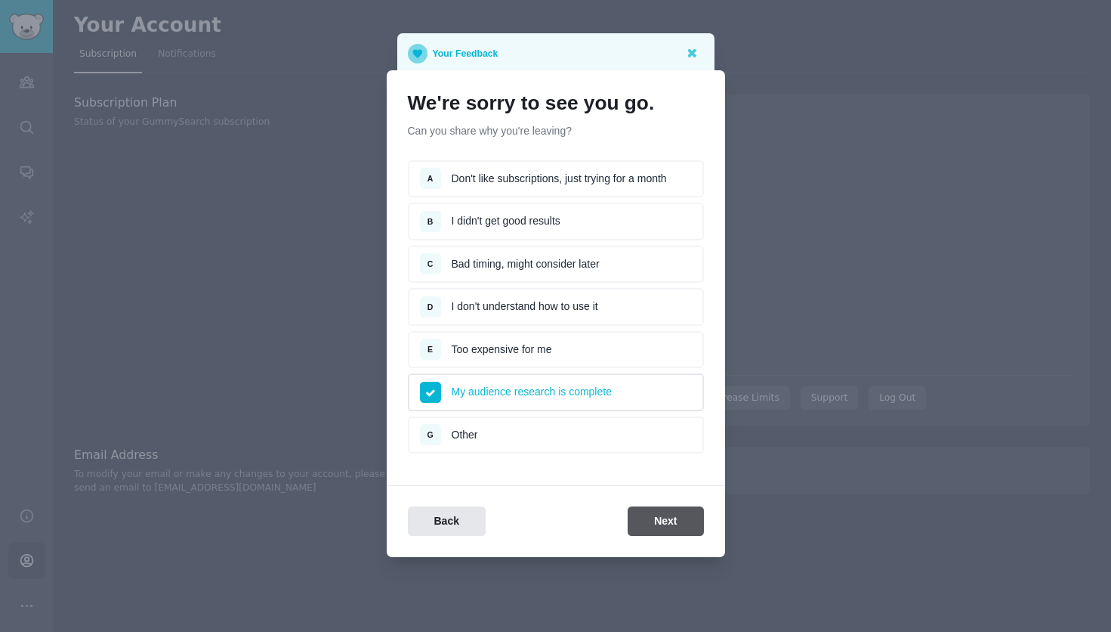
click at [680, 527] on button "Next" at bounding box center [666, 520] width 76 height 29
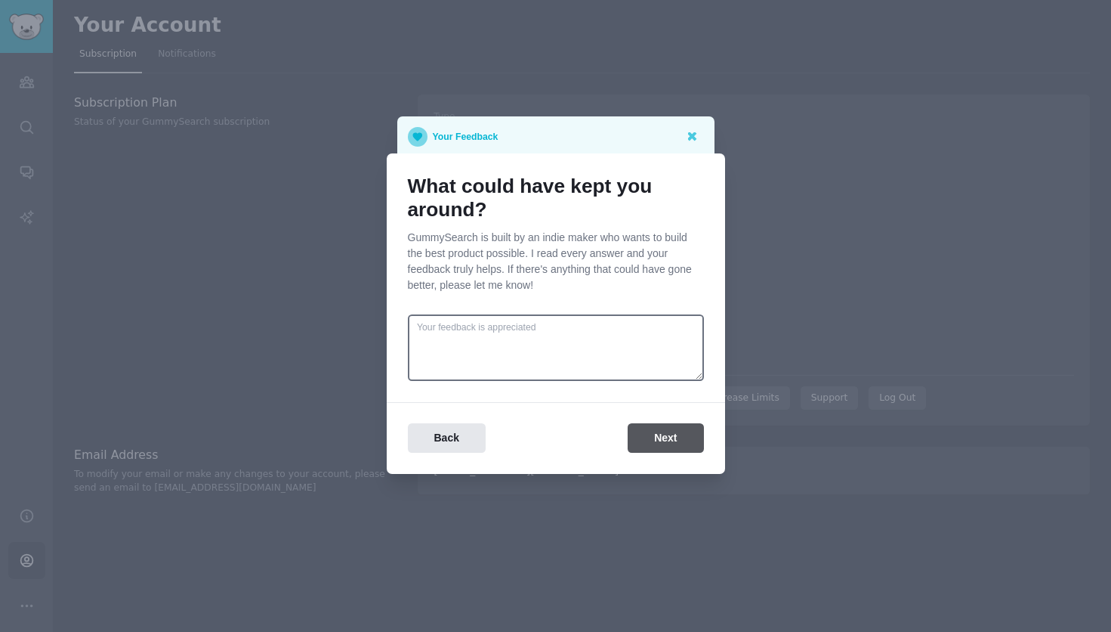
click at [662, 448] on button "Next" at bounding box center [666, 437] width 76 height 29
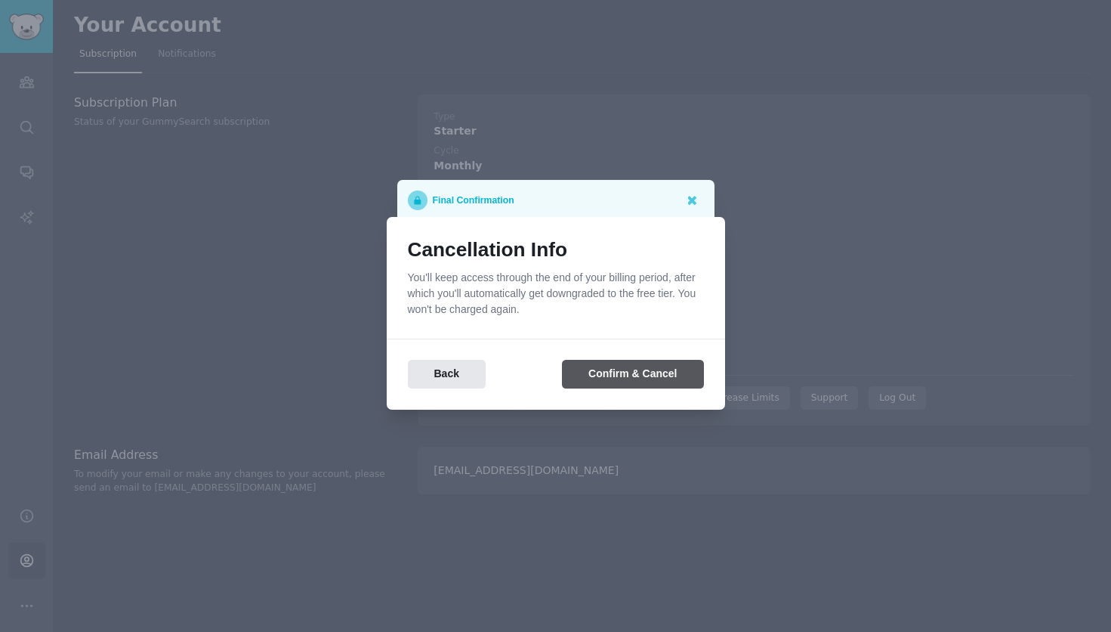
click at [650, 375] on button "Confirm & Cancel" at bounding box center [632, 374] width 141 height 29
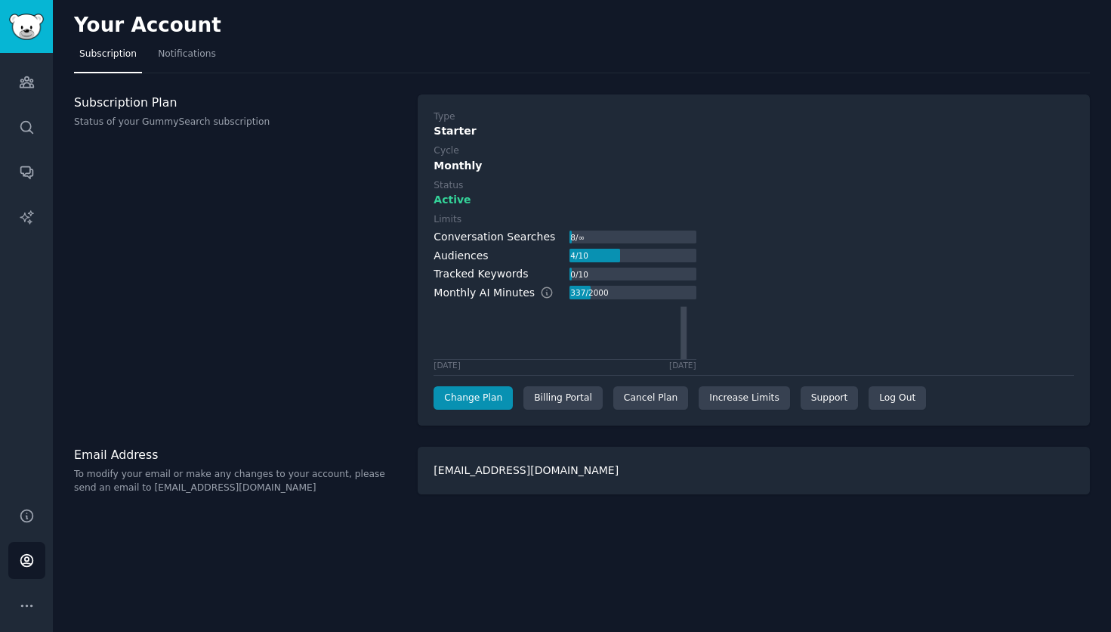
click at [488, 252] on div "Audiences 4 / 10" at bounding box center [565, 256] width 262 height 16
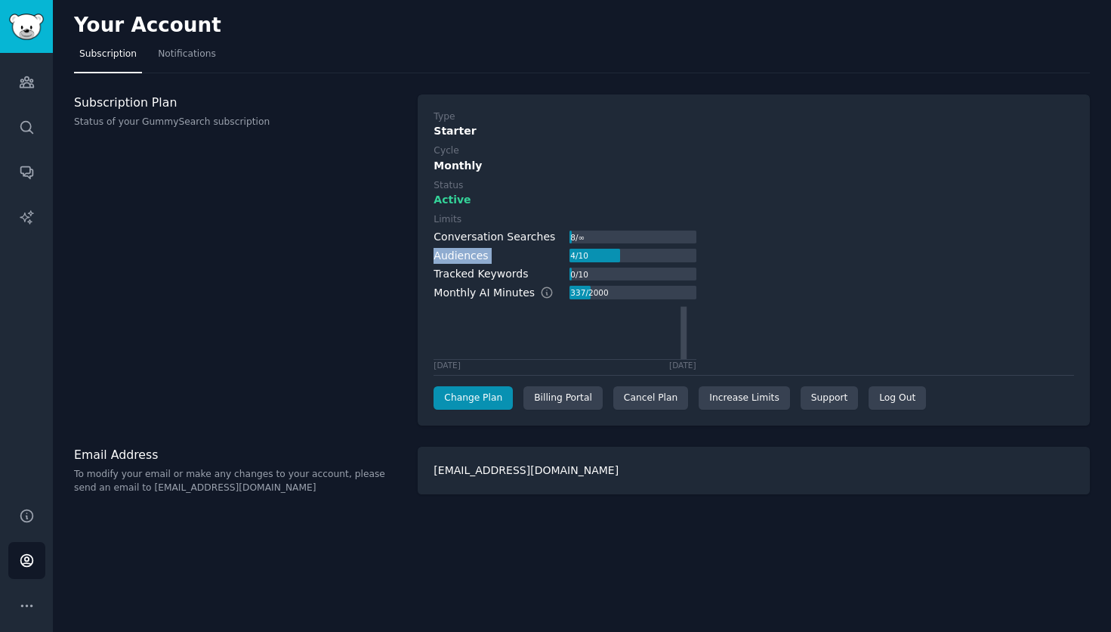
click at [475, 240] on div "Conversation Searches" at bounding box center [495, 237] width 122 height 16
click at [468, 295] on div "Monthly AI Minutes" at bounding box center [501, 293] width 135 height 16
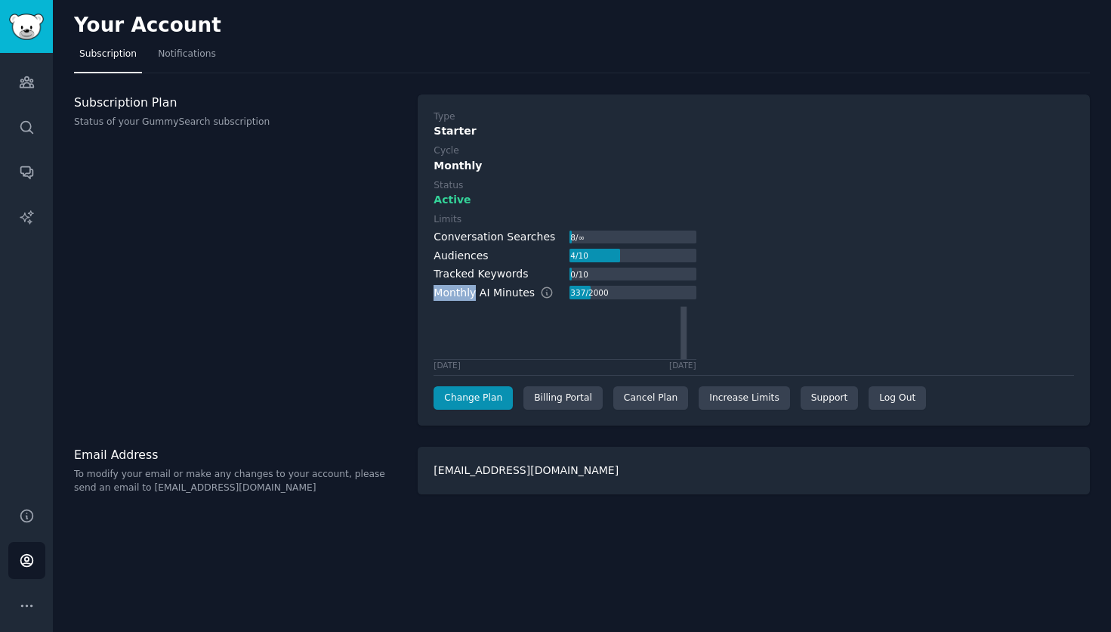
click at [468, 295] on div "Monthly AI Minutes" at bounding box center [501, 293] width 135 height 16
